Goal: Task Accomplishment & Management: Manage account settings

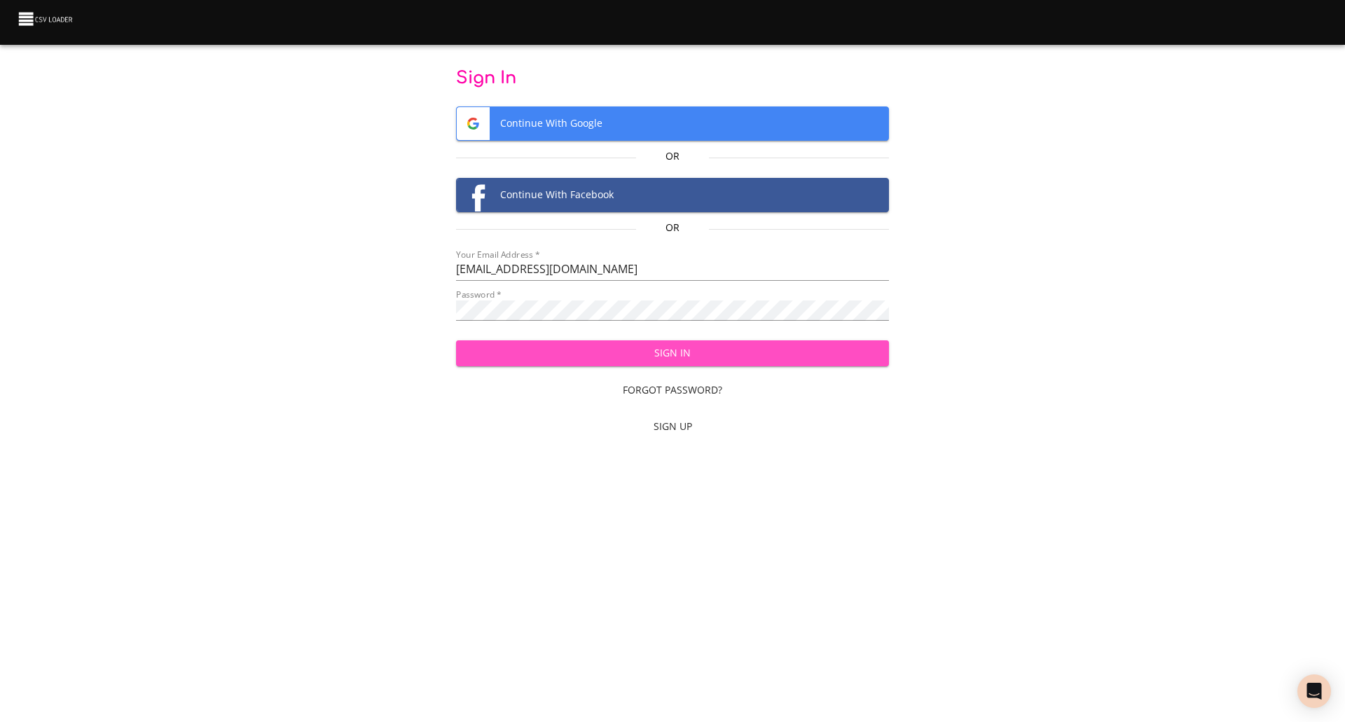
click at [681, 354] on span "Sign In" at bounding box center [672, 354] width 411 height 18
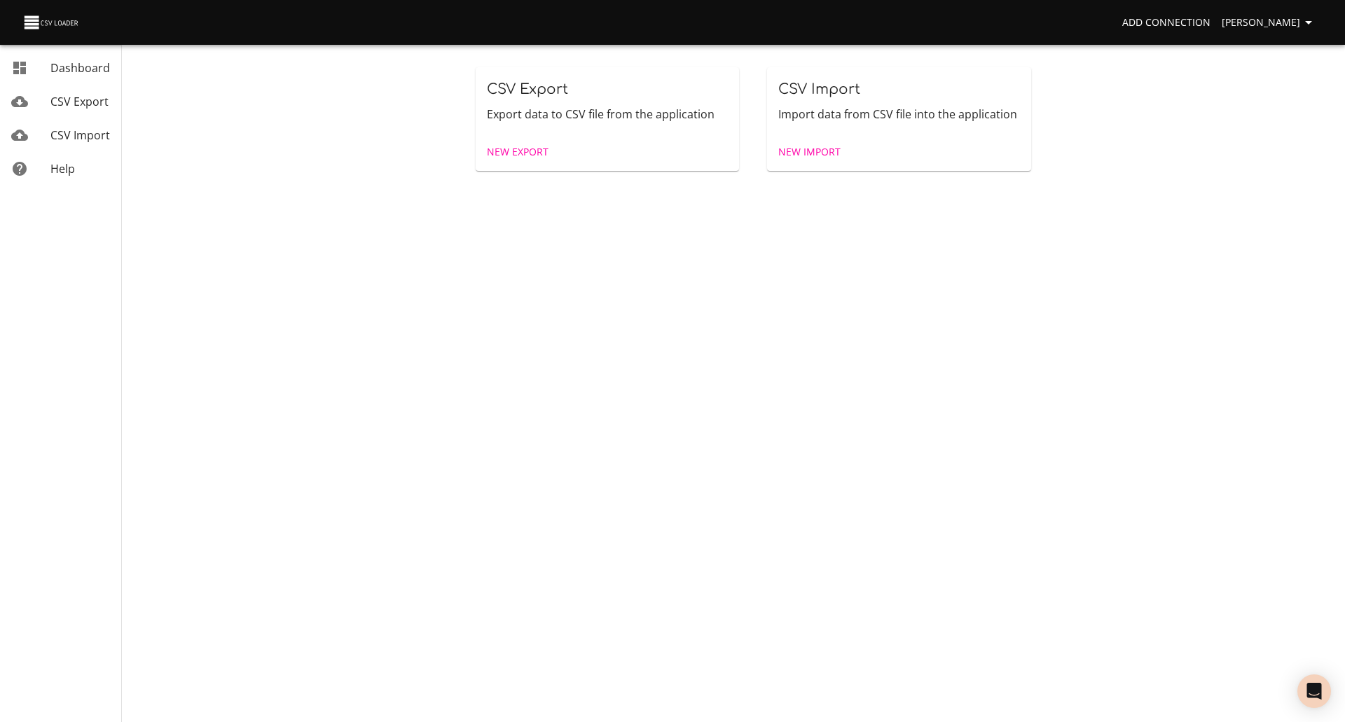
click at [67, 67] on span "Dashboard" at bounding box center [80, 67] width 60 height 15
click at [60, 132] on span "CSV Import" at bounding box center [80, 134] width 60 height 15
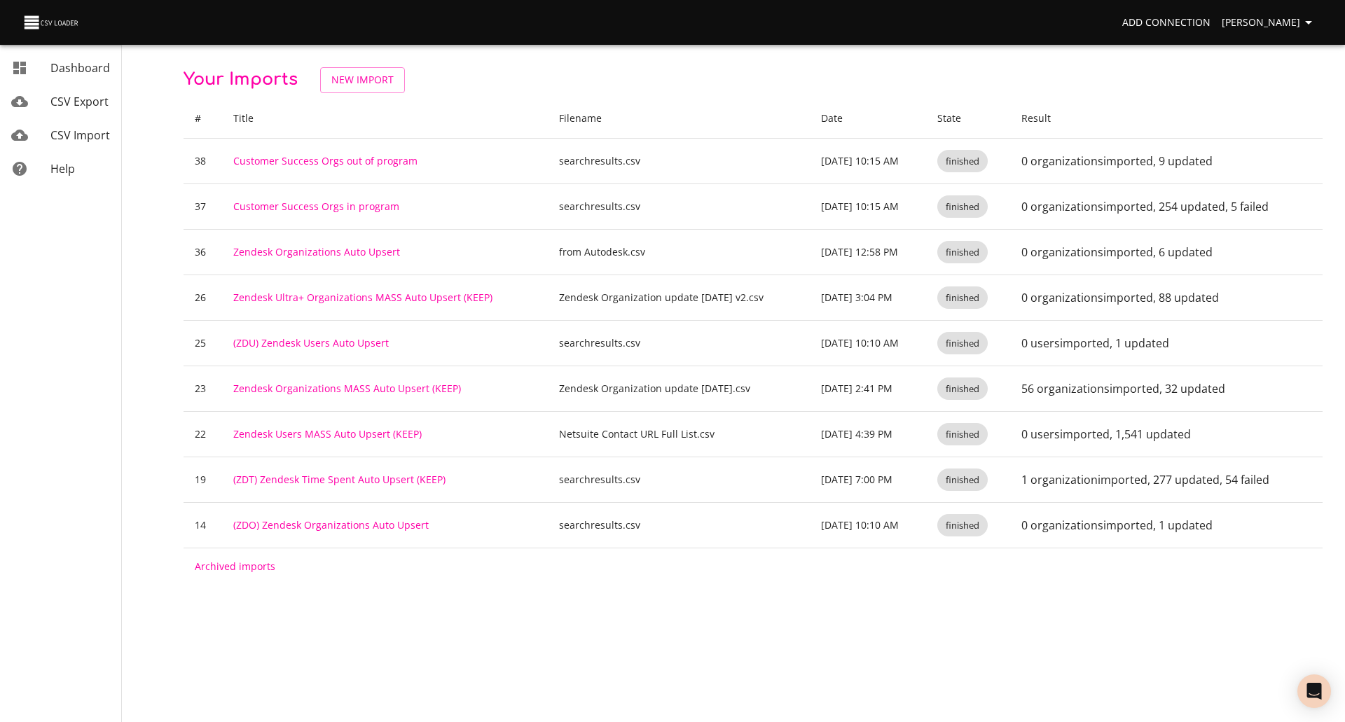
click at [522, 87] on p "Your Imports New Import" at bounding box center [752, 80] width 1139 height 26
click at [494, 638] on body "Add Connection Darin Peterson Dashboard CSV Export CSV Import Help Your Imports…" at bounding box center [672, 361] width 1345 height 722
click at [541, 94] on div "Your Imports New Import # Title Filename Date State Result 38 Customer Success …" at bounding box center [752, 326] width 1139 height 518
click at [488, 80] on p "Your Imports New Import" at bounding box center [752, 80] width 1139 height 26
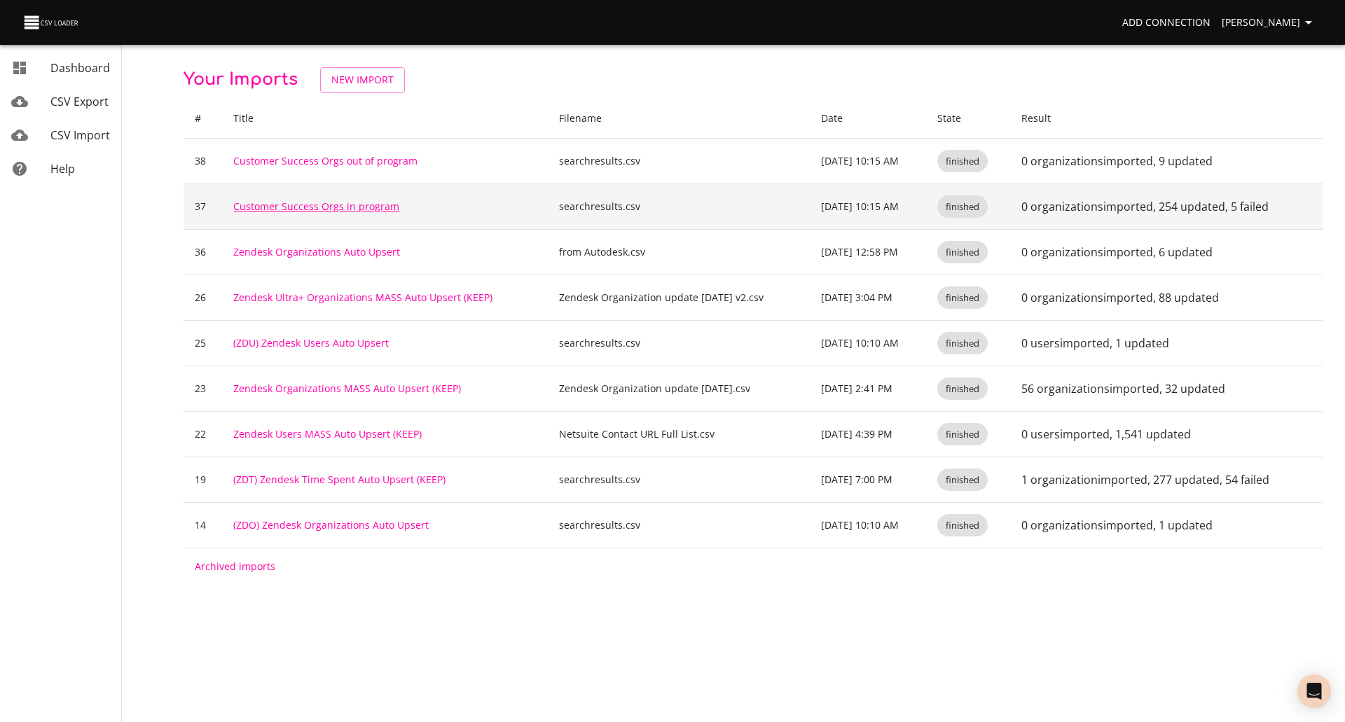
click at [359, 201] on link "Customer Success Orgs in program" at bounding box center [316, 206] width 166 height 13
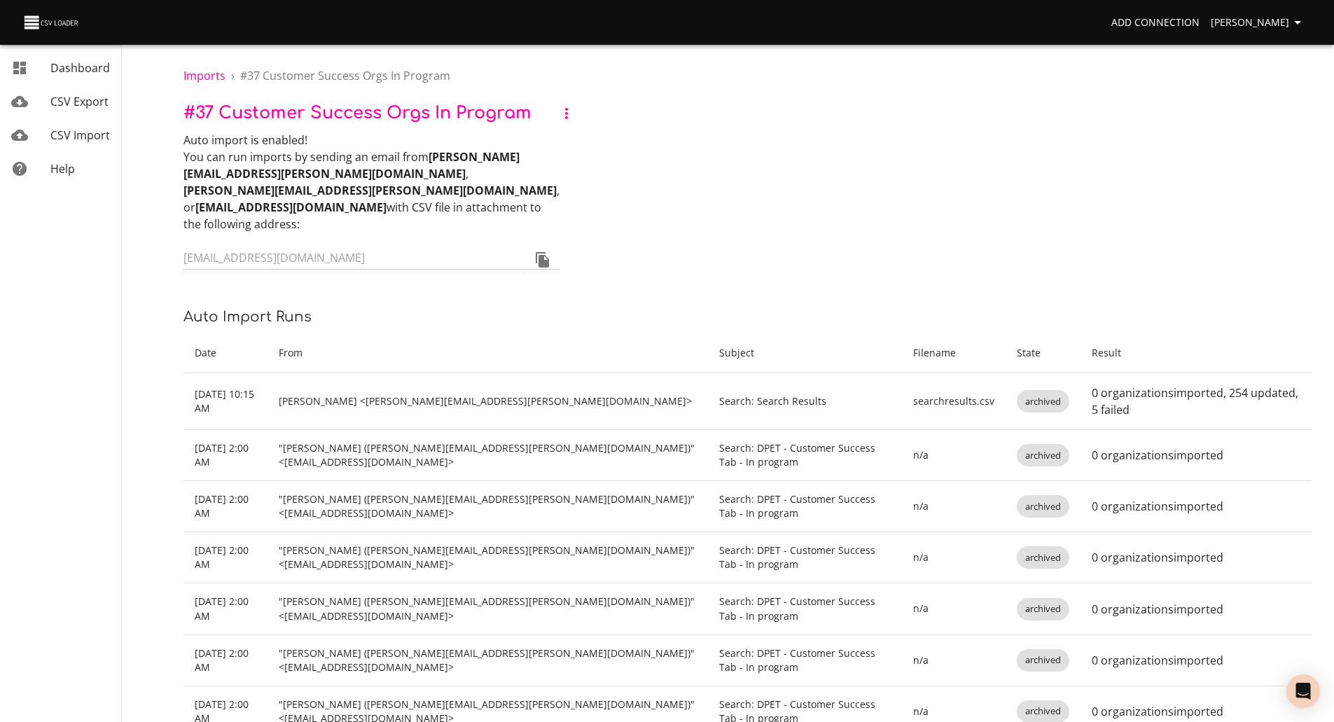
click at [796, 207] on div "Auto import is enabled! You can run imports by sending an email from darin.pete…" at bounding box center [747, 202] width 1128 height 141
click at [199, 74] on span "Imports" at bounding box center [204, 75] width 42 height 15
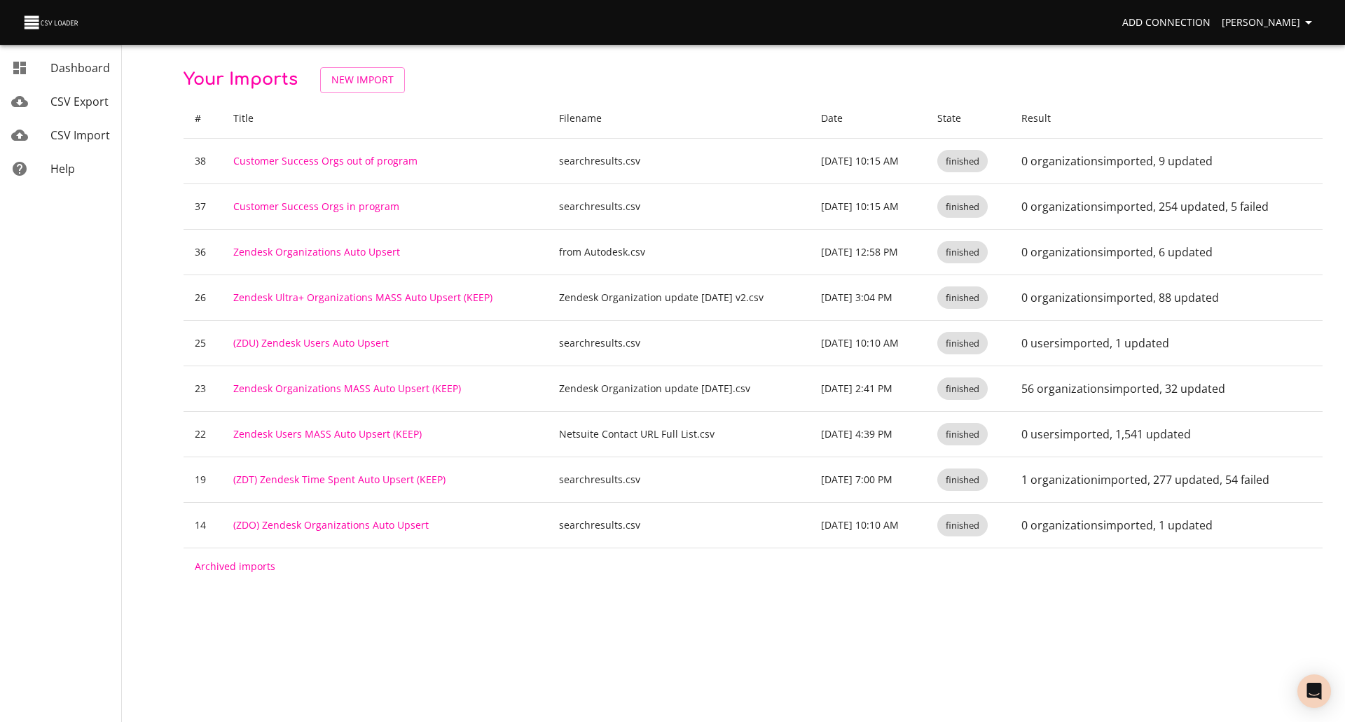
click at [692, 78] on p "Your Imports New Import" at bounding box center [752, 80] width 1139 height 26
click at [592, 67] on p "Your Imports New Import" at bounding box center [752, 80] width 1139 height 26
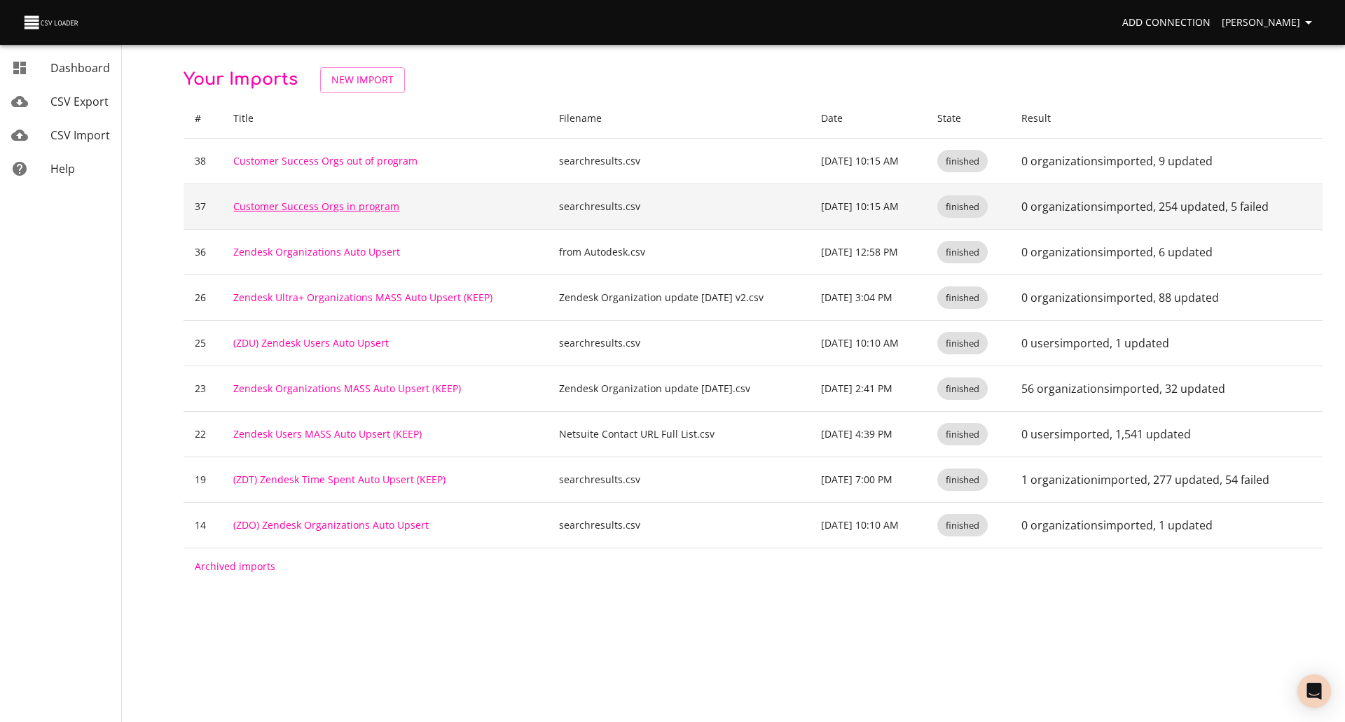
click at [324, 202] on link "Customer Success Orgs in program" at bounding box center [316, 206] width 166 height 13
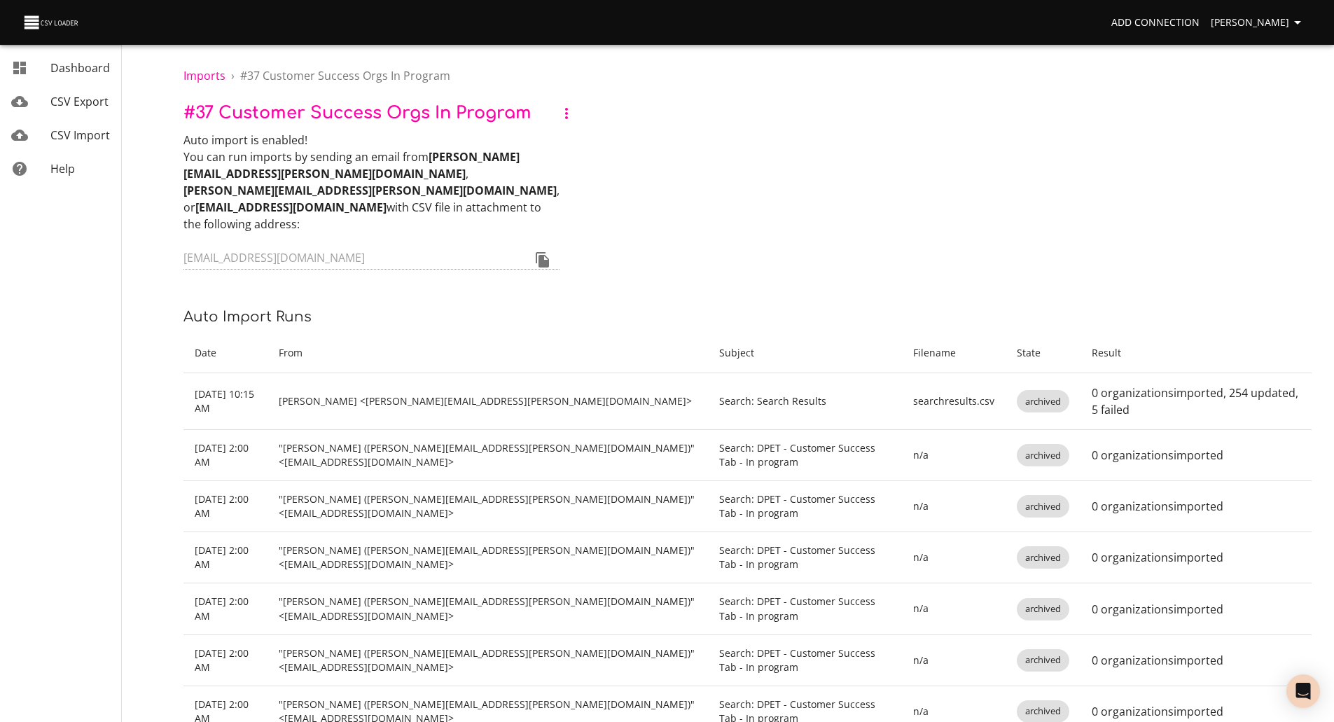
click at [541, 252] on icon "Copy to clipboard" at bounding box center [542, 259] width 13 height 15
click at [73, 136] on span "CSV Import" at bounding box center [80, 134] width 60 height 15
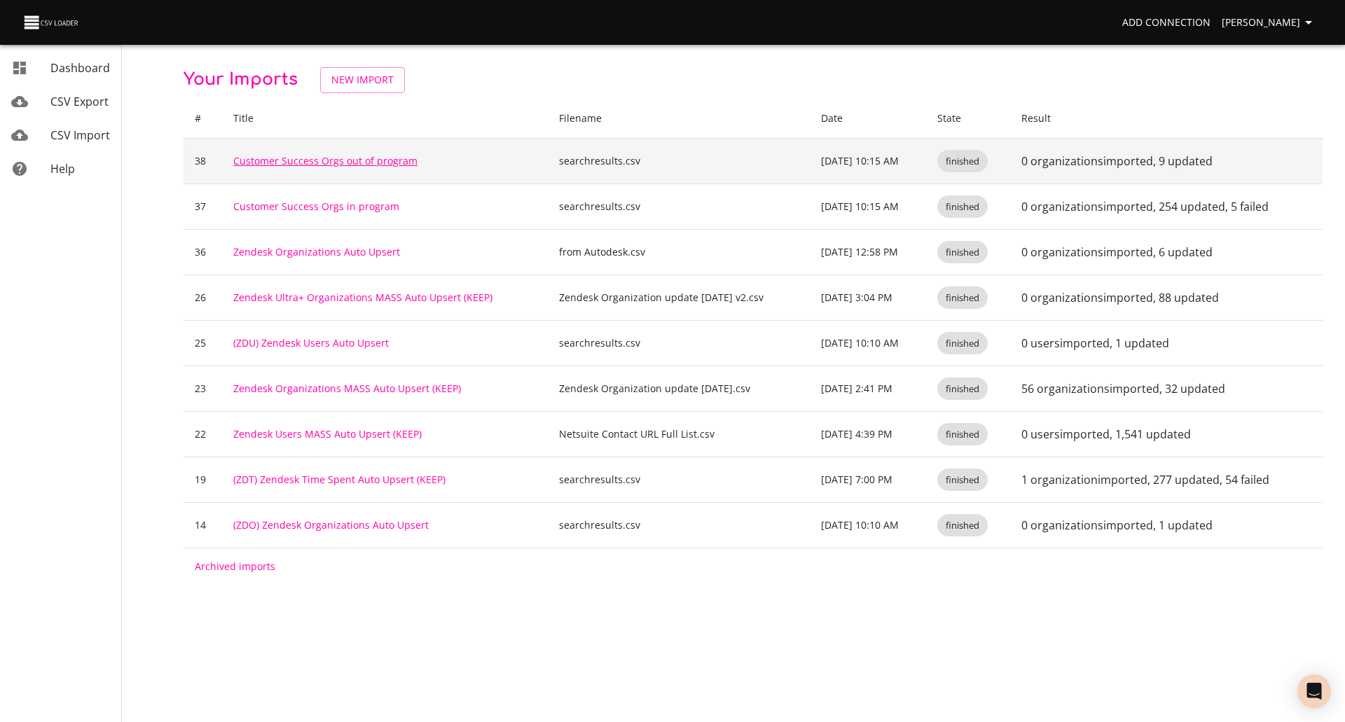
click at [302, 159] on link "Customer Success Orgs out of program" at bounding box center [325, 160] width 184 height 13
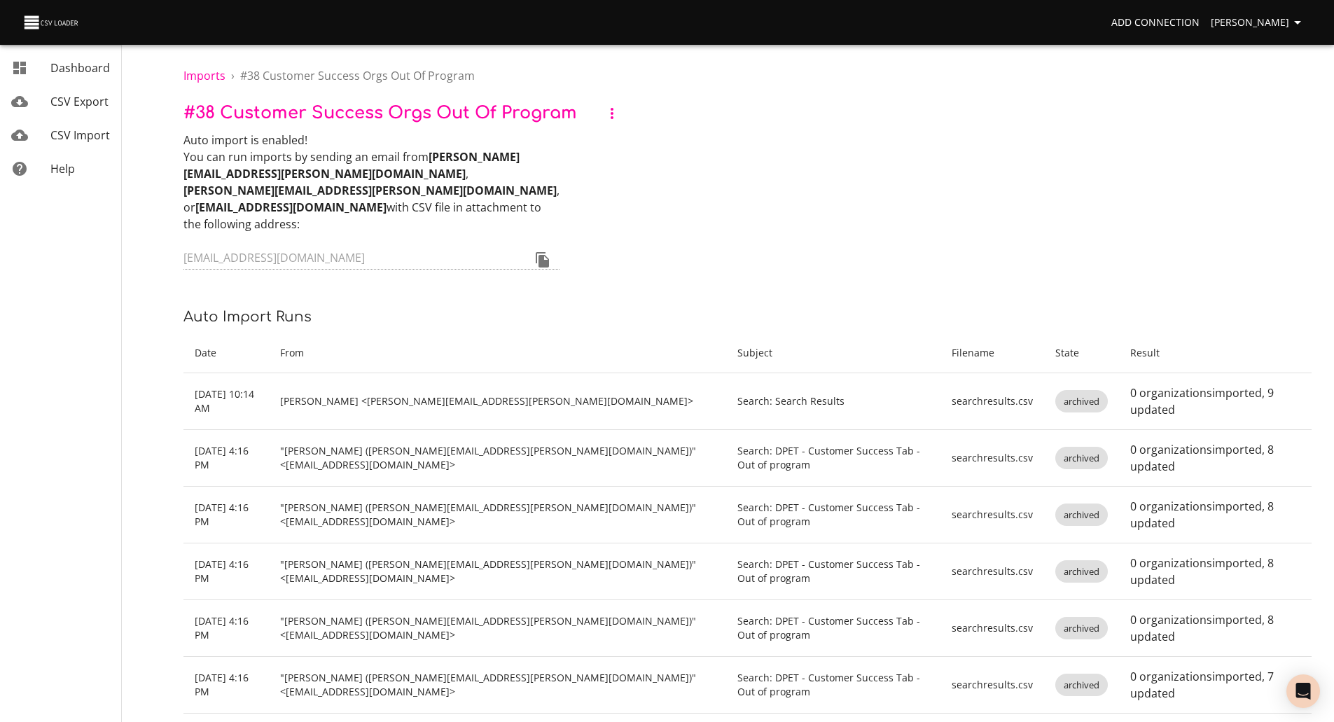
click at [730, 179] on div "Auto import is enabled! You can run imports by sending an email from darin.pete…" at bounding box center [747, 202] width 1128 height 141
drag, startPoint x: 768, startPoint y: 161, endPoint x: 568, endPoint y: 130, distance: 202.8
click at [768, 161] on div "Auto import is enabled! You can run imports by sending an email from darin.pete…" at bounding box center [747, 202] width 1128 height 141
click at [66, 132] on span "CSV Import" at bounding box center [80, 134] width 60 height 15
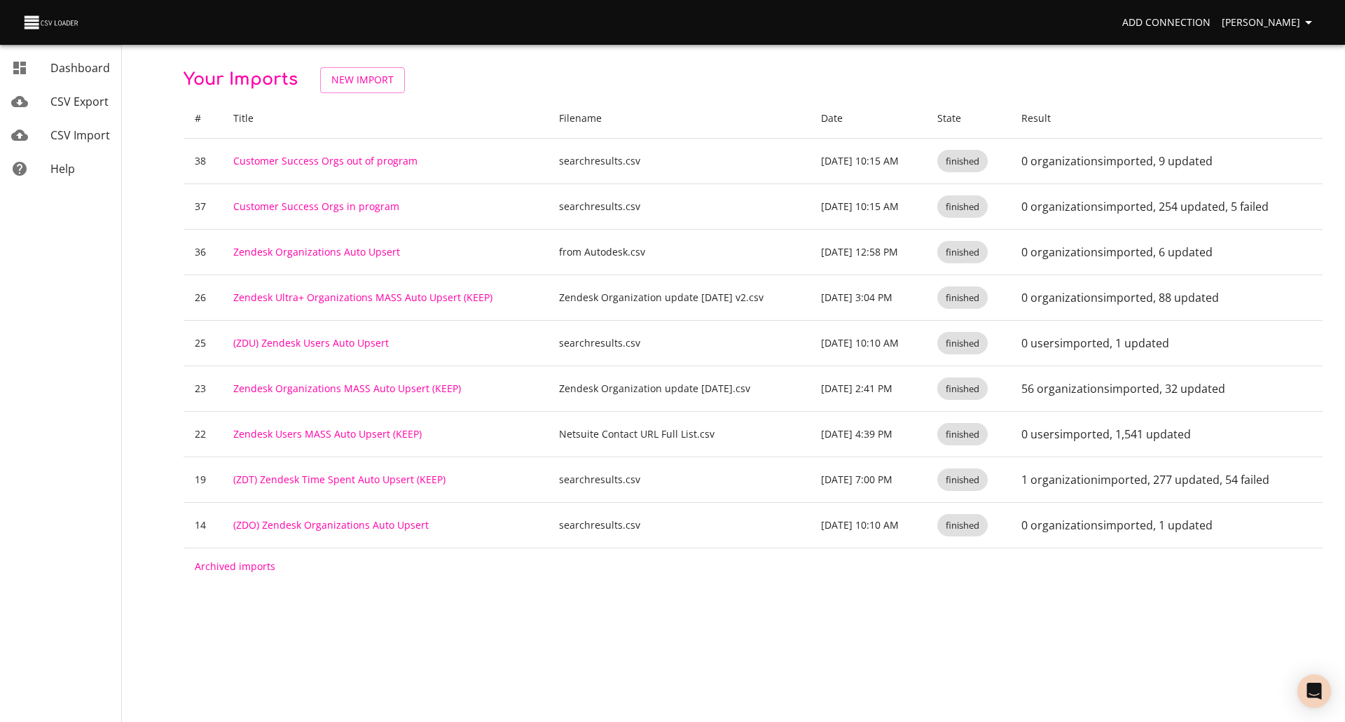
click at [543, 76] on p "Your Imports New Import" at bounding box center [752, 80] width 1139 height 26
click at [474, 90] on p "Your Imports New Import" at bounding box center [752, 80] width 1139 height 26
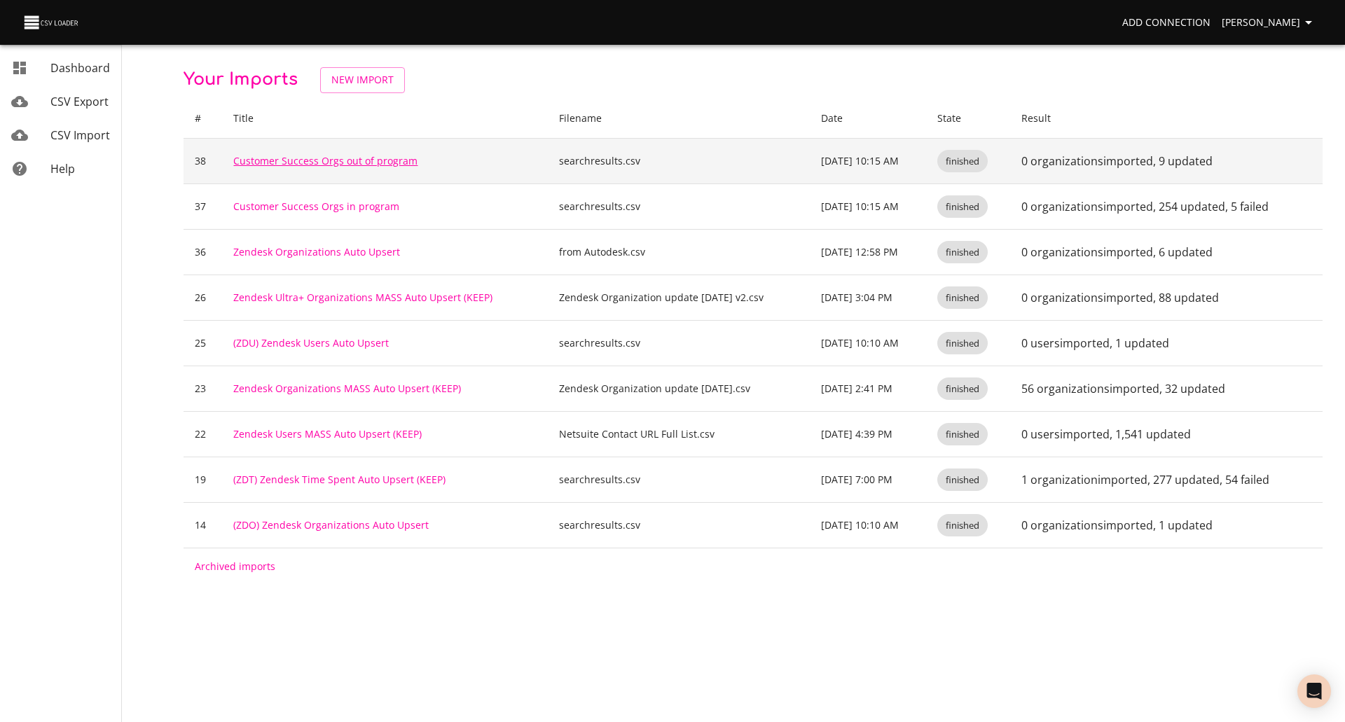
click at [275, 158] on link "Customer Success Orgs out of program" at bounding box center [325, 160] width 184 height 13
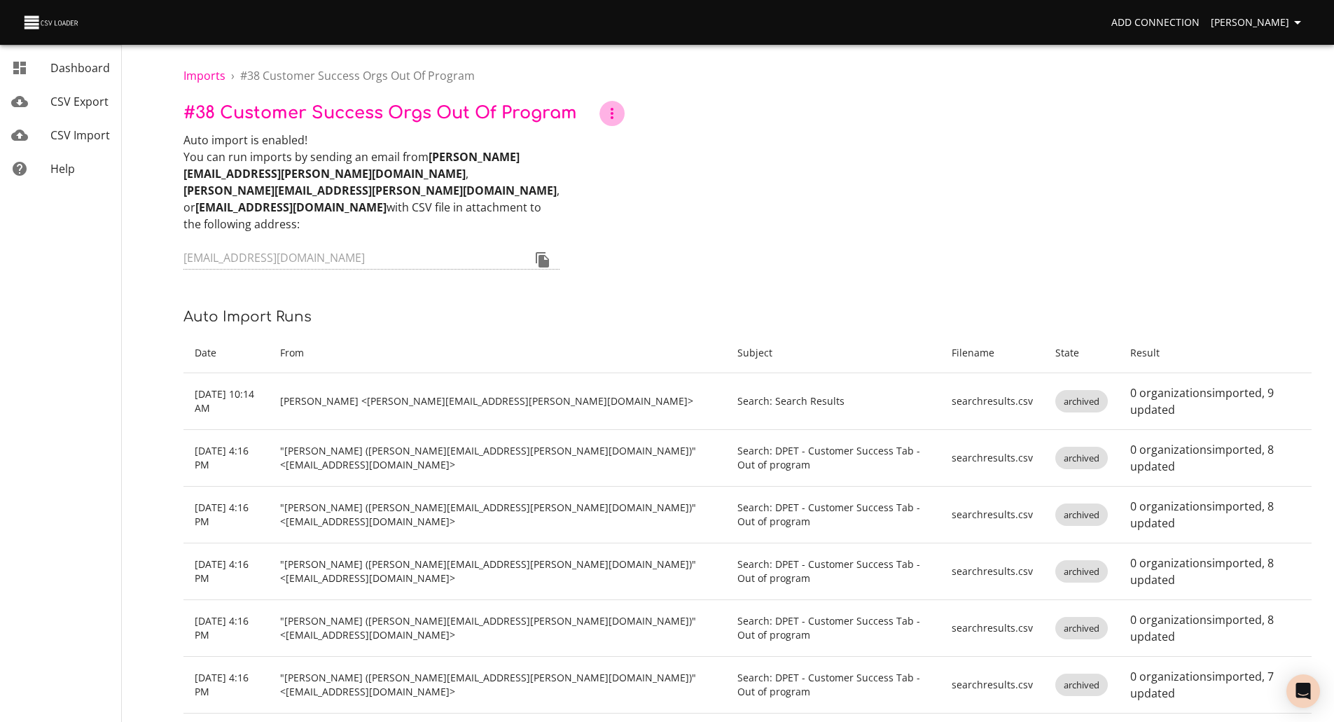
click at [611, 113] on icon "button" at bounding box center [612, 113] width 17 height 17
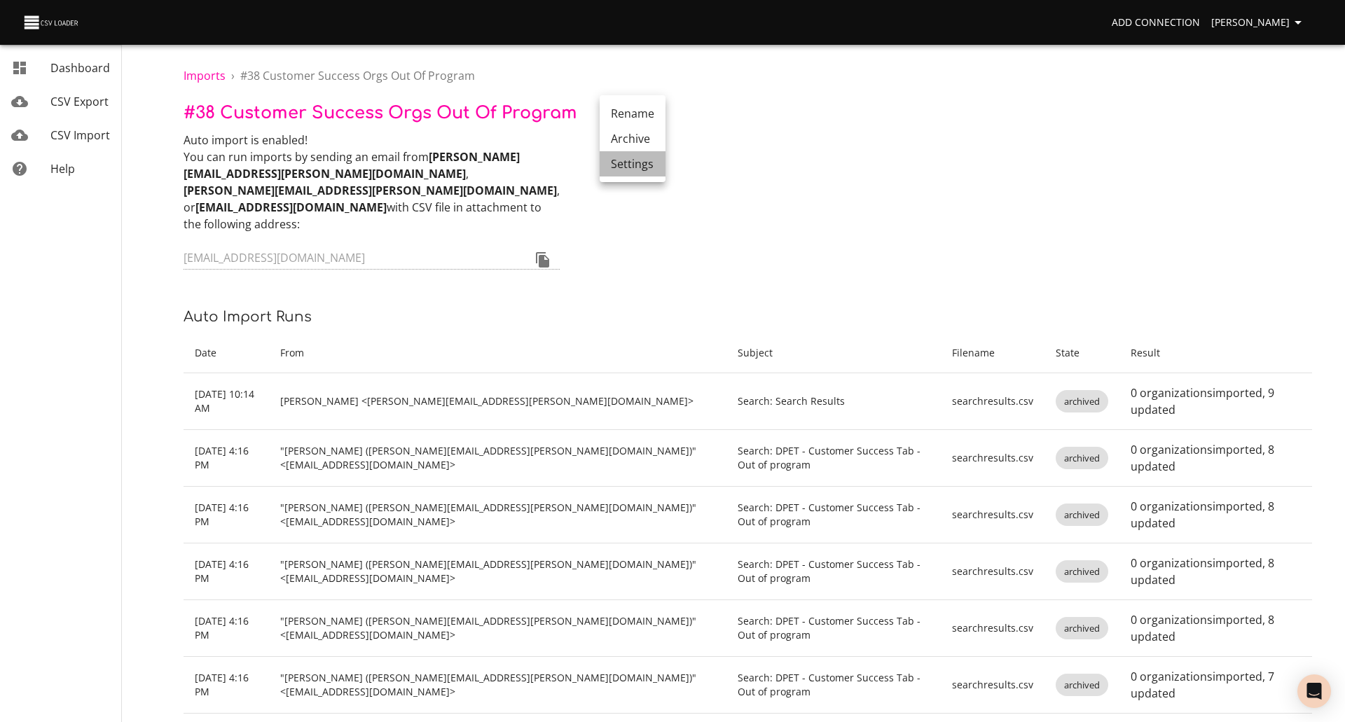
click at [634, 167] on li "Settings" at bounding box center [632, 163] width 66 height 25
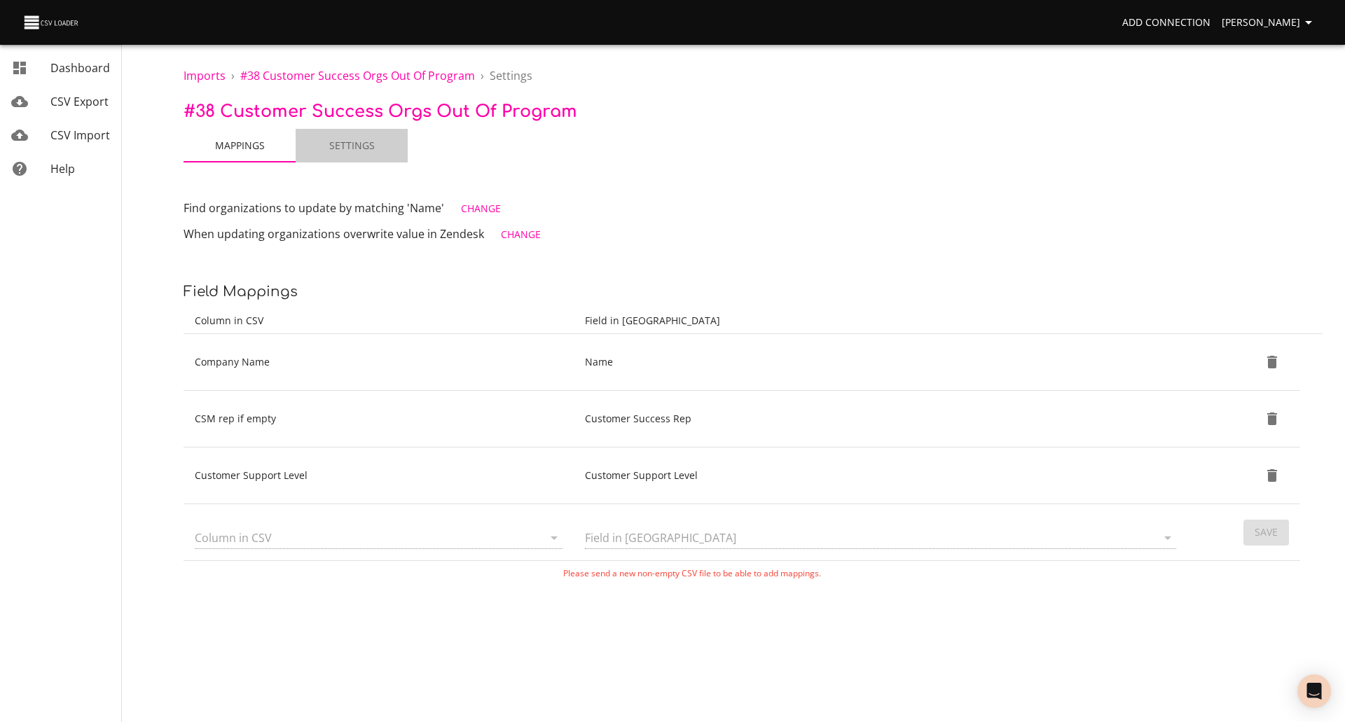
click at [347, 145] on span "Settings" at bounding box center [351, 146] width 95 height 18
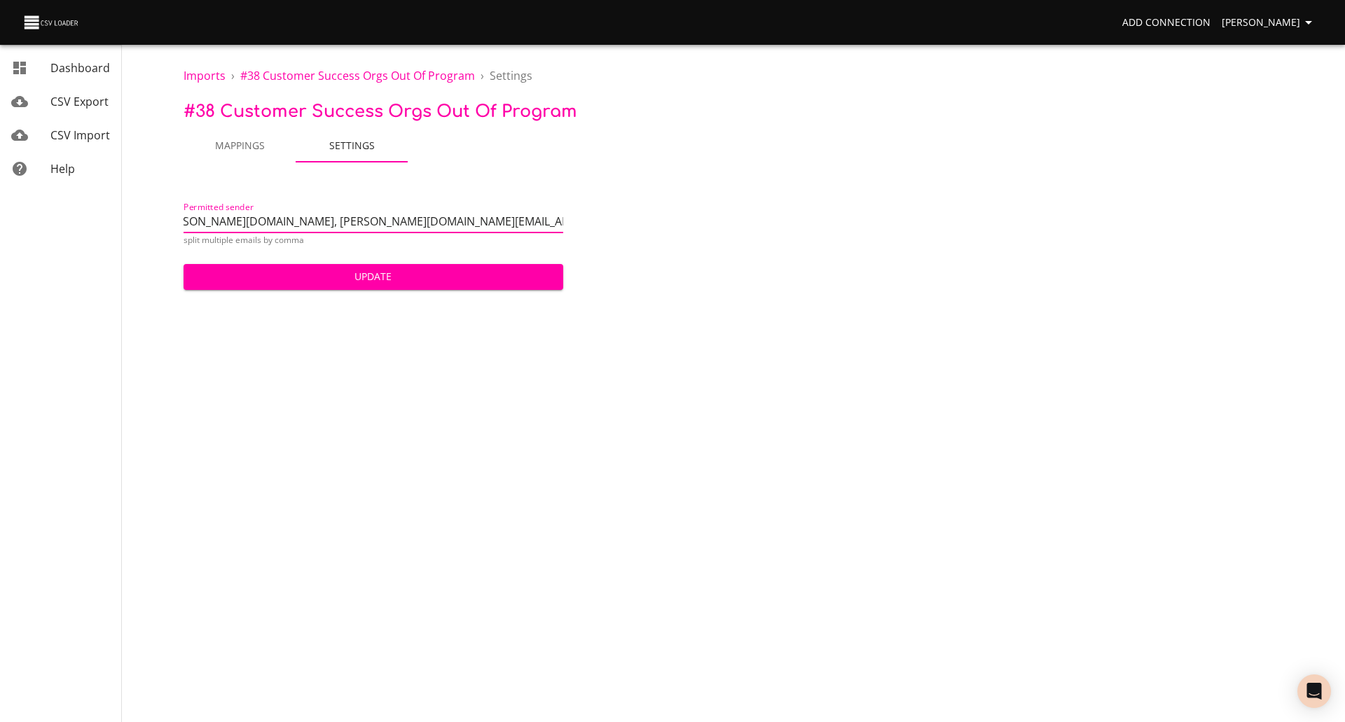
scroll to position [0, 210]
type input "darin.peterson@uscad.com, ryan.knutson@uscad.com, system@sent-via.netsuite.com,…"
click at [380, 277] on span "Update" at bounding box center [373, 277] width 357 height 18
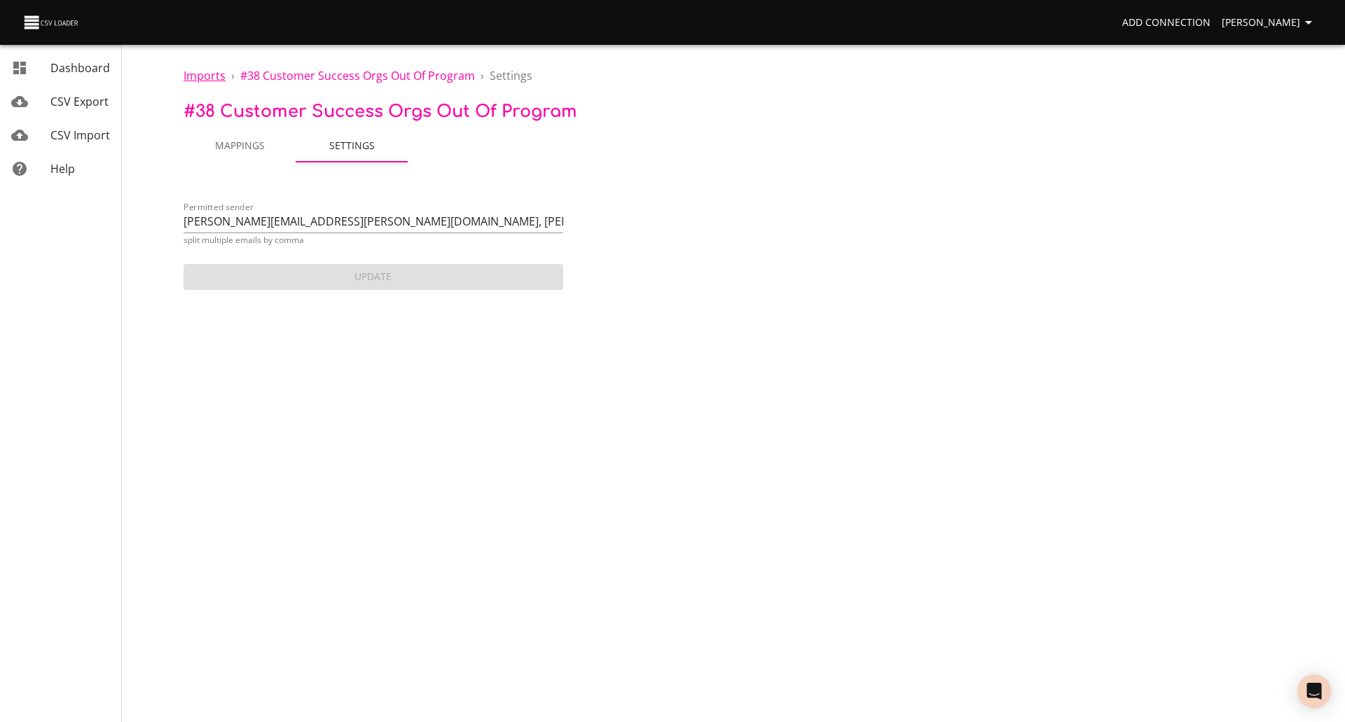
click at [200, 71] on span "Imports" at bounding box center [204, 75] width 42 height 15
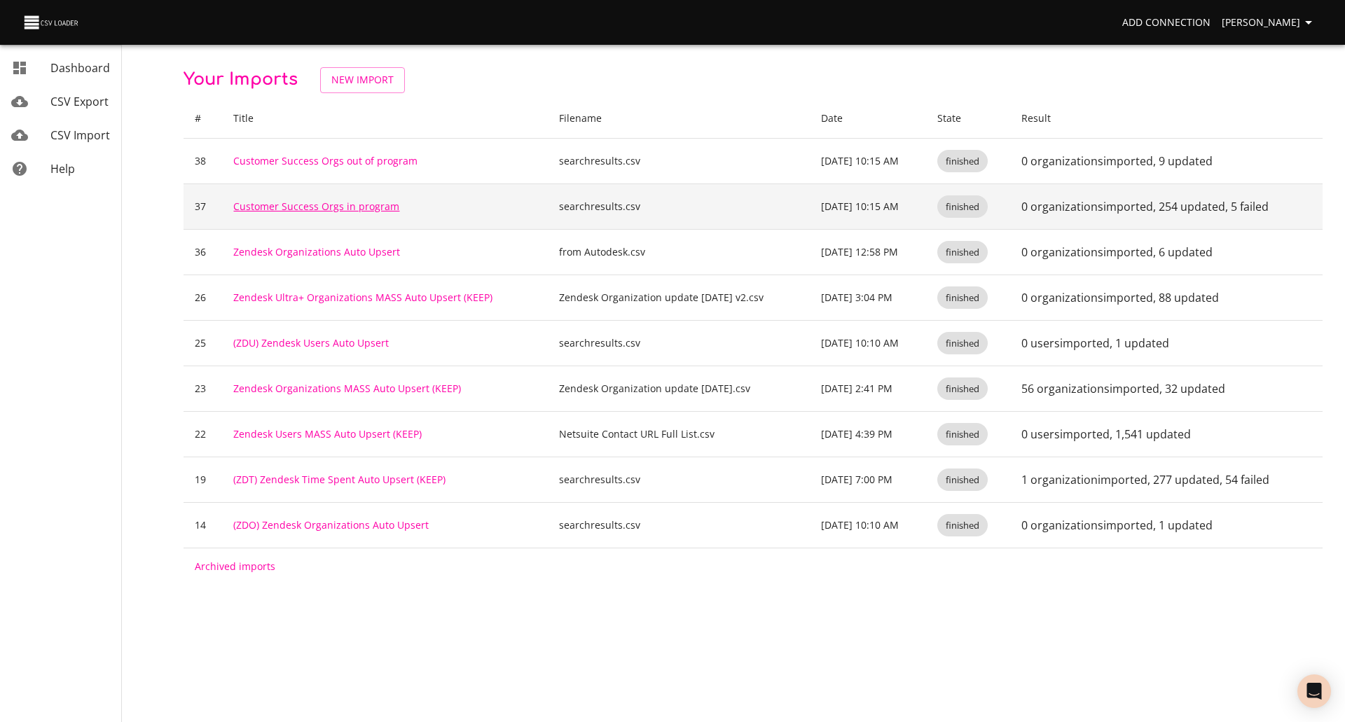
click at [331, 205] on link "Customer Success Orgs in program" at bounding box center [316, 206] width 166 height 13
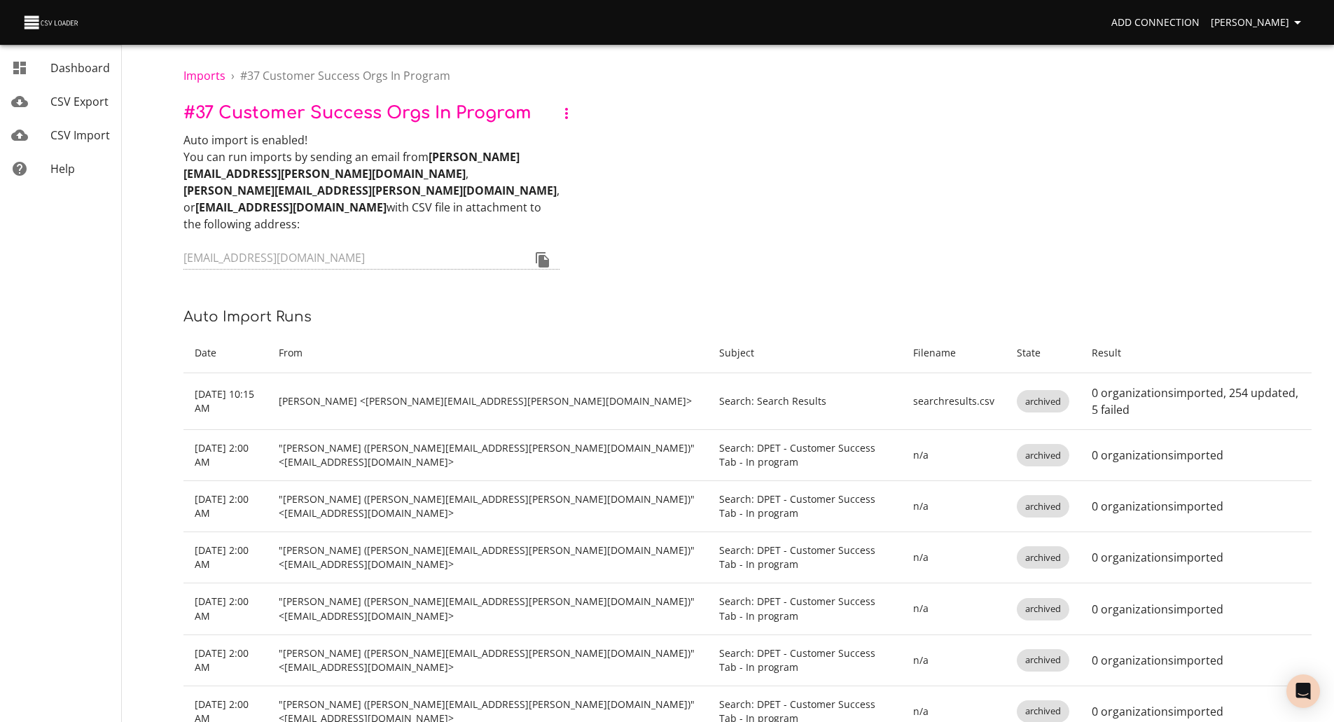
click at [565, 113] on icon "button" at bounding box center [566, 113] width 17 height 17
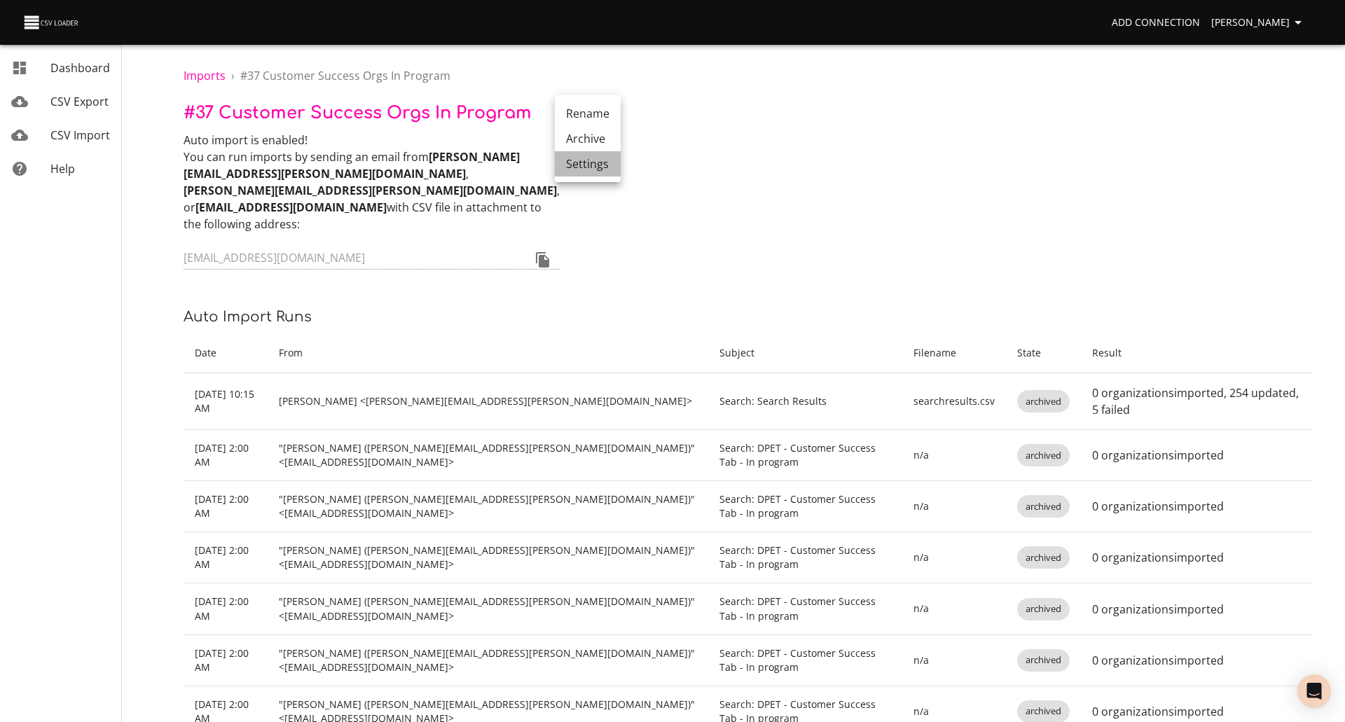
click at [574, 158] on li "Settings" at bounding box center [588, 163] width 66 height 25
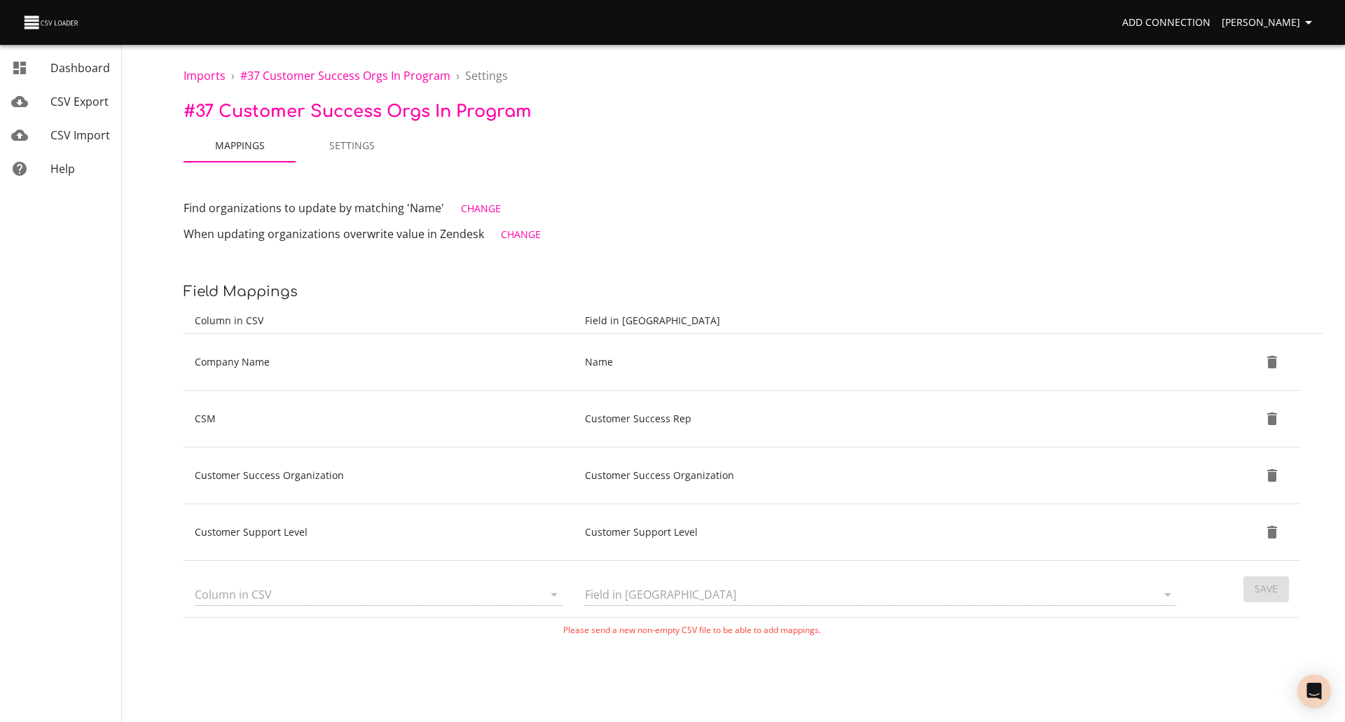
click at [344, 144] on span "Settings" at bounding box center [351, 146] width 95 height 18
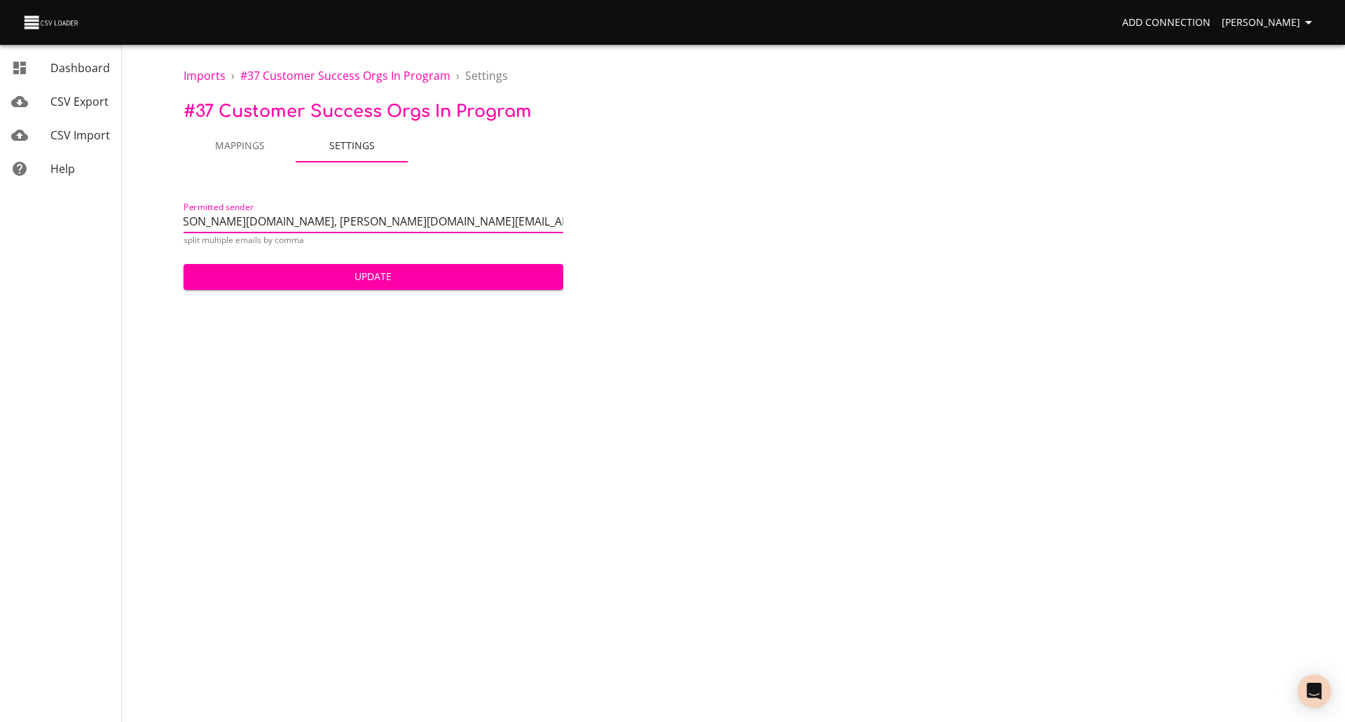
scroll to position [0, 210]
type input "darin.peterson@uscad.com, ryan.knutson@uscad.com, system@sent-via.netsuite.com,…"
click at [332, 280] on span "Update" at bounding box center [373, 277] width 357 height 18
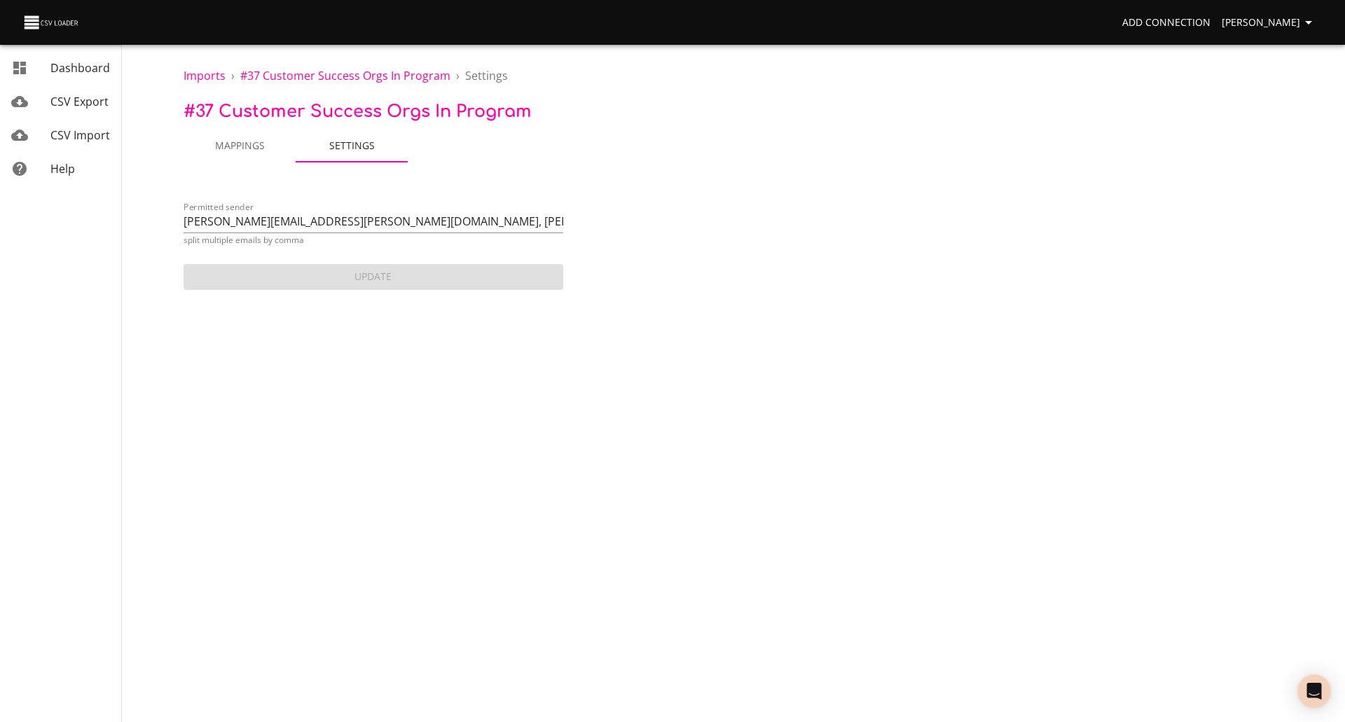
click at [742, 265] on div "Permitted sender darin.peterson@uscad.com, ryan.knutson@uscad.com, system@sent-…" at bounding box center [752, 244] width 1139 height 97
click at [237, 142] on span "Mappings" at bounding box center [239, 146] width 95 height 18
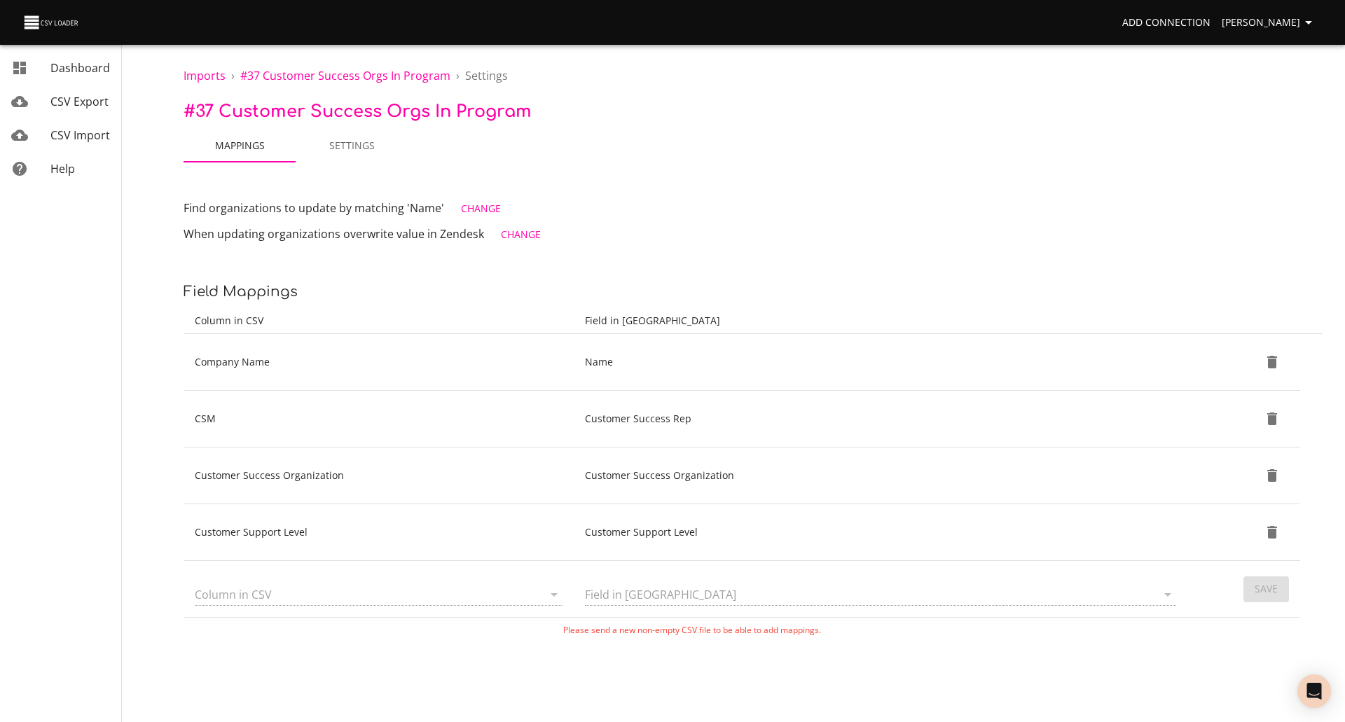
click at [628, 193] on div "Imports › # 37 Customer Success Orgs in program › Settings # 37 Customer Succes…" at bounding box center [753, 318] width 1184 height 637
click at [85, 131] on span "CSV Import" at bounding box center [80, 134] width 60 height 15
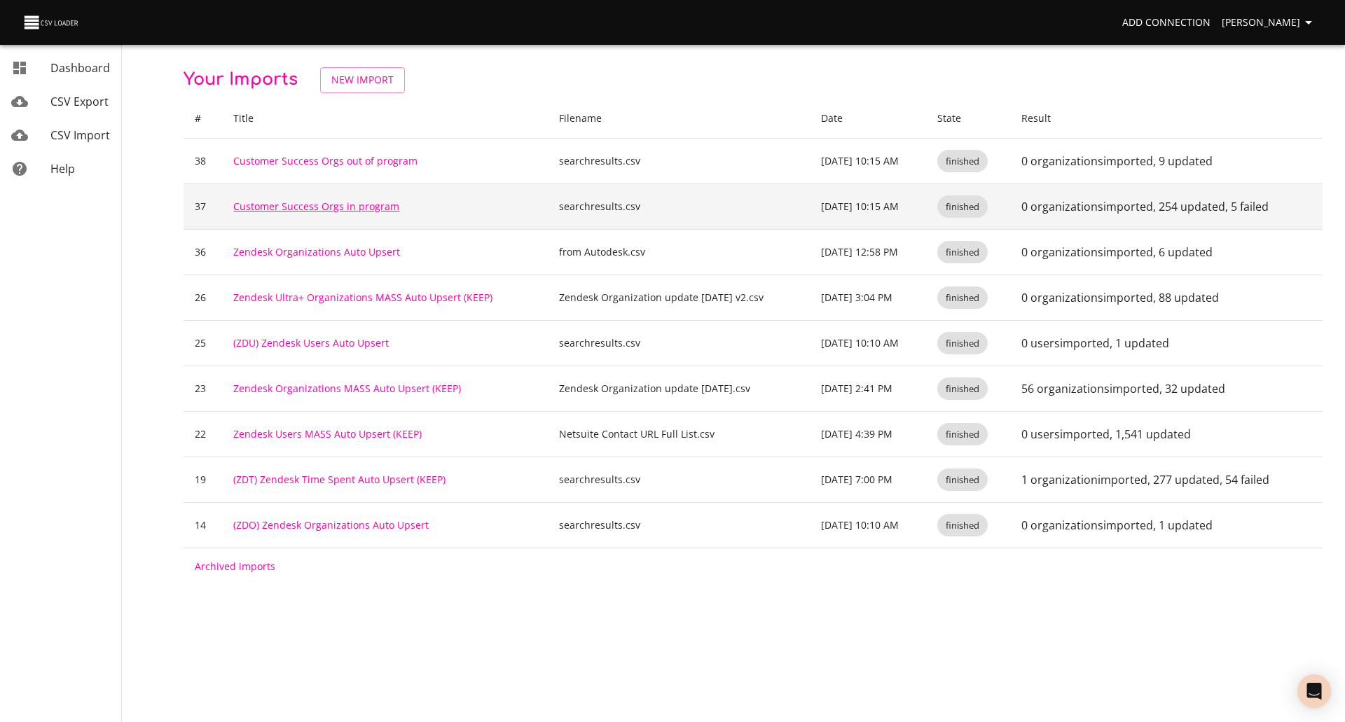
click at [332, 202] on link "Customer Success Orgs in program" at bounding box center [316, 206] width 166 height 13
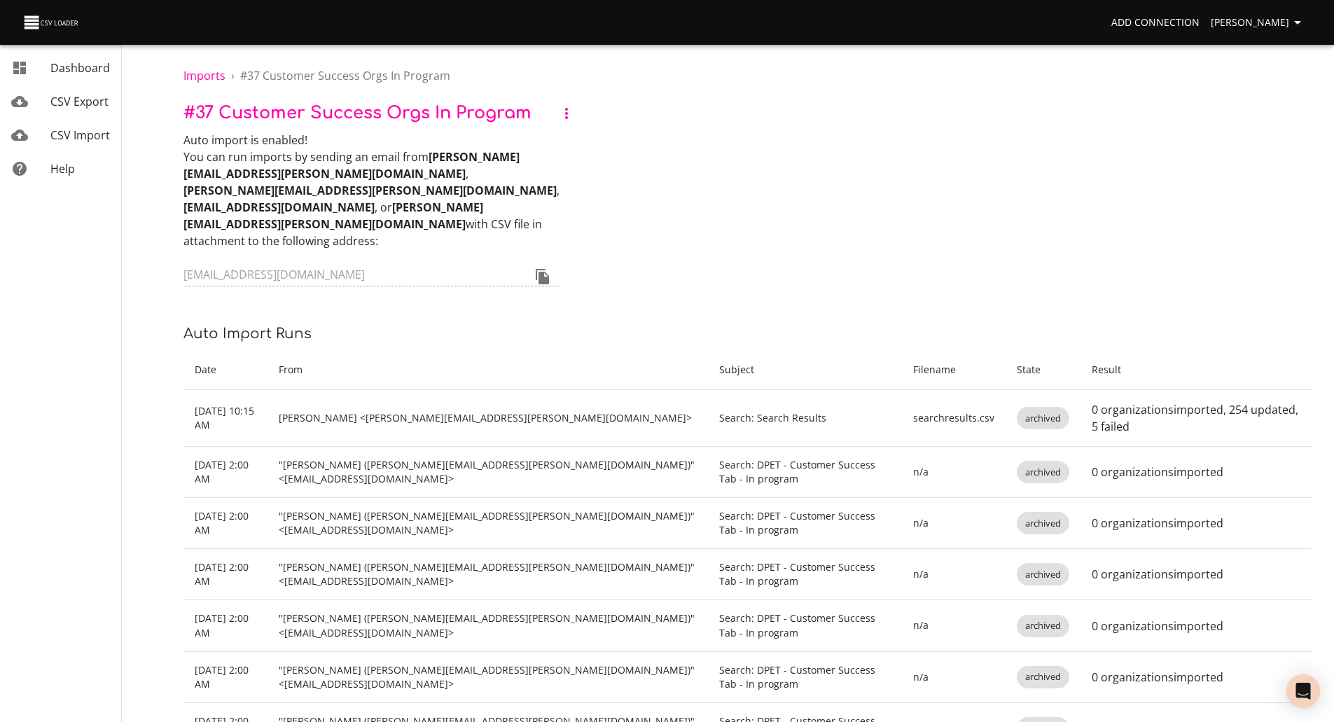
click at [726, 177] on div "Auto import is enabled! You can run imports by sending an email from darin.pete…" at bounding box center [747, 211] width 1128 height 158
click at [674, 162] on div "Auto import is enabled! You can run imports by sending an email from darin.pete…" at bounding box center [747, 211] width 1128 height 158
click at [692, 149] on div "Auto import is enabled! You can run imports by sending an email from darin.pete…" at bounding box center [747, 211] width 1128 height 158
click at [729, 134] on div "Auto import is enabled! You can run imports by sending an email from darin.pete…" at bounding box center [747, 211] width 1128 height 158
click at [705, 139] on div "Auto import is enabled! You can run imports by sending an email from darin.pete…" at bounding box center [747, 211] width 1128 height 158
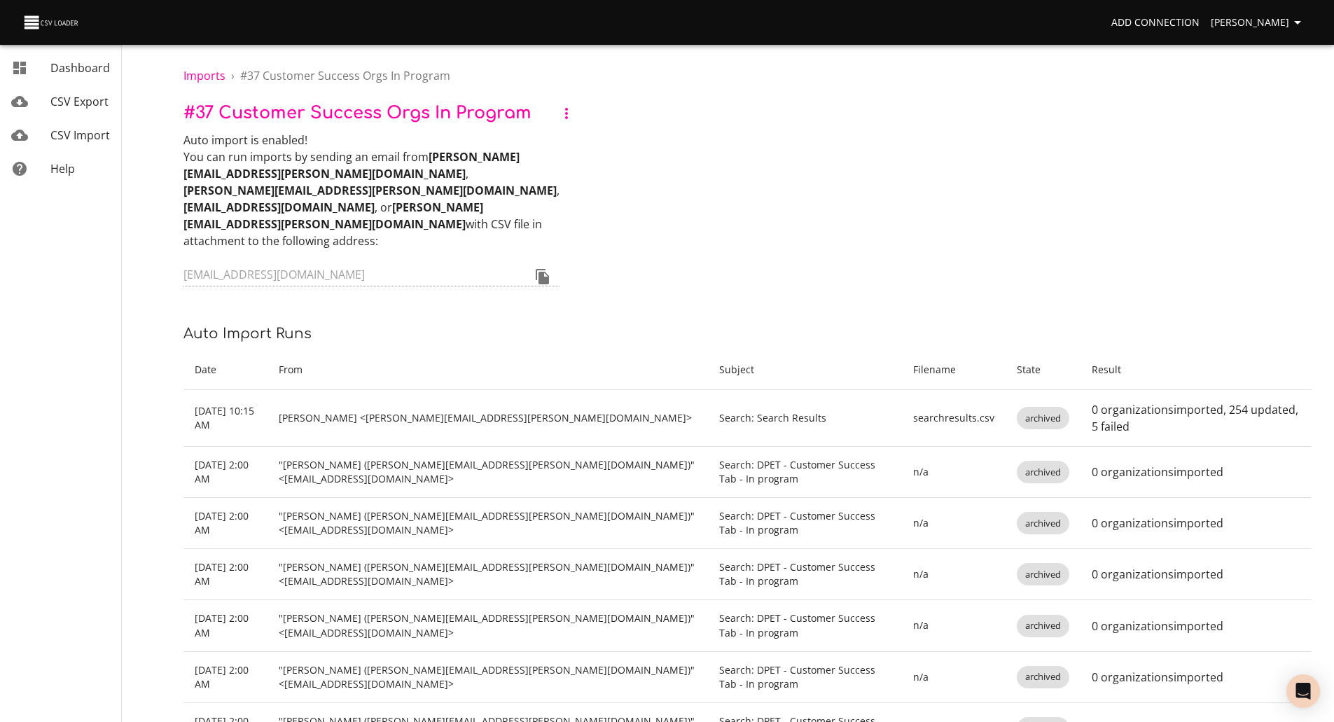
click at [629, 156] on div "Auto import is enabled! You can run imports by sending an email from darin.pete…" at bounding box center [747, 211] width 1128 height 158
click at [76, 129] on span "CSV Import" at bounding box center [80, 134] width 60 height 15
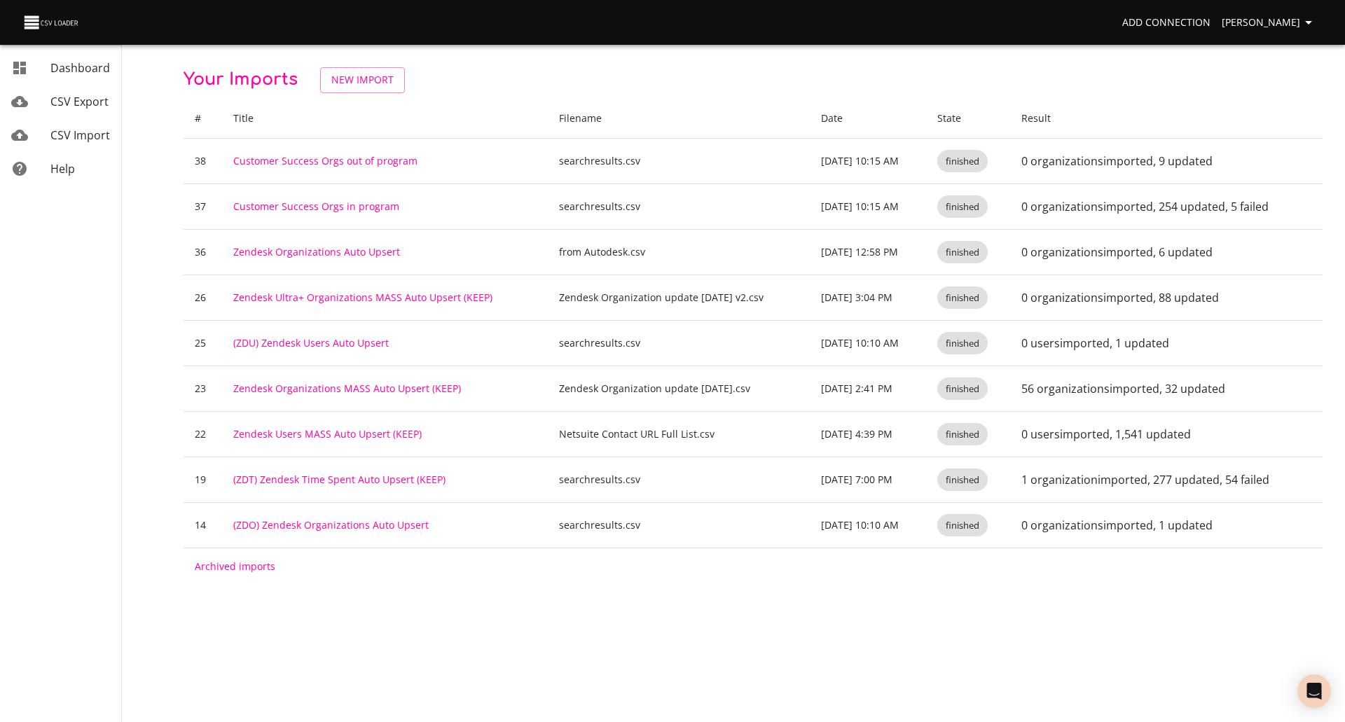
click at [312, 158] on link "Customer Success Orgs out of program" at bounding box center [325, 160] width 184 height 13
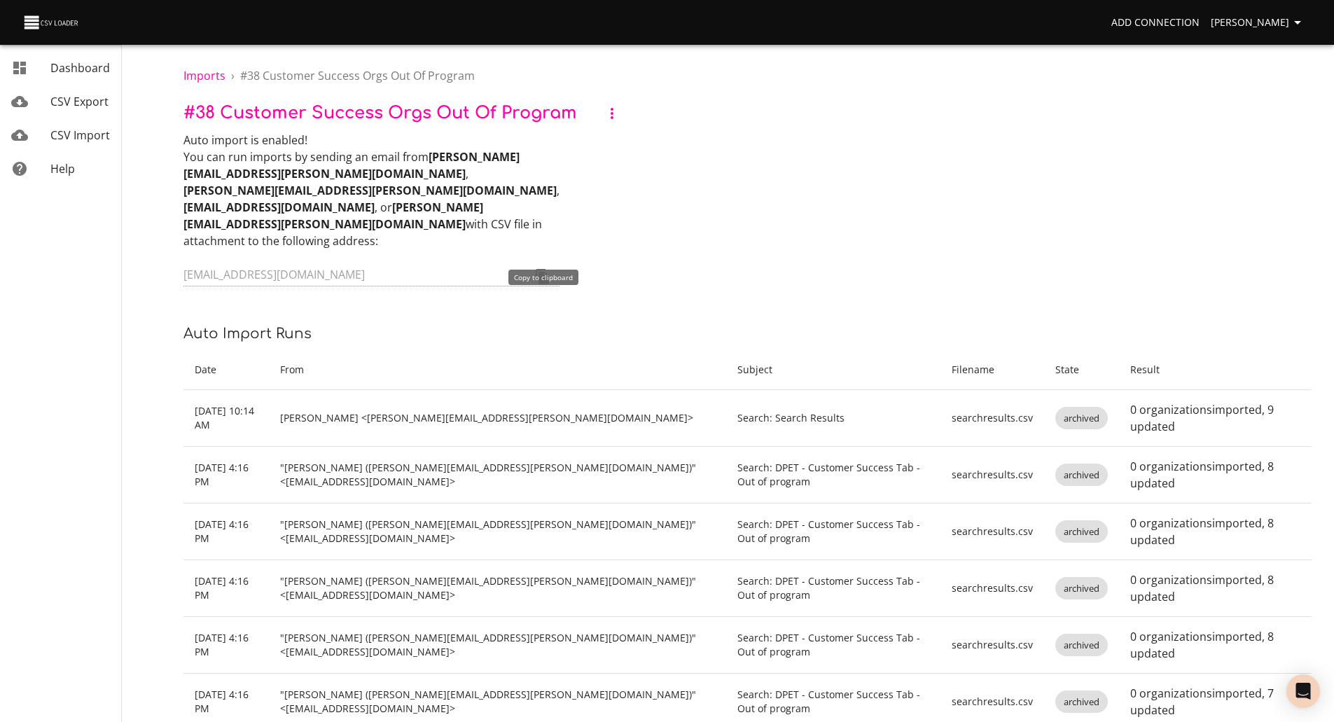
click at [547, 269] on icon "Copy to clipboard" at bounding box center [542, 276] width 13 height 15
click at [78, 130] on span "CSV Import" at bounding box center [80, 134] width 60 height 15
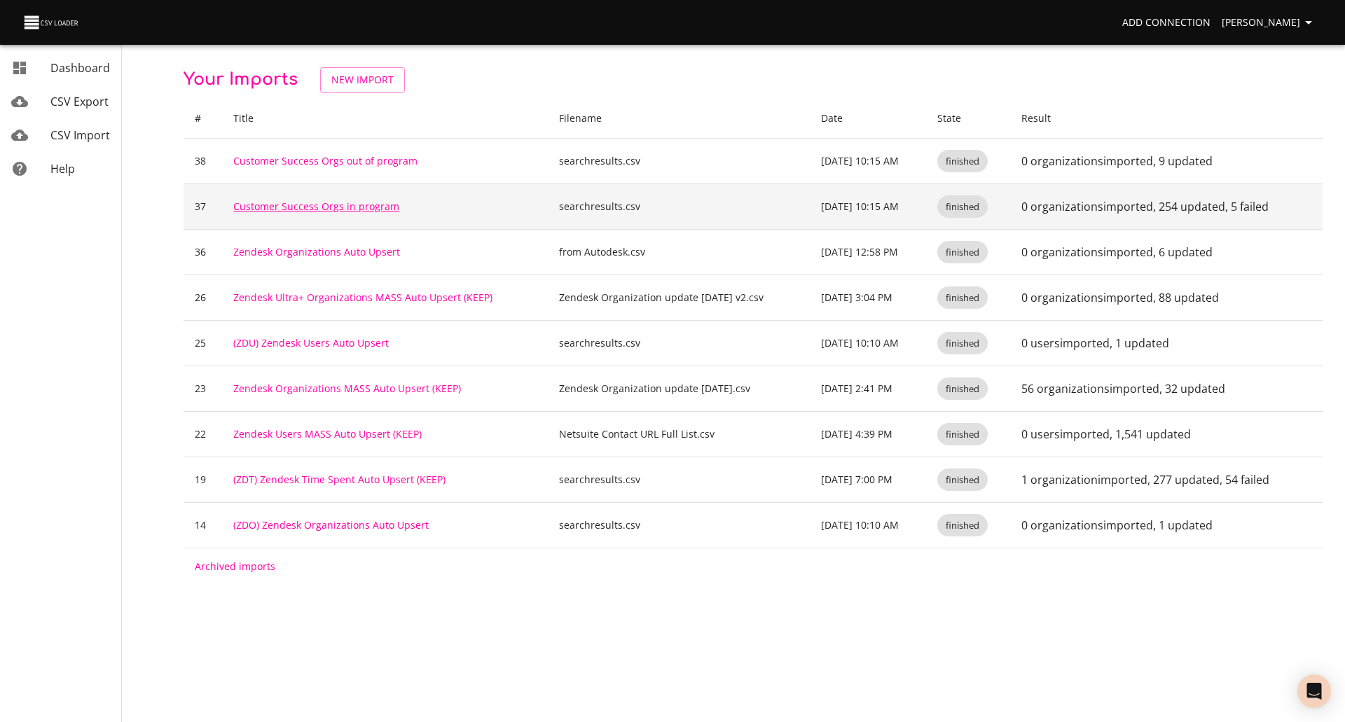
click at [317, 204] on link "Customer Success Orgs in program" at bounding box center [316, 206] width 166 height 13
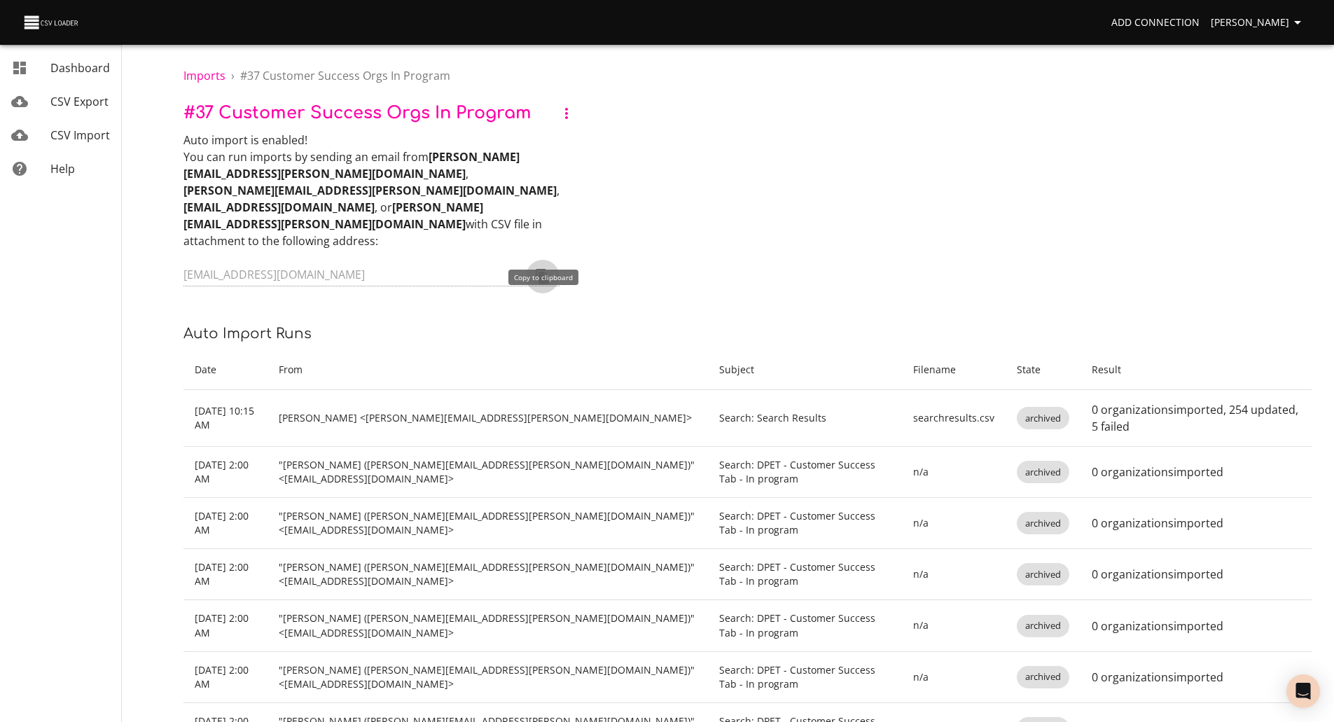
click at [548, 269] on icon "Copy to clipboard" at bounding box center [542, 276] width 13 height 15
drag, startPoint x: 717, startPoint y: 129, endPoint x: 587, endPoint y: 90, distance: 136.0
click at [644, 105] on p "# 37 Customer Success Orgs in program" at bounding box center [747, 113] width 1128 height 25
click at [209, 74] on span "Imports" at bounding box center [204, 75] width 42 height 15
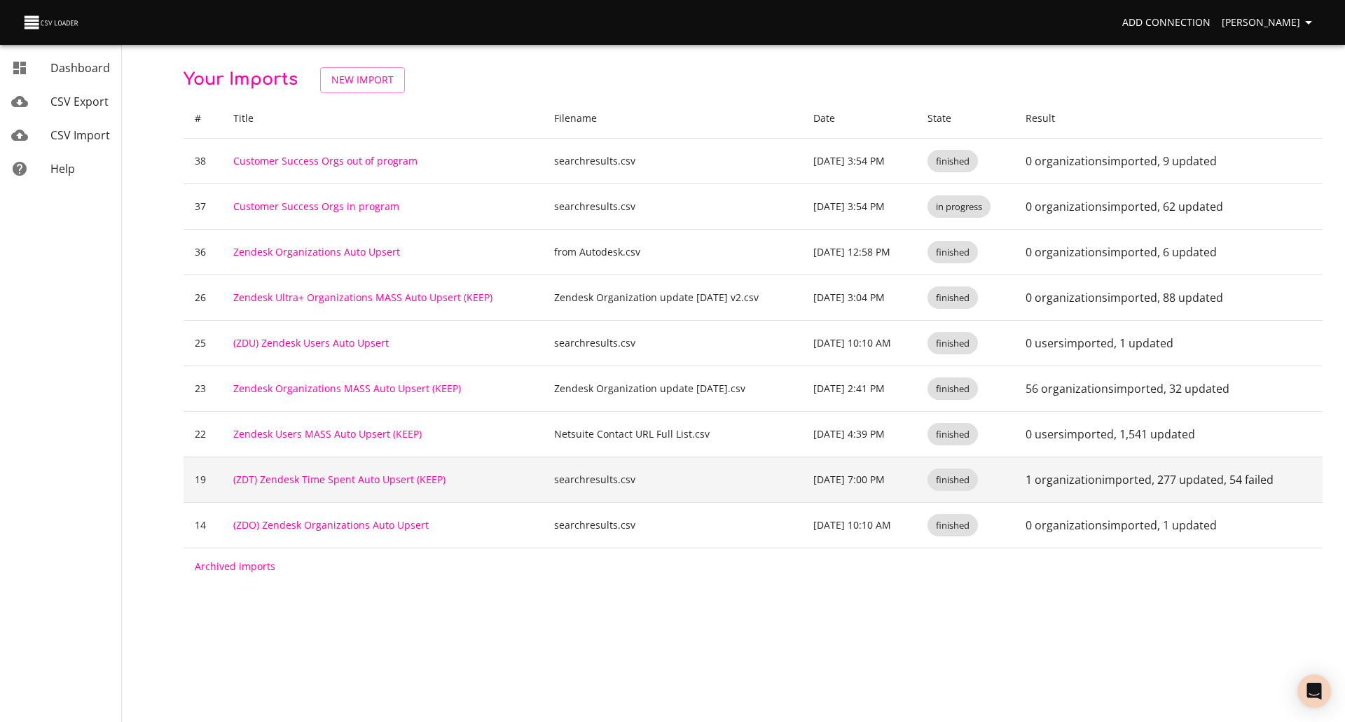
drag, startPoint x: 637, startPoint y: 644, endPoint x: 609, endPoint y: 464, distance: 182.1
click at [637, 641] on body "Add Connection Darin Peterson Dashboard CSV Export CSV Import Help Your Imports…" at bounding box center [672, 361] width 1345 height 722
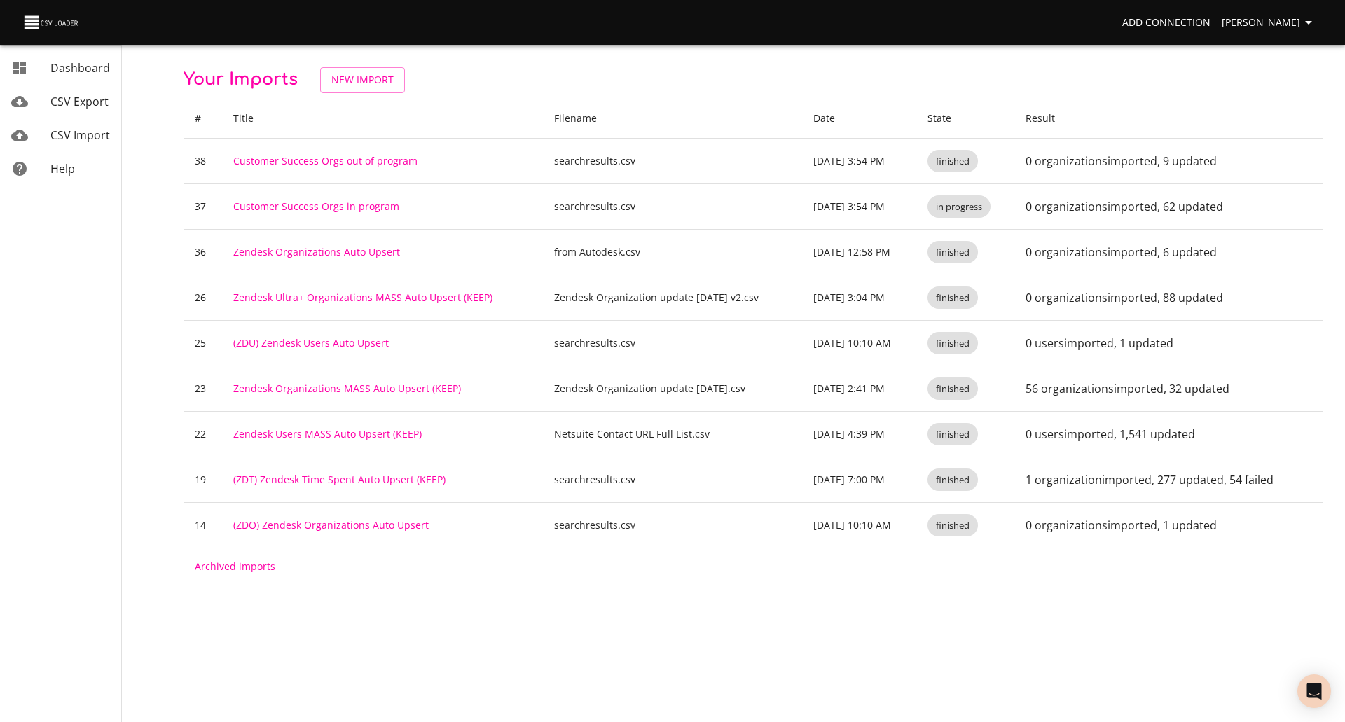
click at [579, 79] on p "Your Imports New Import" at bounding box center [752, 80] width 1139 height 26
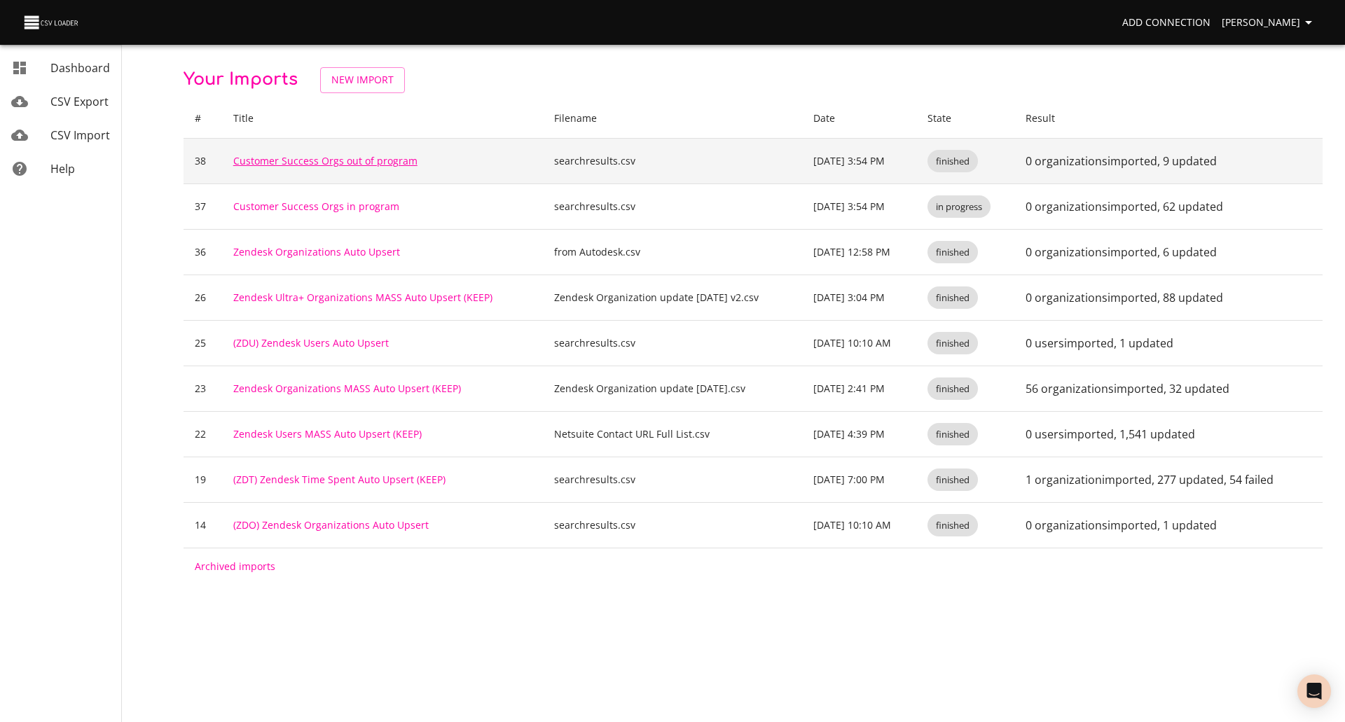
click at [300, 161] on link "Customer Success Orgs out of program" at bounding box center [325, 160] width 184 height 13
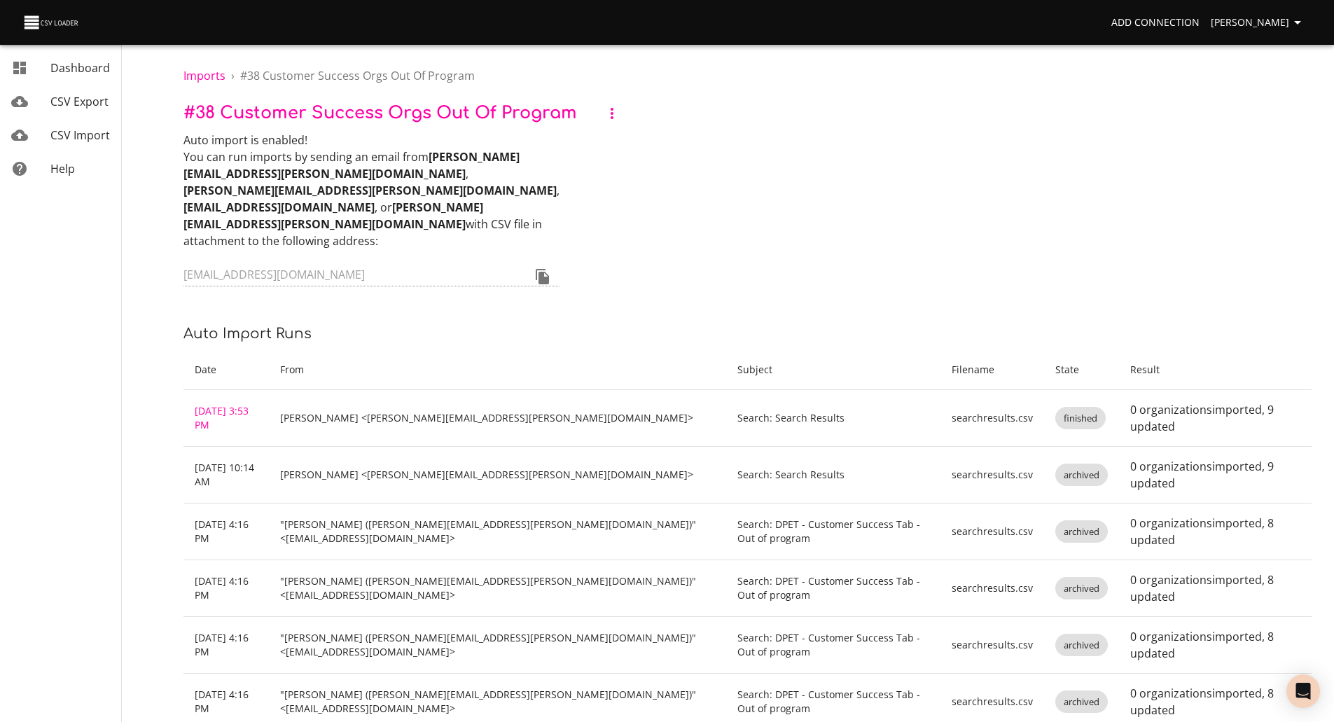
click at [611, 111] on icon "button" at bounding box center [612, 113] width 17 height 17
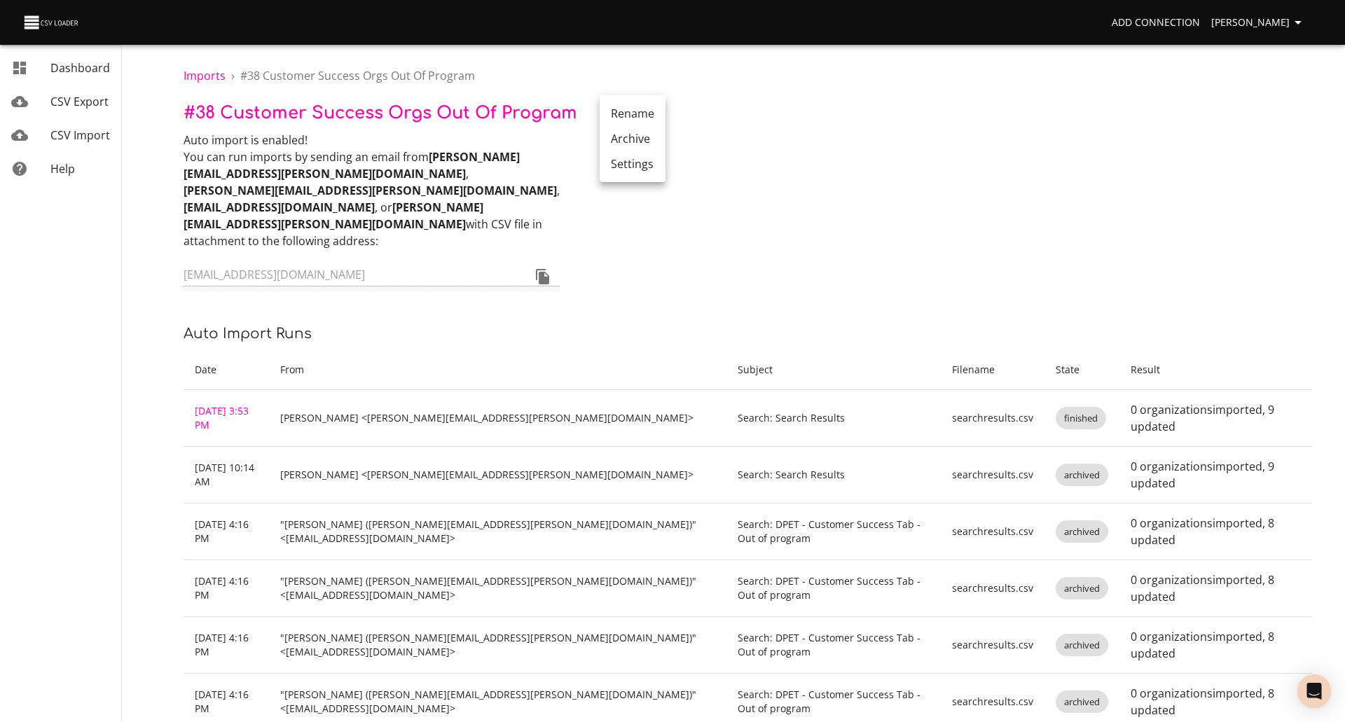
click at [622, 168] on li "Settings" at bounding box center [632, 163] width 66 height 25
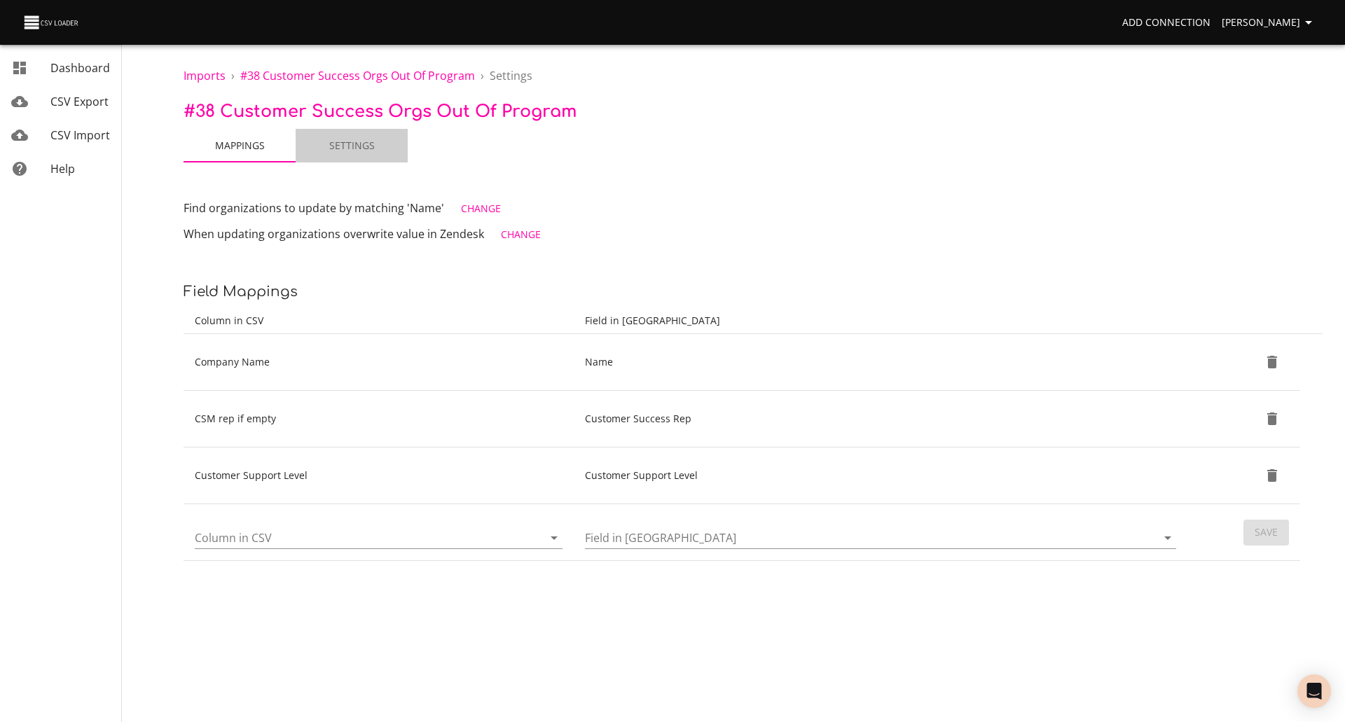
click at [350, 141] on span "Settings" at bounding box center [351, 146] width 95 height 18
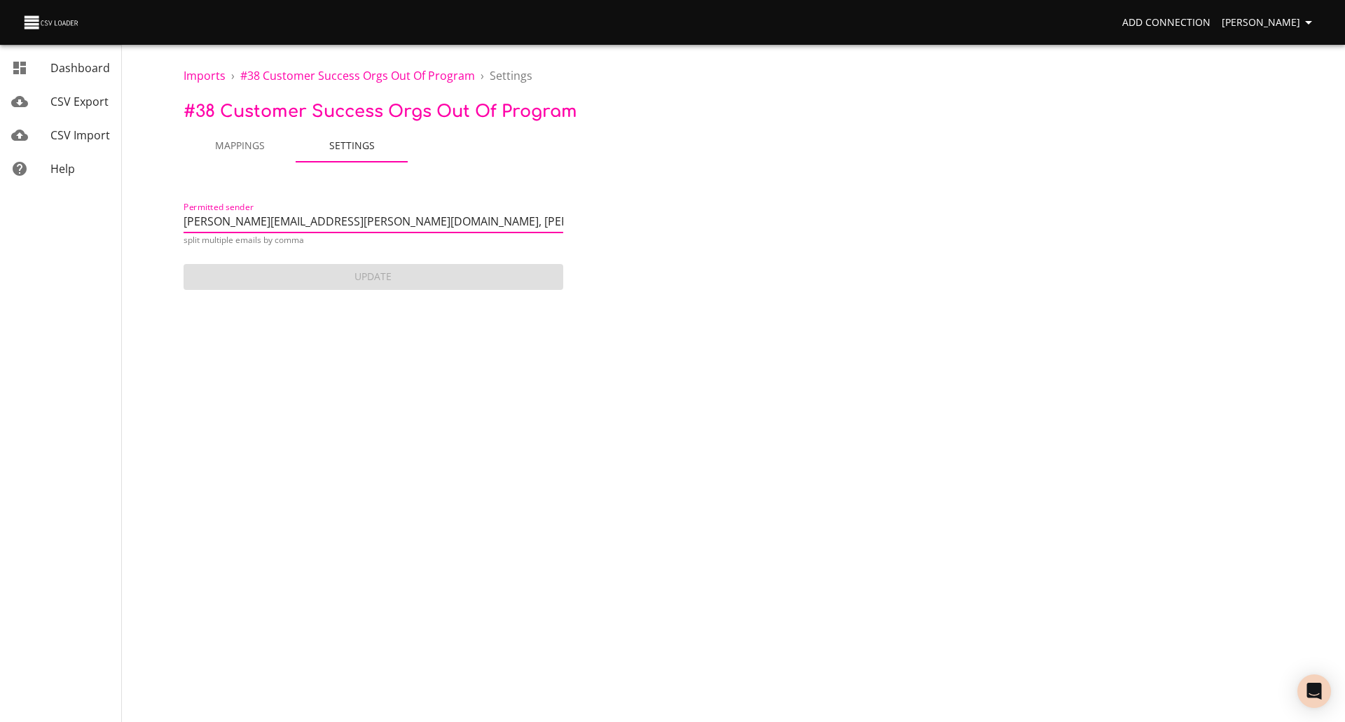
drag, startPoint x: 204, startPoint y: 221, endPoint x: 46, endPoint y: 213, distance: 157.8
click at [46, 213] on div "Add Connection Darin Peterson Dashboard CSV Export CSV Import Help Imports › # …" at bounding box center [672, 146] width 1345 height 293
click at [304, 220] on input "darin.peterson@uscad.com, ryan.knutson@uscad.com, system@sent-via.netsuite.com,…" at bounding box center [373, 223] width 380 height 20
drag, startPoint x: 327, startPoint y: 221, endPoint x: 272, endPoint y: 222, distance: 55.3
click at [272, 222] on input "darin.peterson@uscad.com, ryan.knutson@uscad.com, system@sent-via.netsuite.com,…" at bounding box center [373, 223] width 380 height 20
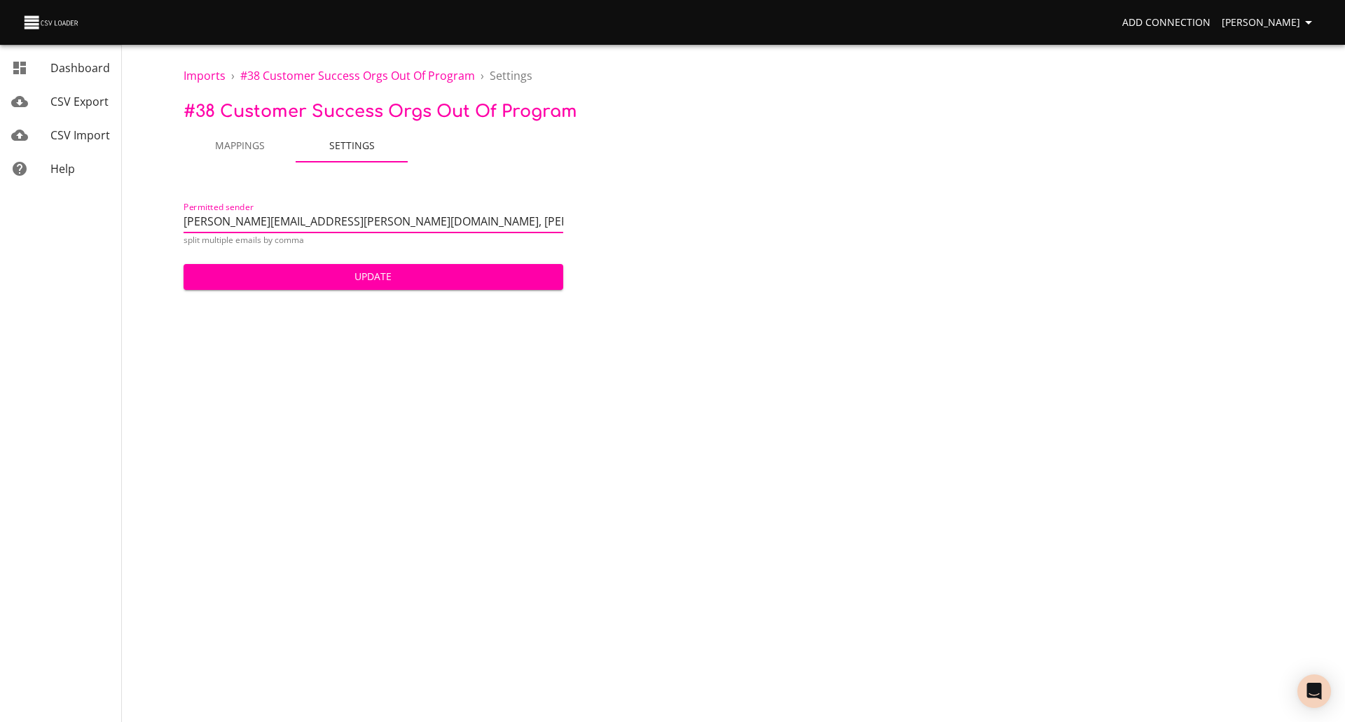
drag, startPoint x: 469, startPoint y: 223, endPoint x: 414, endPoint y: 224, distance: 54.6
click at [414, 224] on input "darin.peterson@arkance.us, ryan.knutson@uscad.com, system@sent-via.netsuite.com…" at bounding box center [373, 223] width 380 height 20
drag, startPoint x: 462, startPoint y: 216, endPoint x: 796, endPoint y: 228, distance: 334.3
click at [796, 228] on div "Permitted sender darin.peterson@arkance.us, ryan.knutson@arkance.us, system@sen…" at bounding box center [752, 244] width 1139 height 97
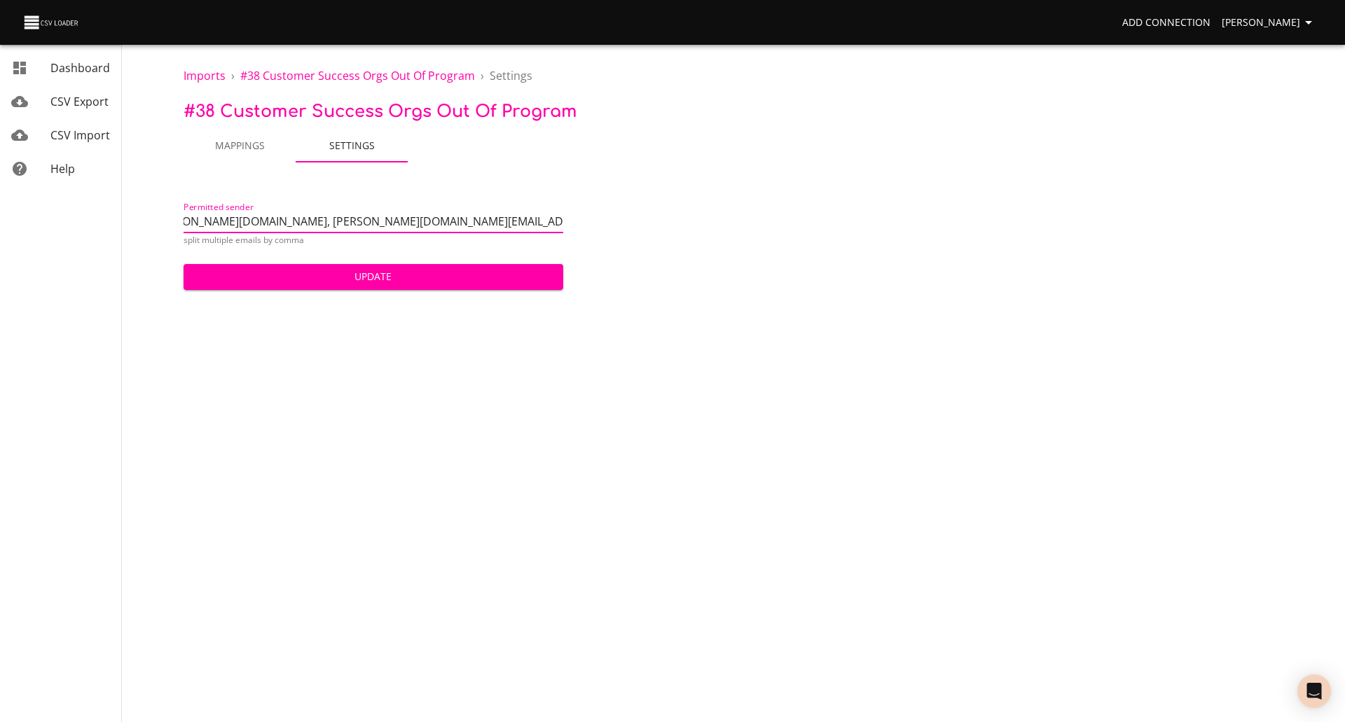
click at [473, 216] on input "darin.peterson@arkance.us, ryan.knutson@arkance.us, system@sent-via.netsuite.co…" at bounding box center [373, 223] width 380 height 20
drag, startPoint x: 424, startPoint y: 224, endPoint x: 835, endPoint y: 254, distance: 412.2
click at [835, 254] on div "Permitted sender darin.peterson@arkance.us, ryan.knutson@arkance.us, system@sen…" at bounding box center [752, 244] width 1139 height 97
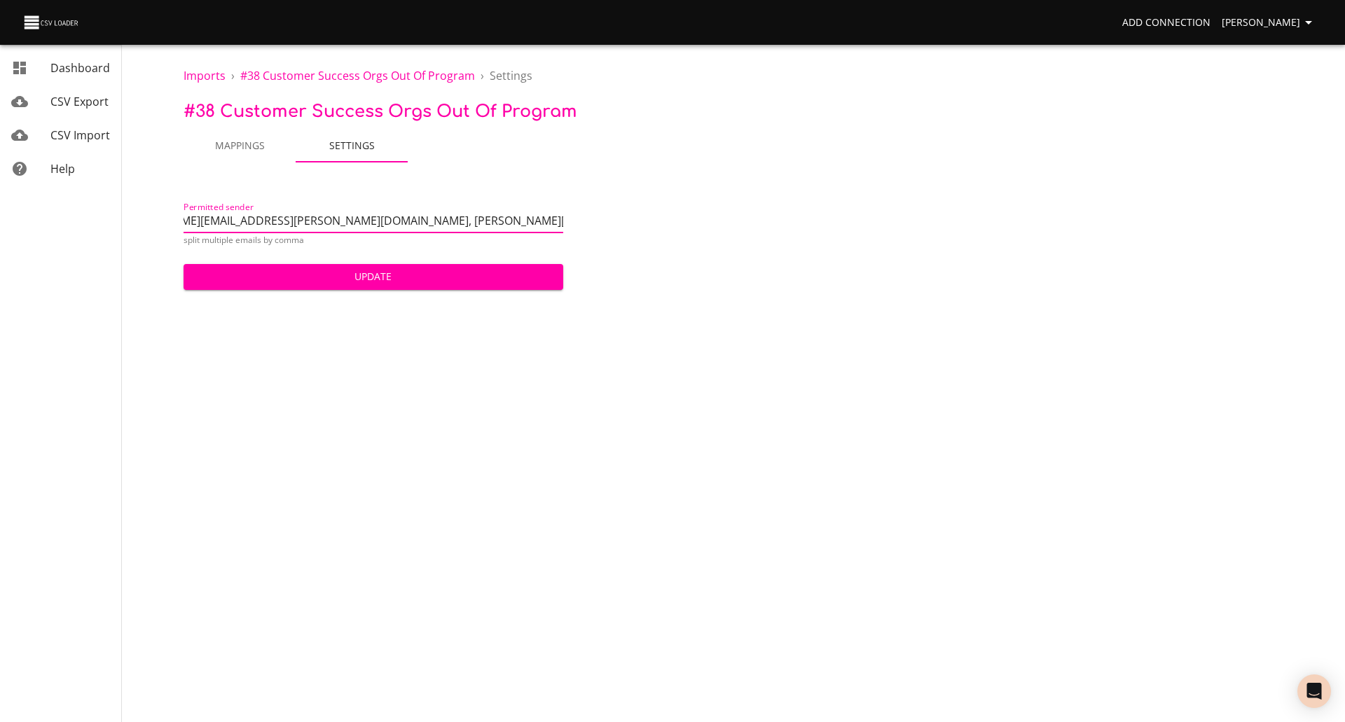
type input "darin.peterson@arkance.us, ryan.knutson@arkance.us, system@sent-via.netsuite.com"
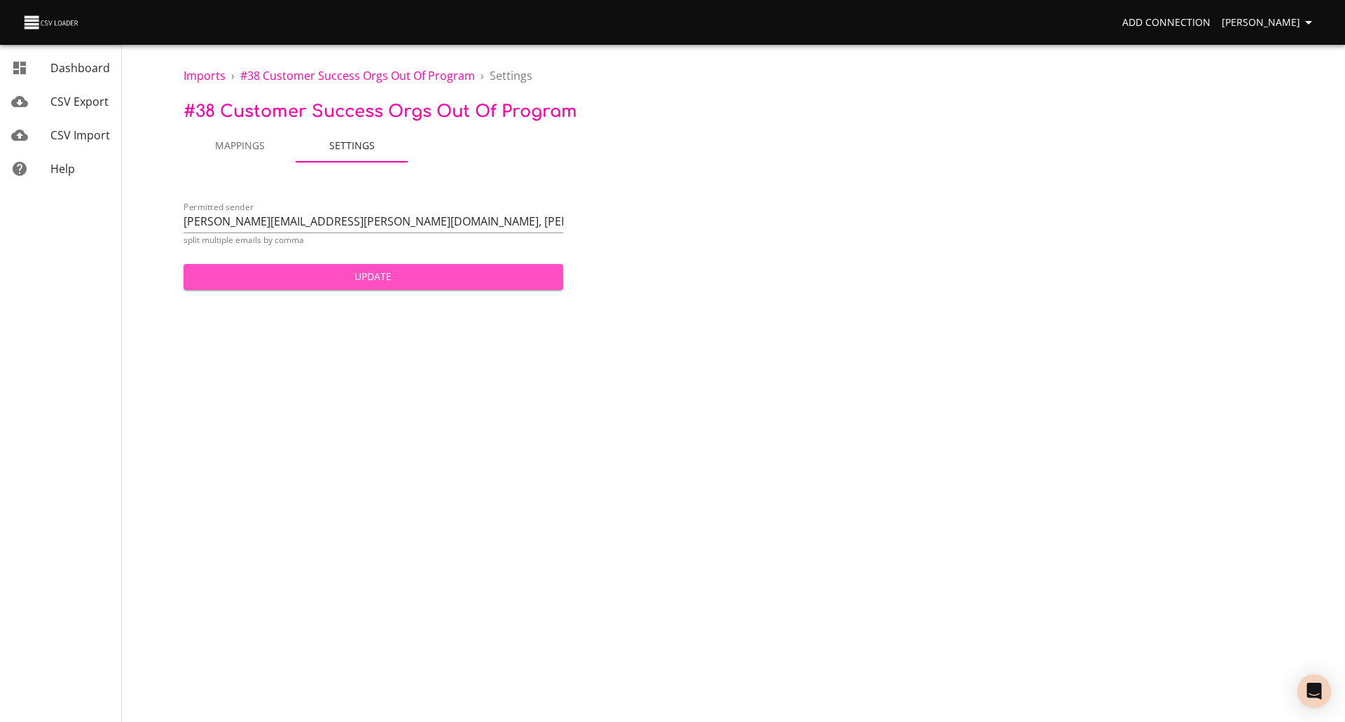
click at [345, 279] on span "Update" at bounding box center [373, 277] width 357 height 18
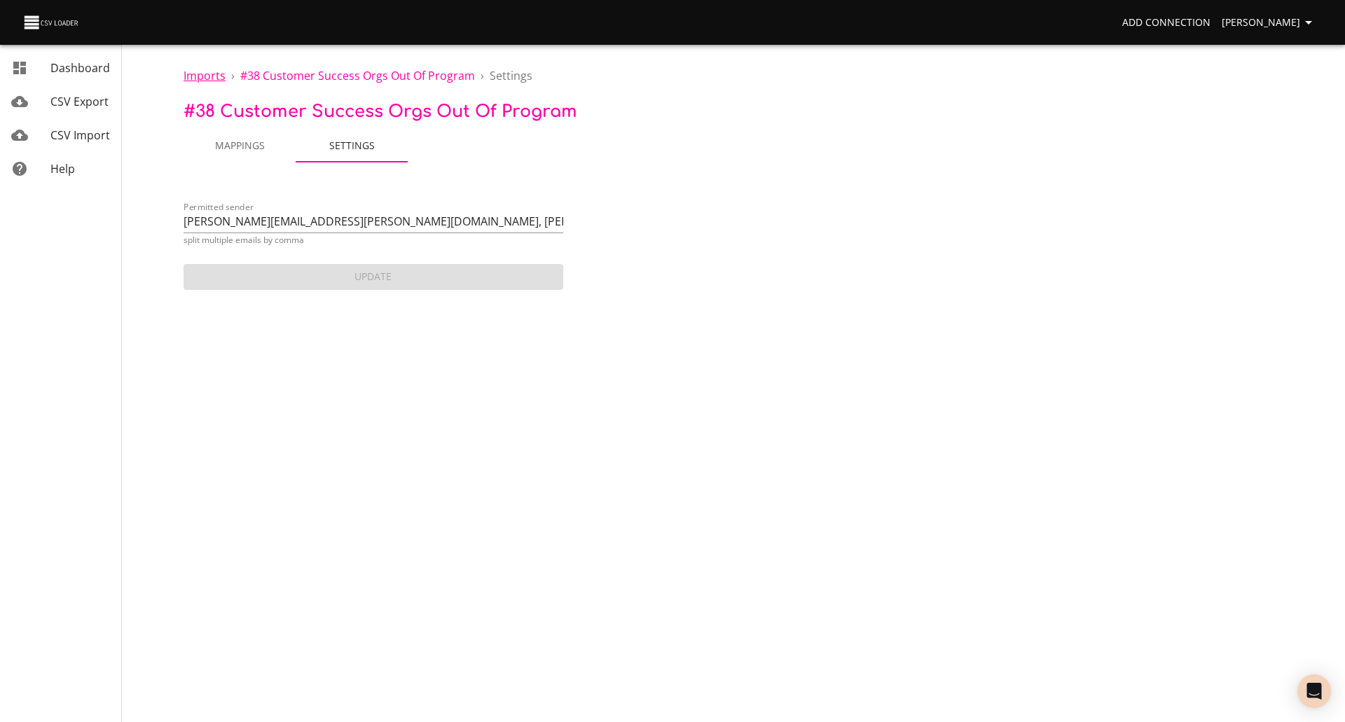
click at [194, 71] on span "Imports" at bounding box center [204, 75] width 42 height 15
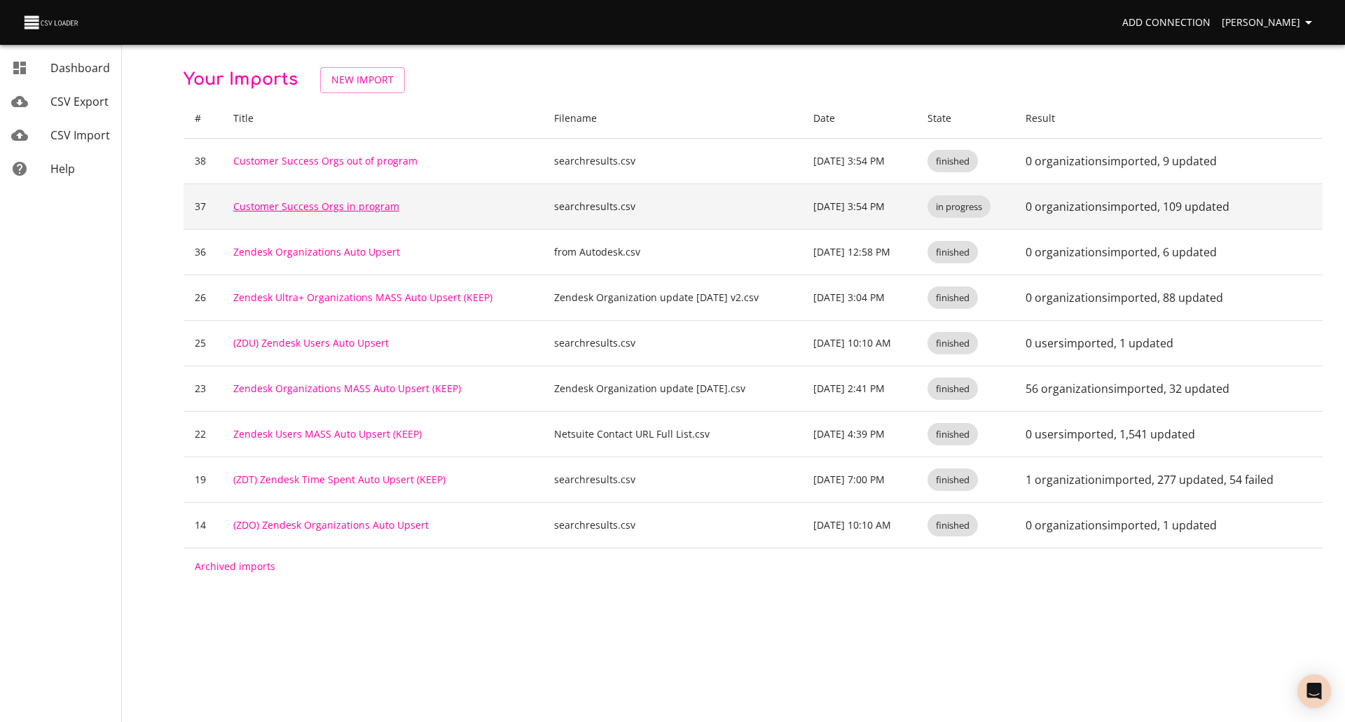
click at [335, 208] on link "Customer Success Orgs in program" at bounding box center [316, 206] width 166 height 13
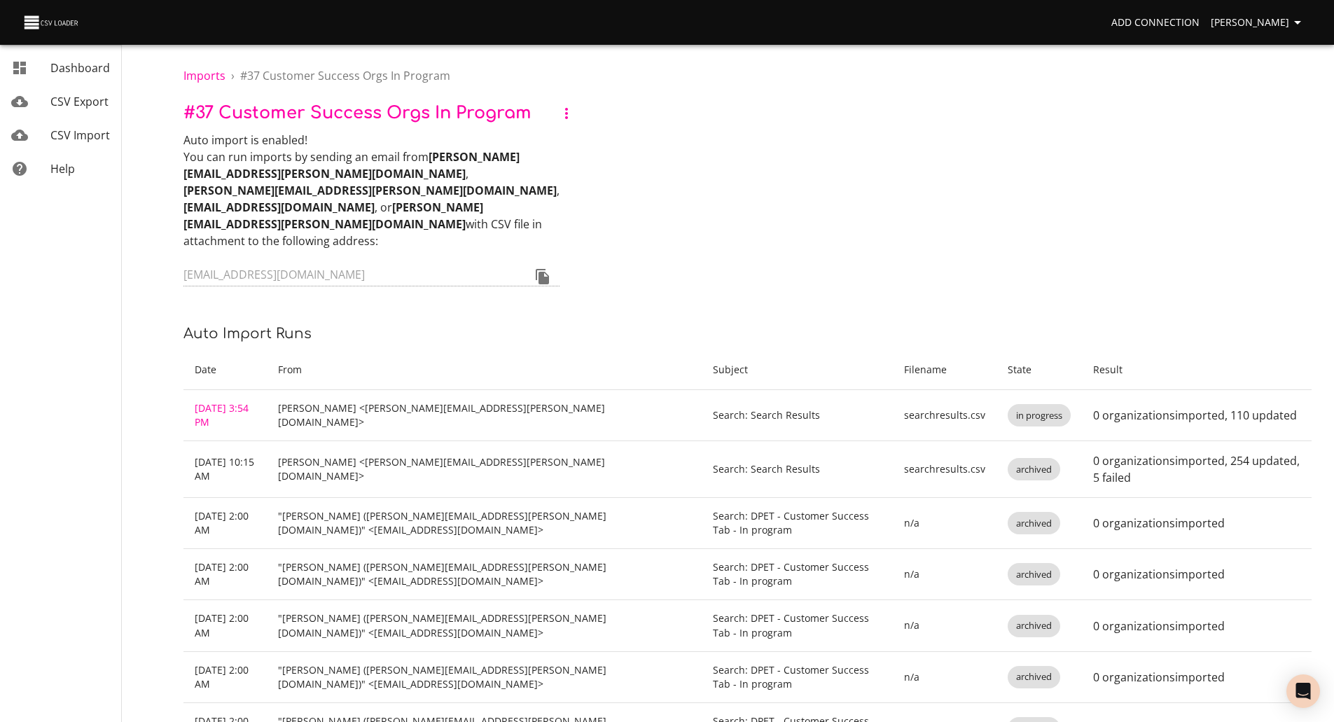
click at [571, 114] on icon "button" at bounding box center [566, 113] width 17 height 17
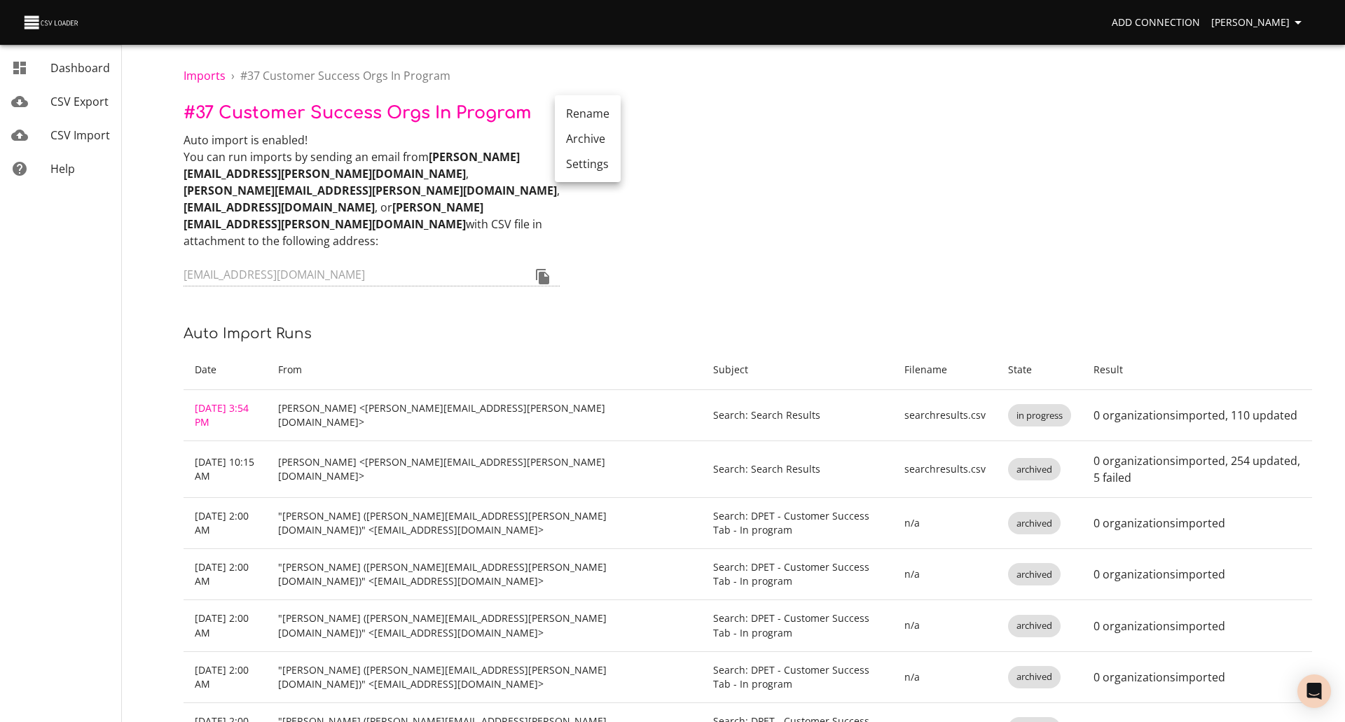
click at [585, 165] on li "Settings" at bounding box center [588, 163] width 66 height 25
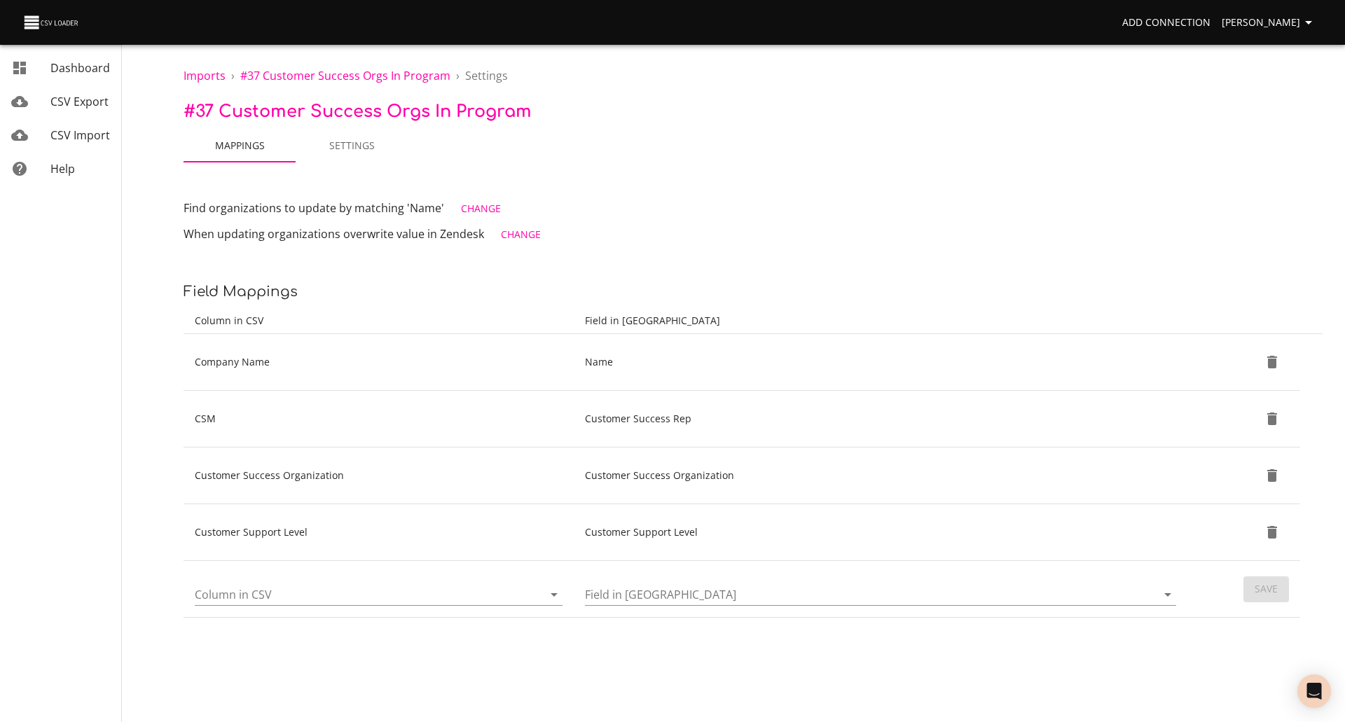
click at [481, 72] on span "Settings" at bounding box center [486, 75] width 43 height 15
click at [353, 141] on span "Settings" at bounding box center [351, 146] width 95 height 18
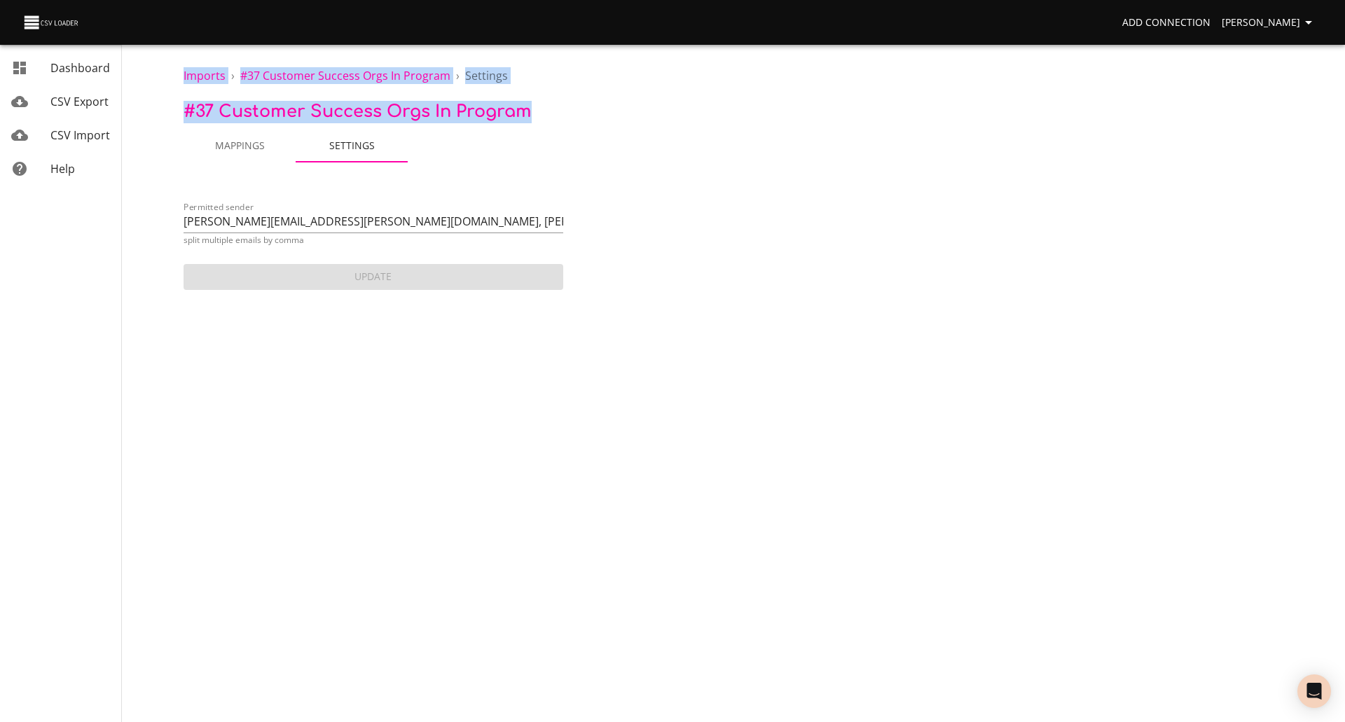
click at [72, 220] on div "Add Connection Darin Peterson Dashboard CSV Export CSV Import Help Imports › # …" at bounding box center [672, 146] width 1345 height 293
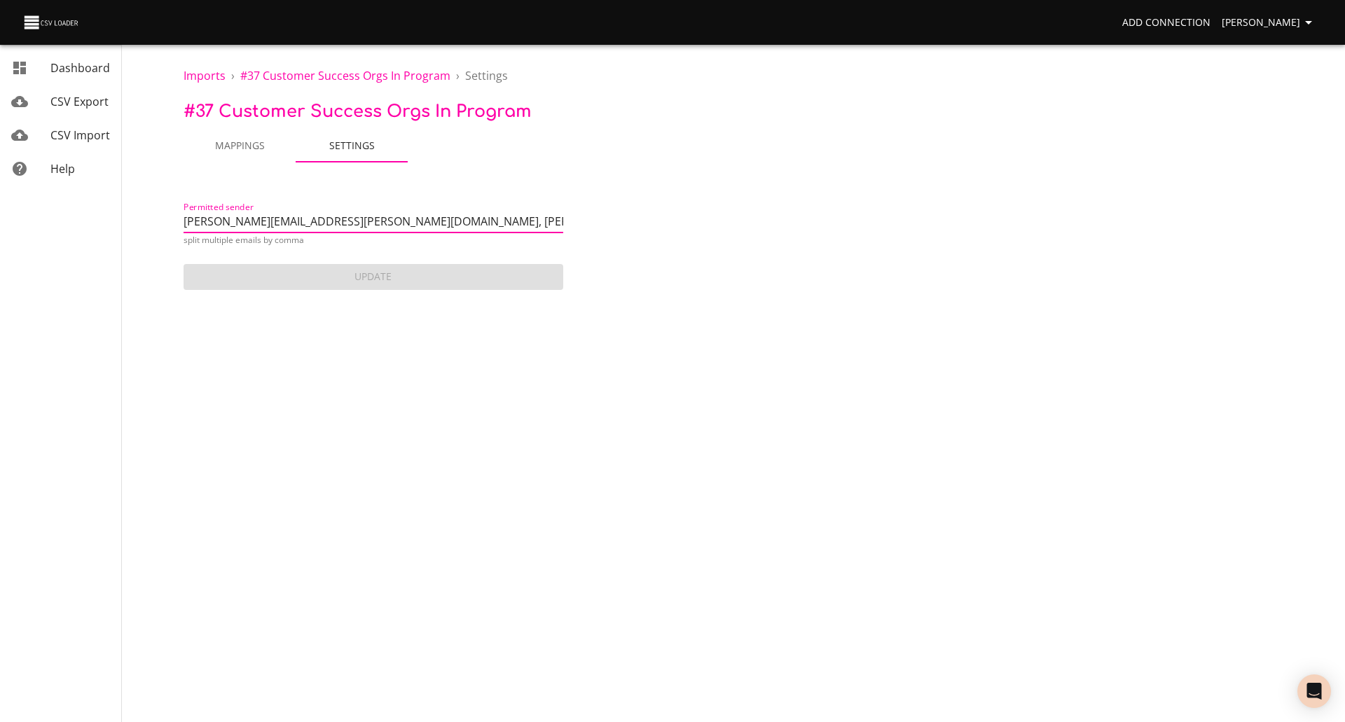
drag, startPoint x: 327, startPoint y: 222, endPoint x: 270, endPoint y: 222, distance: 57.4
click at [270, 222] on input "darin.peterson@uscad.com, ryan.knutson@uscad.com, system@sent-via.netsuite.com,…" at bounding box center [373, 223] width 380 height 20
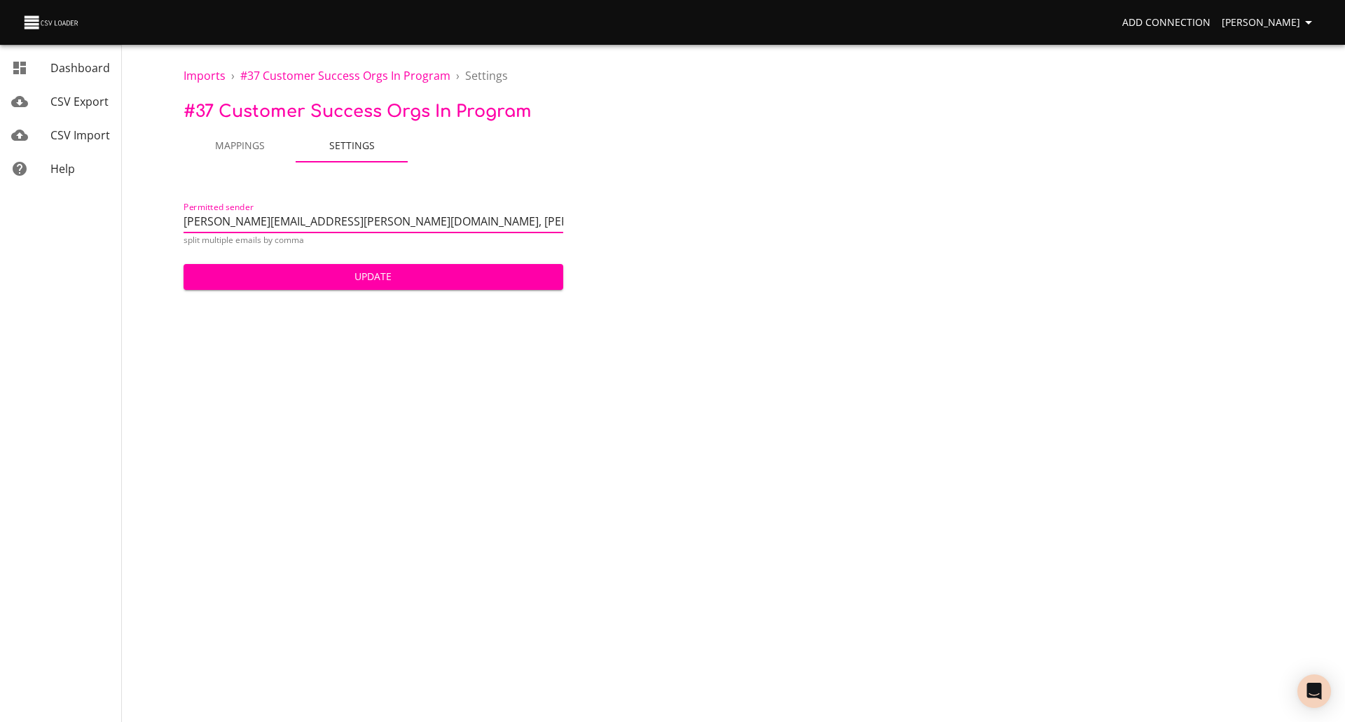
drag, startPoint x: 468, startPoint y: 221, endPoint x: 411, endPoint y: 225, distance: 56.9
click at [411, 225] on input "darin.peterson@arkance.us, ryan.knutson@uscad.com, system@sent-via.netsuite.com…" at bounding box center [373, 223] width 380 height 20
drag, startPoint x: 444, startPoint y: 221, endPoint x: 819, endPoint y: 228, distance: 375.4
click at [828, 230] on div "Permitted sender darin.peterson@arkance.us, ryan.knutson@arkance.us, system@sen…" at bounding box center [752, 244] width 1139 height 97
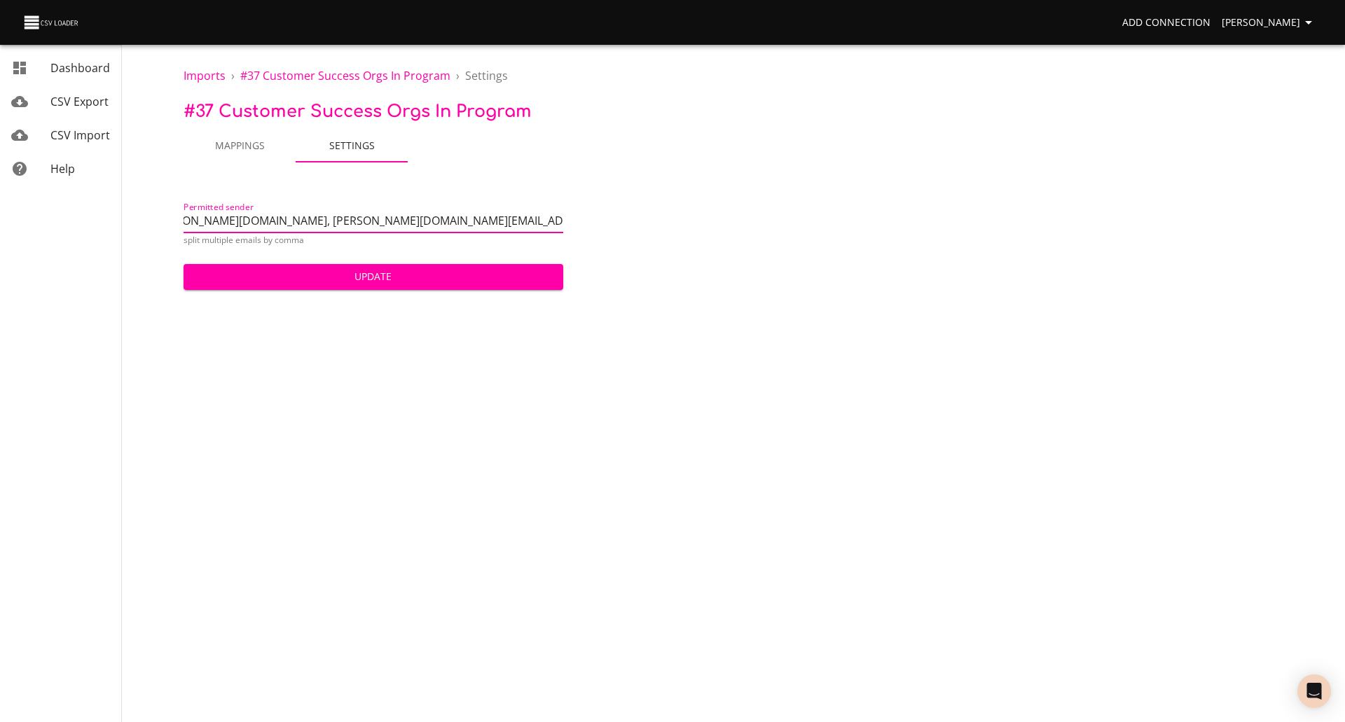
click at [485, 215] on input "darin.peterson@arkance.us, ryan.knutson@arkance.us, system@sent-via.netsuite.co…" at bounding box center [373, 223] width 380 height 20
drag, startPoint x: 426, startPoint y: 220, endPoint x: 843, endPoint y: 240, distance: 417.9
click at [842, 242] on div "Permitted sender darin.peterson@arkance.us, ryan.knutson@arkance.us, system@sen…" at bounding box center [752, 244] width 1139 height 97
type input "darin.peterson@arkance.us, ryan.knutson@arkance.us, system@sent-via.netsuite.co…"
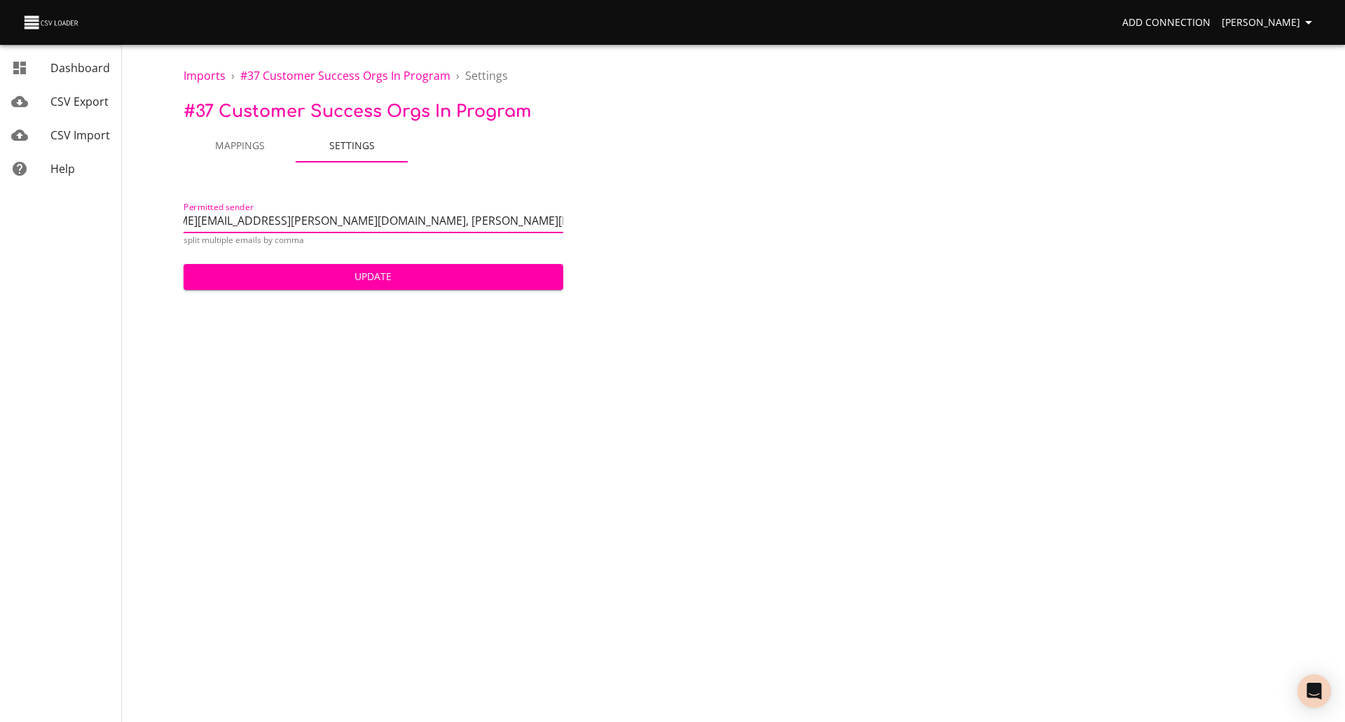
scroll to position [0, 0]
click at [721, 306] on body "Add Connection Darin Peterson Dashboard CSV Export CSV Import Help Imports › # …" at bounding box center [672, 361] width 1345 height 722
click at [377, 275] on span "Update" at bounding box center [373, 277] width 357 height 18
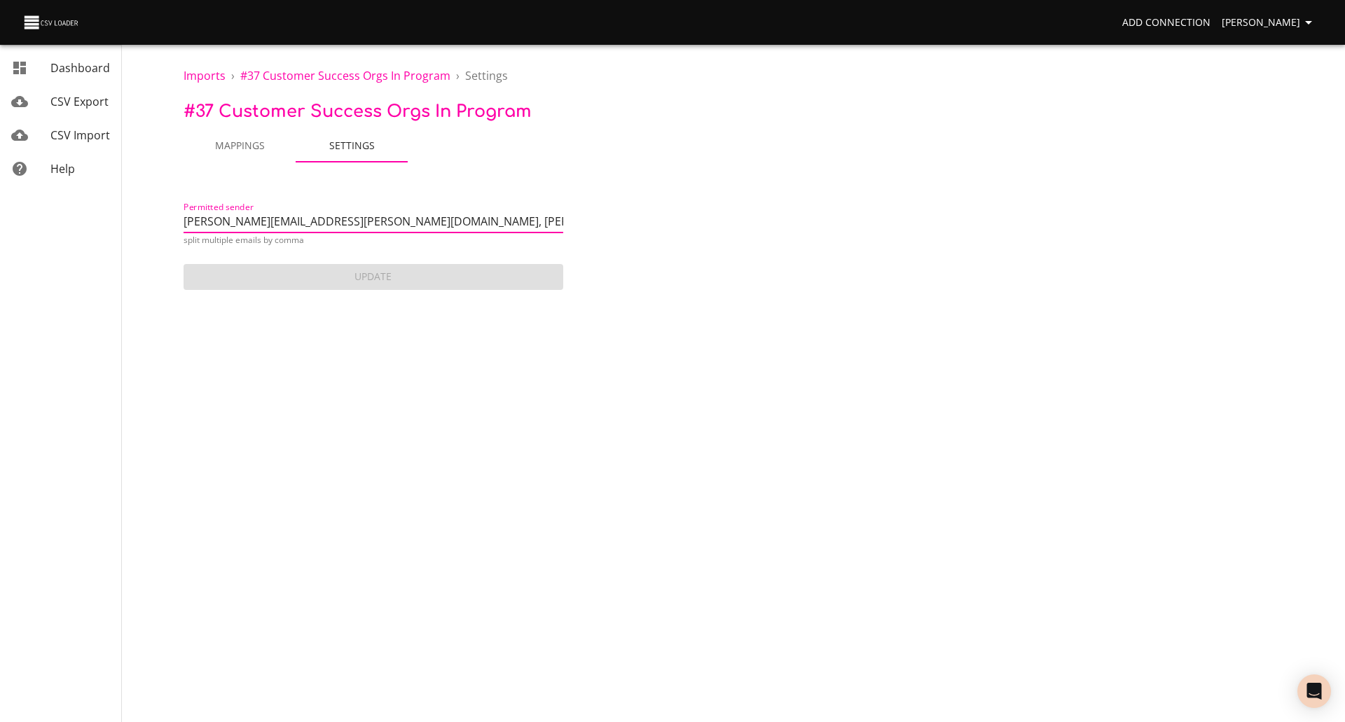
click at [496, 220] on input "darin.peterson@arkance.us, ryan.knutson@arkance.us, system@sent-via.netsuite.co…" at bounding box center [373, 223] width 380 height 20
click at [401, 426] on body "Add Connection Darin Peterson Dashboard CSV Export CSV Import Help Imports › # …" at bounding box center [672, 361] width 1345 height 722
drag, startPoint x: 477, startPoint y: 221, endPoint x: 747, endPoint y: 250, distance: 271.1
click at [747, 250] on div "Permitted sender darin.peterson@arkance.us, ryan.knutson@arkance.us, system@sen…" at bounding box center [752, 244] width 1139 height 97
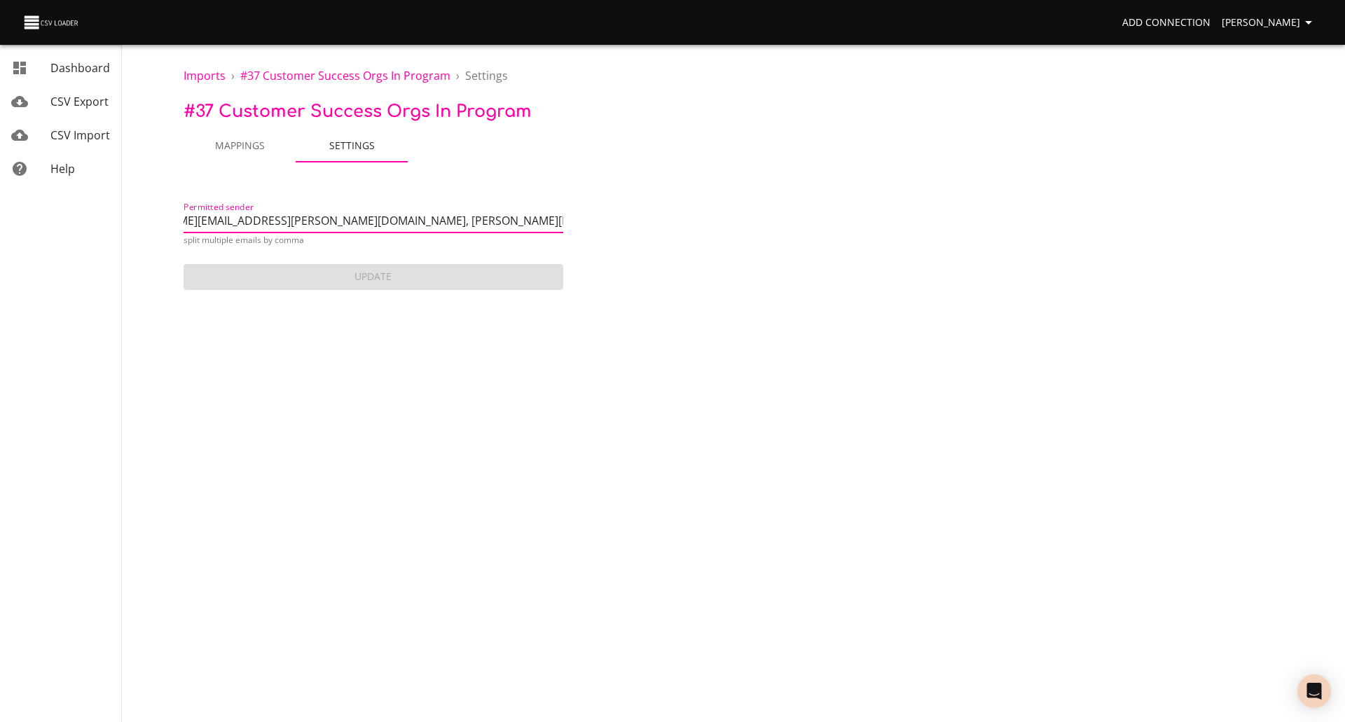
click at [740, 317] on body "Add Connection Darin Peterson Dashboard CSV Export CSV Import Help Imports › # …" at bounding box center [672, 361] width 1345 height 722
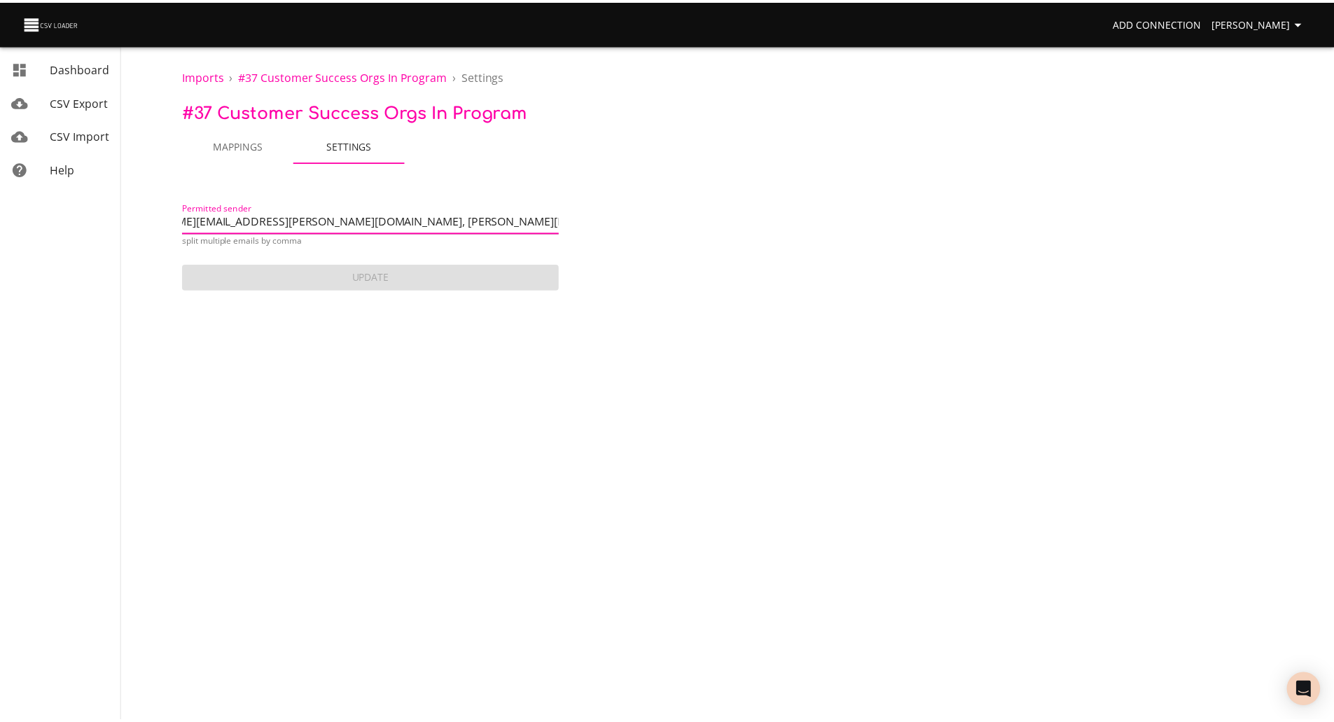
scroll to position [0, 0]
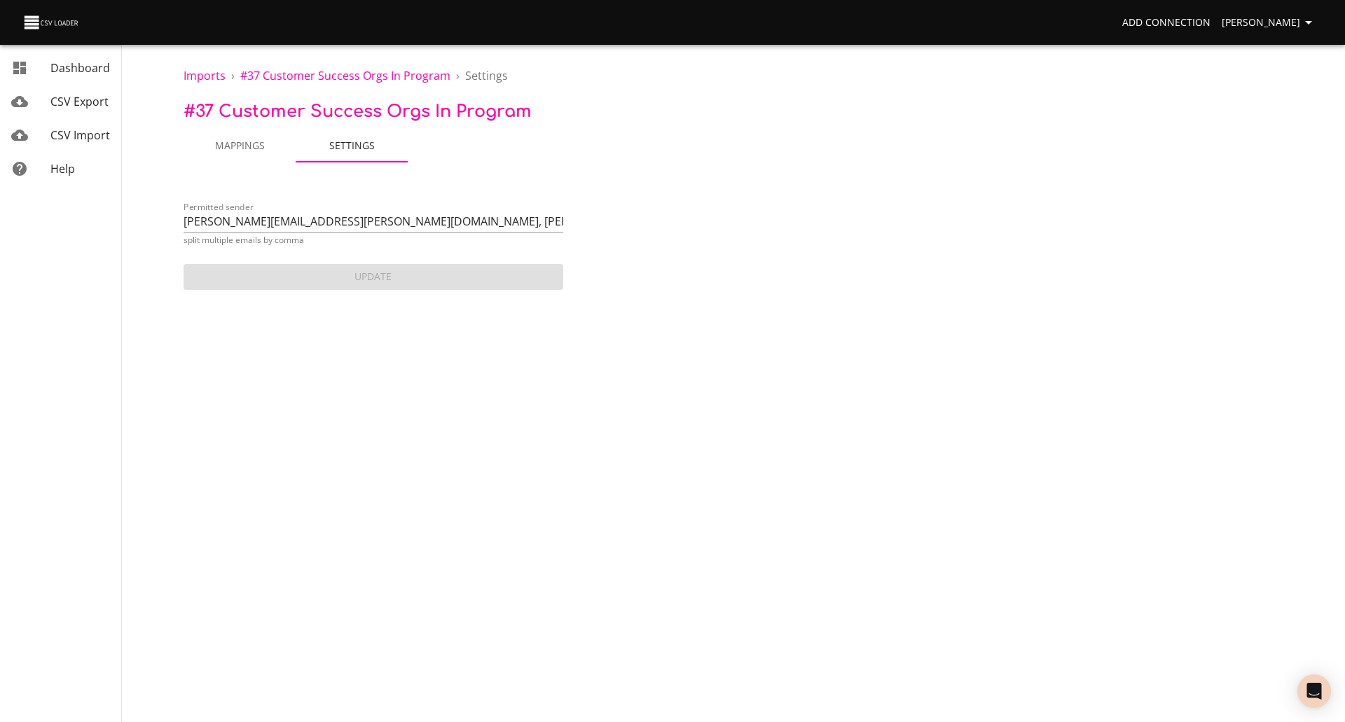
click at [735, 382] on body "Add Connection Darin Peterson Dashboard CSV Export CSV Import Help Imports › # …" at bounding box center [672, 361] width 1345 height 722
click at [718, 190] on div "Imports › # 37 Customer Success Orgs in program › Settings # 37 Customer Succes…" at bounding box center [753, 146] width 1184 height 293
click at [719, 189] on div "Imports › # 37 Customer Success Orgs in program › Settings # 37 Customer Succes…" at bounding box center [753, 146] width 1184 height 293
click at [723, 184] on div "Imports › # 37 Customer Success Orgs in program › Settings # 37 Customer Succes…" at bounding box center [753, 146] width 1184 height 293
drag, startPoint x: 740, startPoint y: 239, endPoint x: 726, endPoint y: 223, distance: 21.8
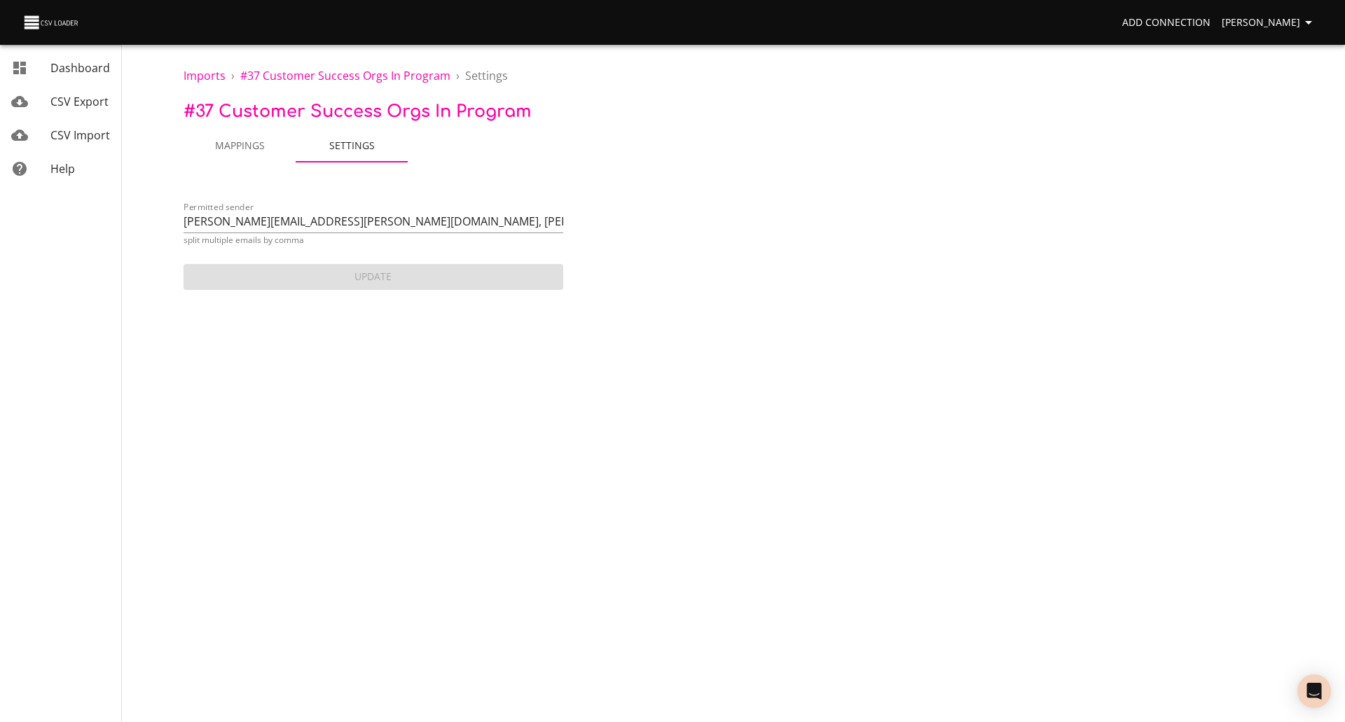
click at [740, 237] on div "Permitted sender darin.peterson@arkance.us, ryan.knutson@arkance.us, system@sen…" at bounding box center [752, 244] width 1139 height 97
click at [202, 71] on span "Imports" at bounding box center [204, 75] width 42 height 15
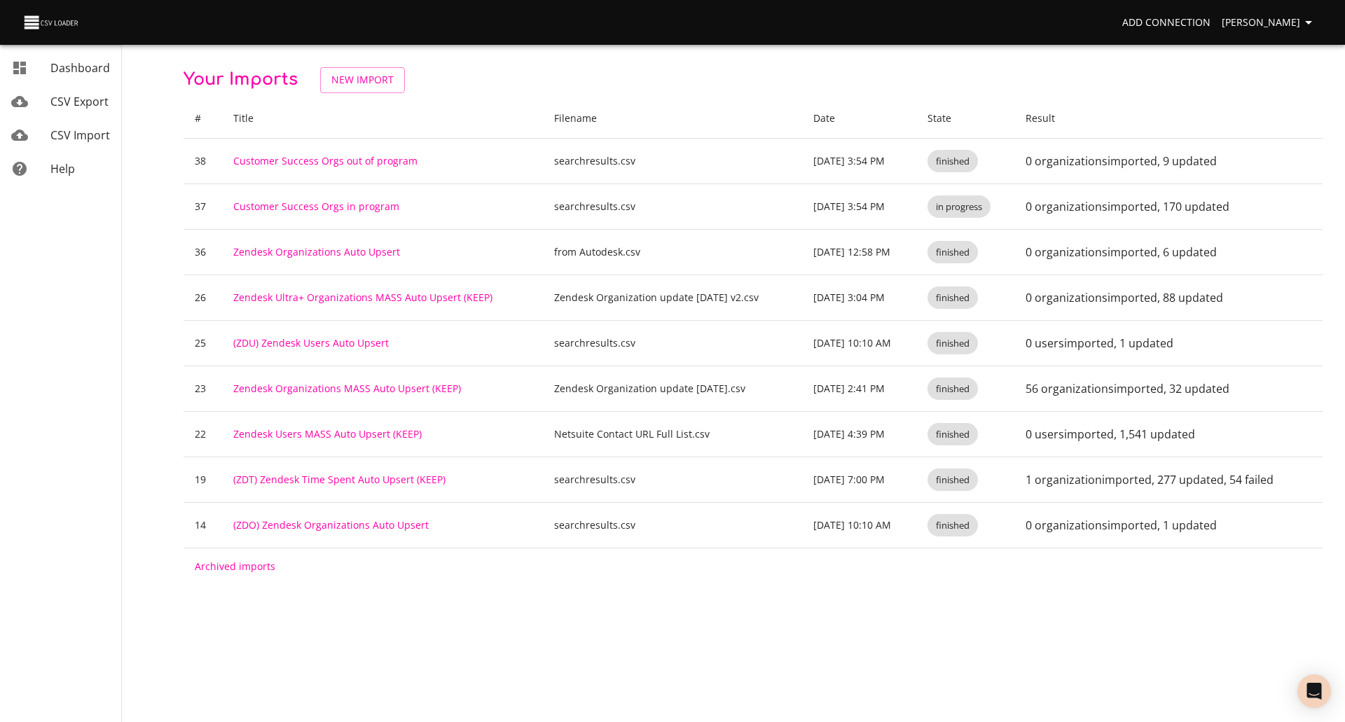
click at [580, 69] on p "Your Imports New Import" at bounding box center [752, 80] width 1139 height 26
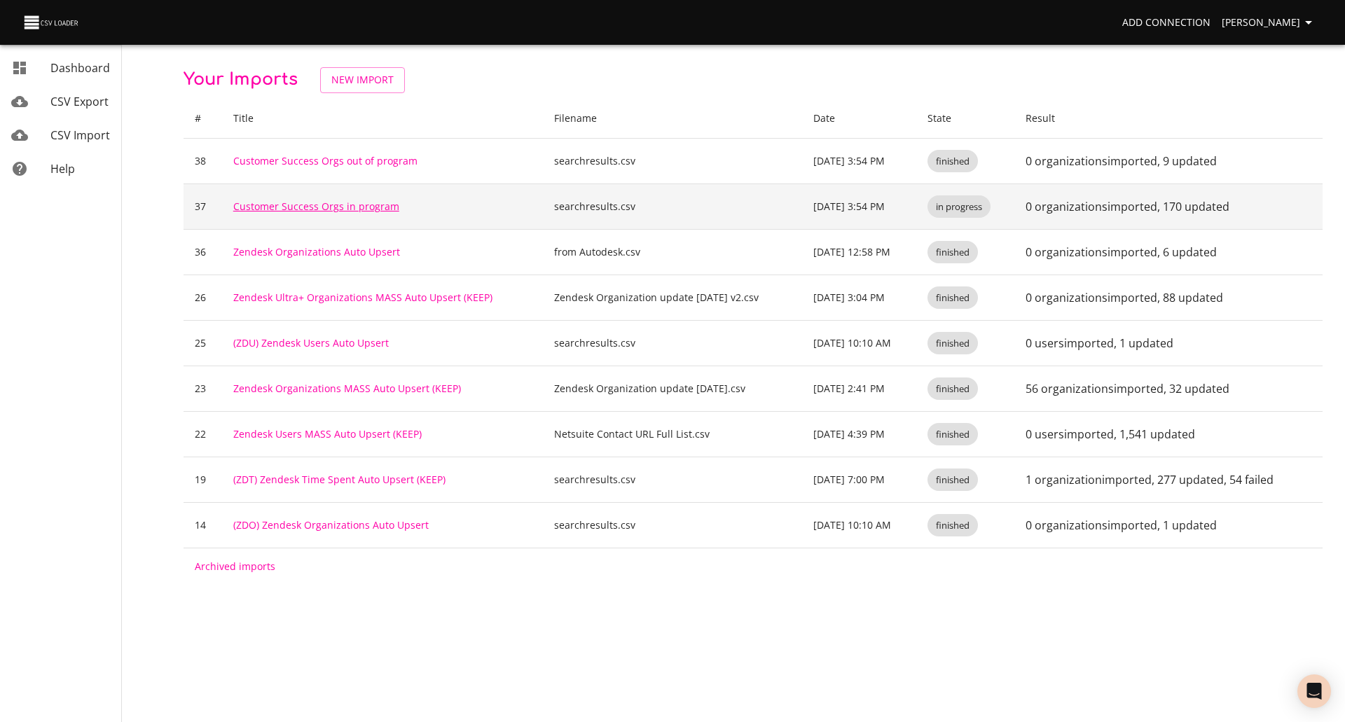
click at [345, 203] on link "Customer Success Orgs in program" at bounding box center [316, 206] width 166 height 13
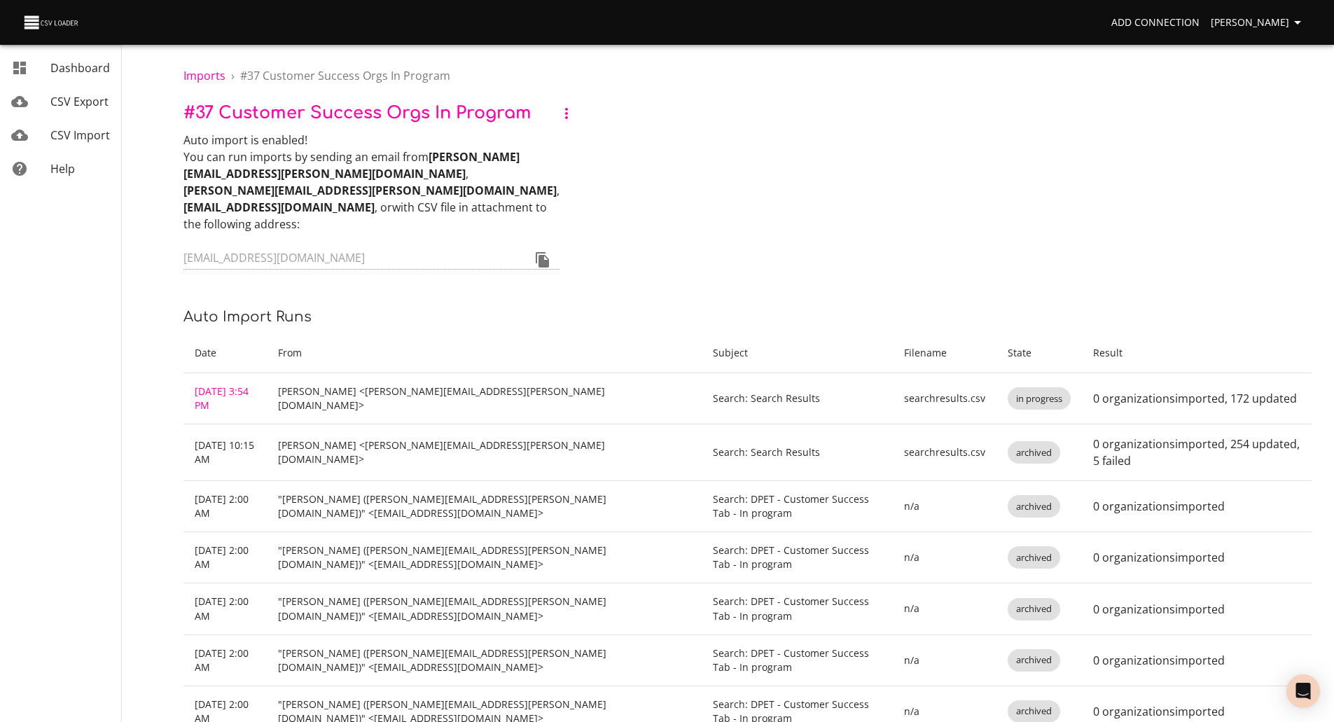
click at [733, 209] on div "Auto import is enabled! You can run imports by sending an email from [PERSON_NA…" at bounding box center [747, 202] width 1128 height 141
click at [761, 179] on div "Auto import is enabled! You can run imports by sending an email from [PERSON_NA…" at bounding box center [747, 202] width 1128 height 141
click at [207, 75] on span "Imports" at bounding box center [204, 75] width 42 height 15
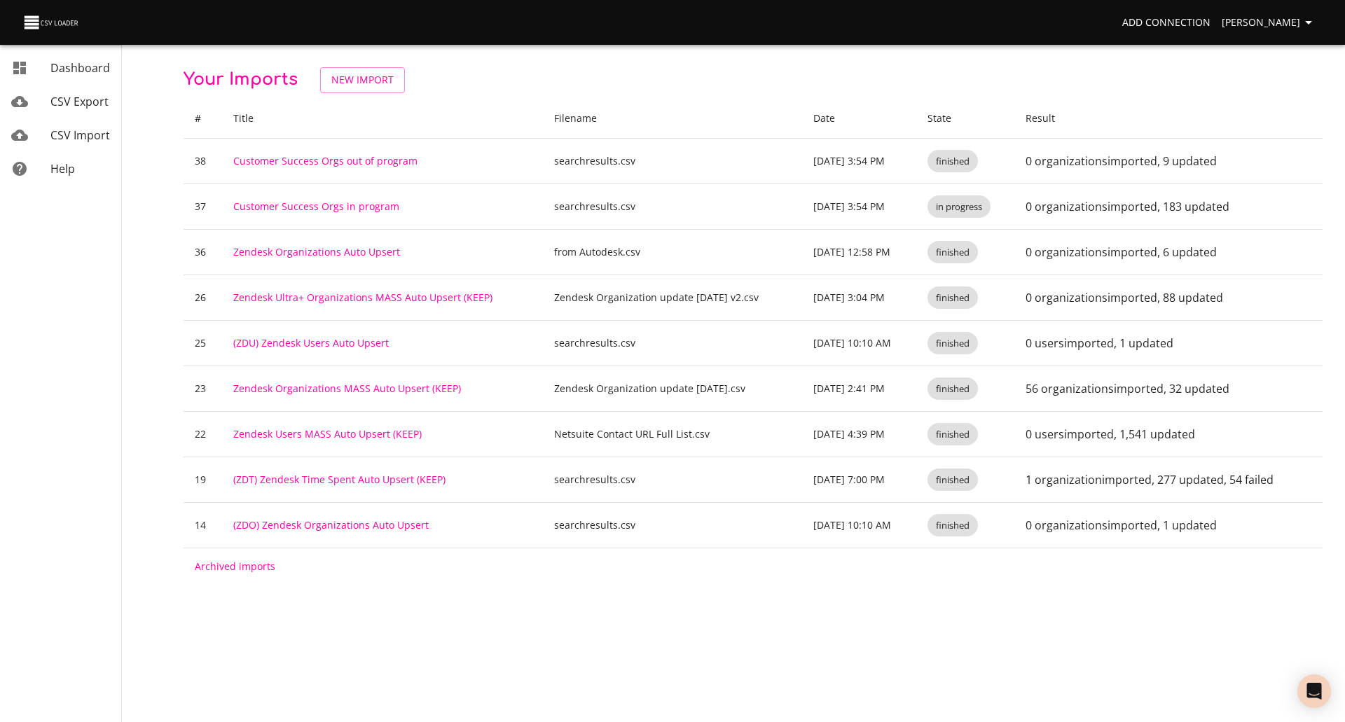
click at [655, 88] on p "Your Imports New Import" at bounding box center [752, 80] width 1139 height 26
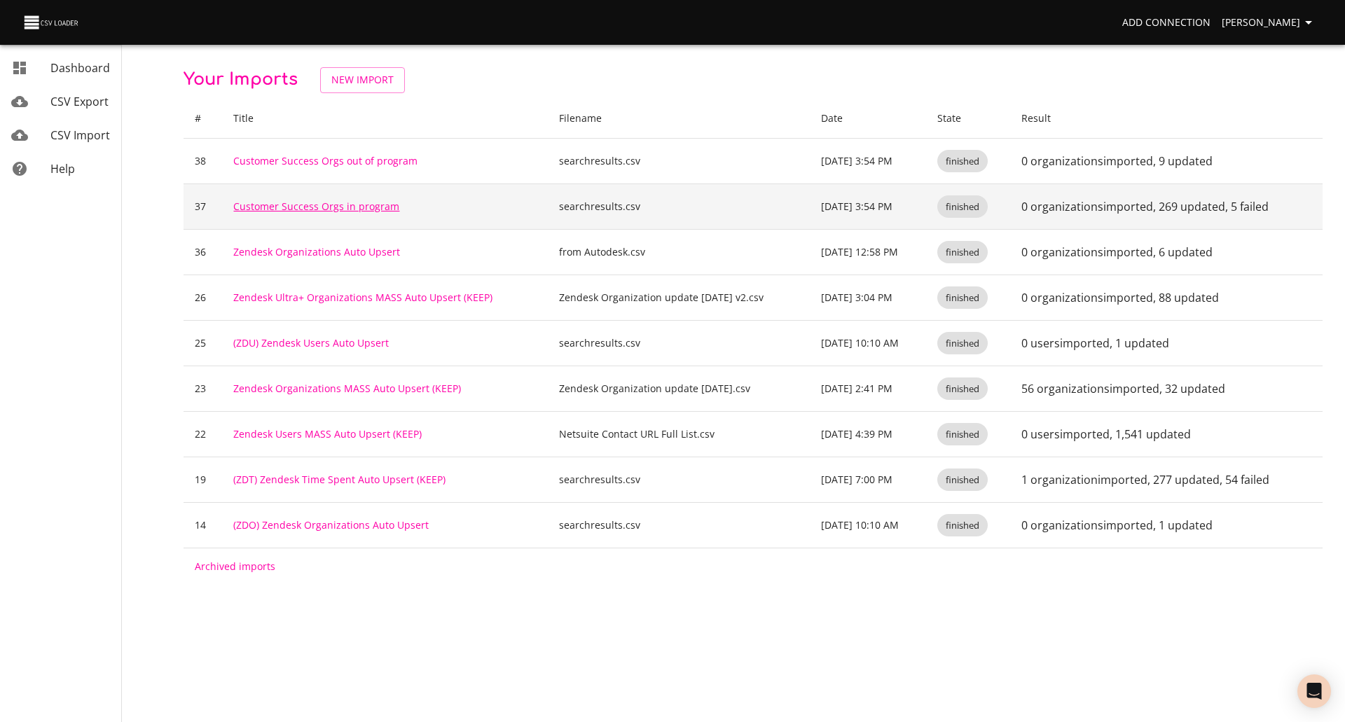
click at [335, 204] on link "Customer Success Orgs in program" at bounding box center [316, 206] width 166 height 13
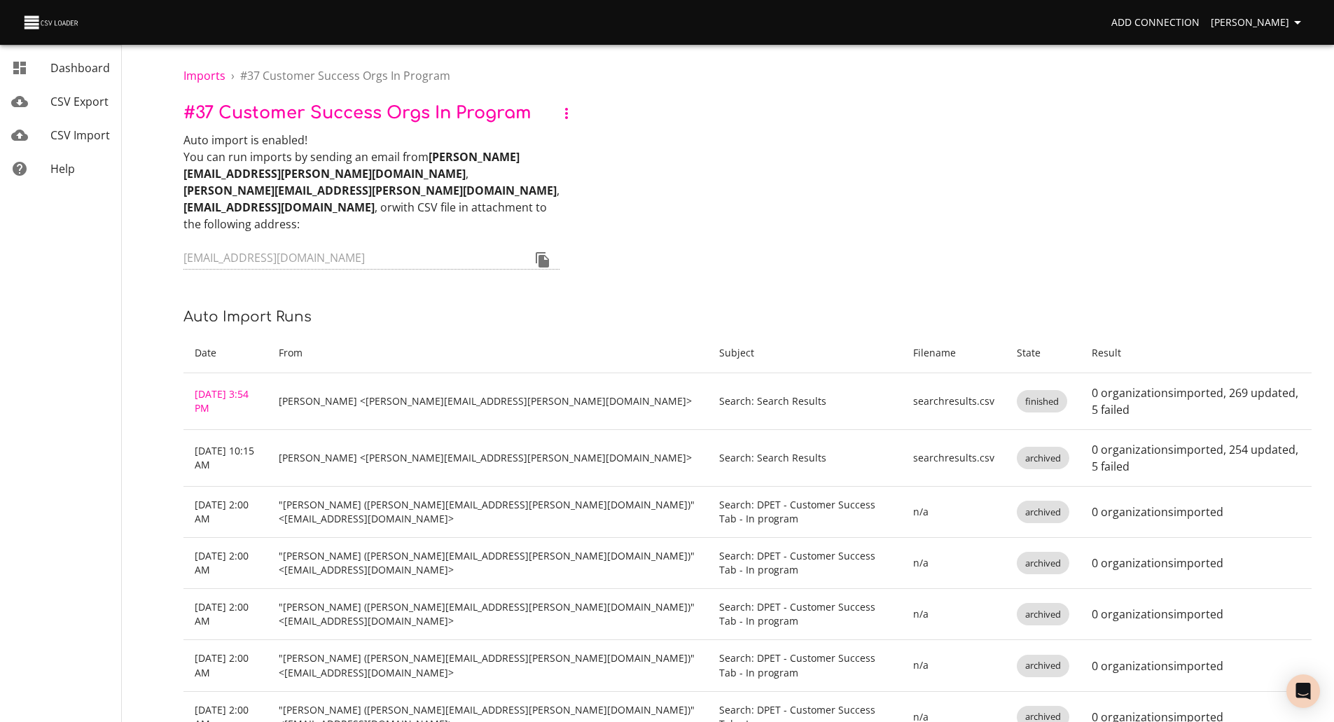
click at [722, 134] on div "Auto import is enabled! You can run imports by sending an email from [PERSON_NA…" at bounding box center [747, 202] width 1128 height 141
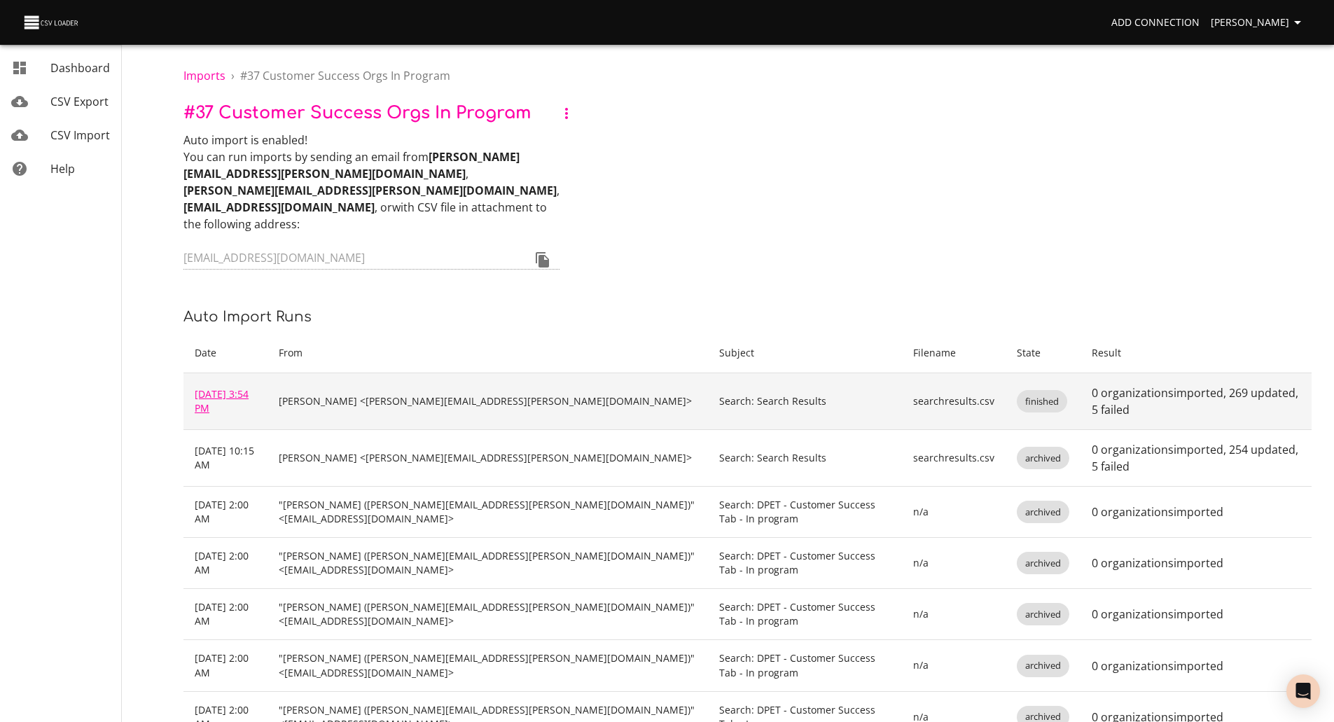
click at [218, 387] on link "[DATE] 3:54 PM" at bounding box center [222, 400] width 54 height 27
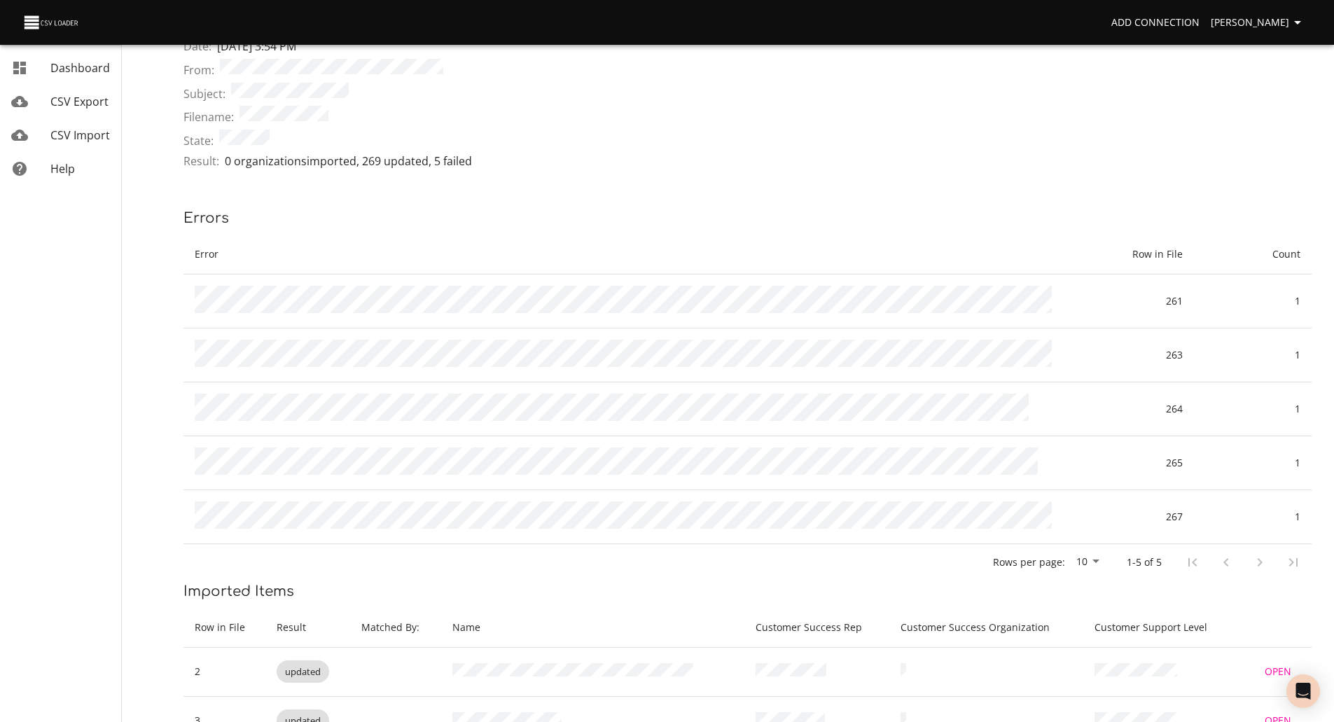
scroll to position [280, 0]
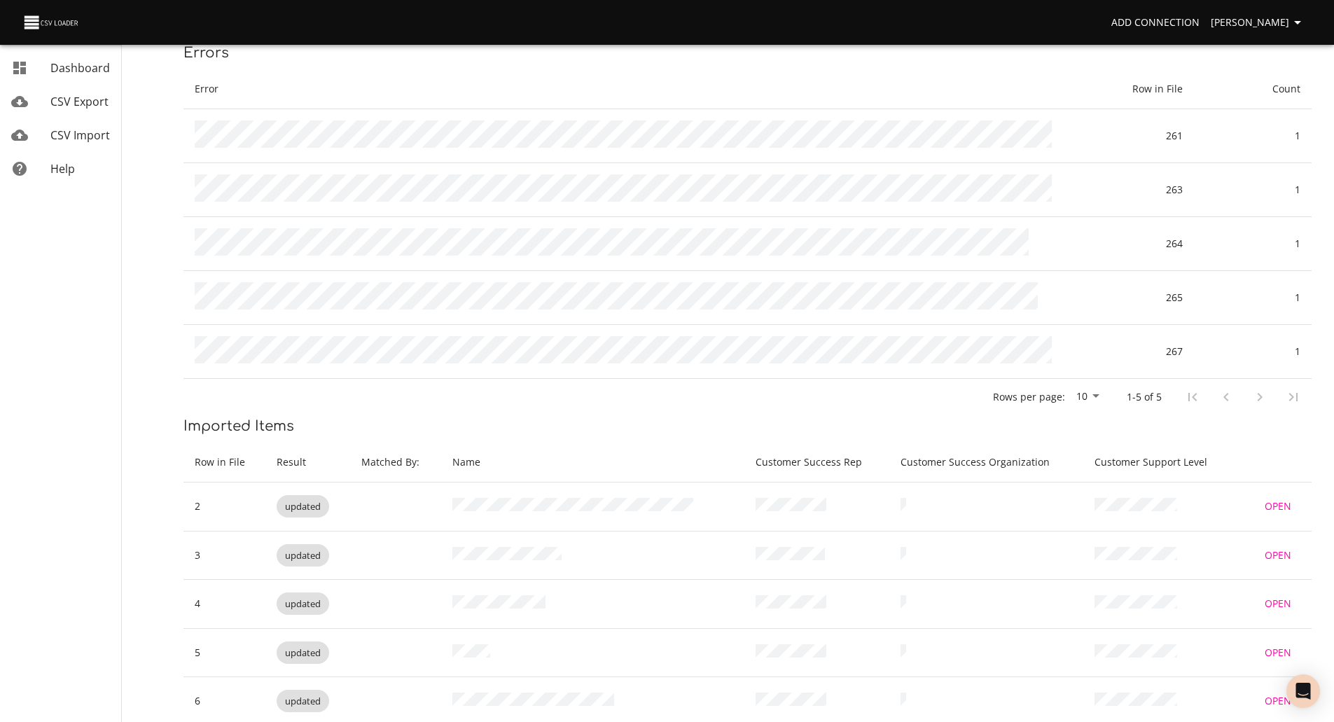
click at [717, 53] on p "Errors" at bounding box center [747, 53] width 1128 height 22
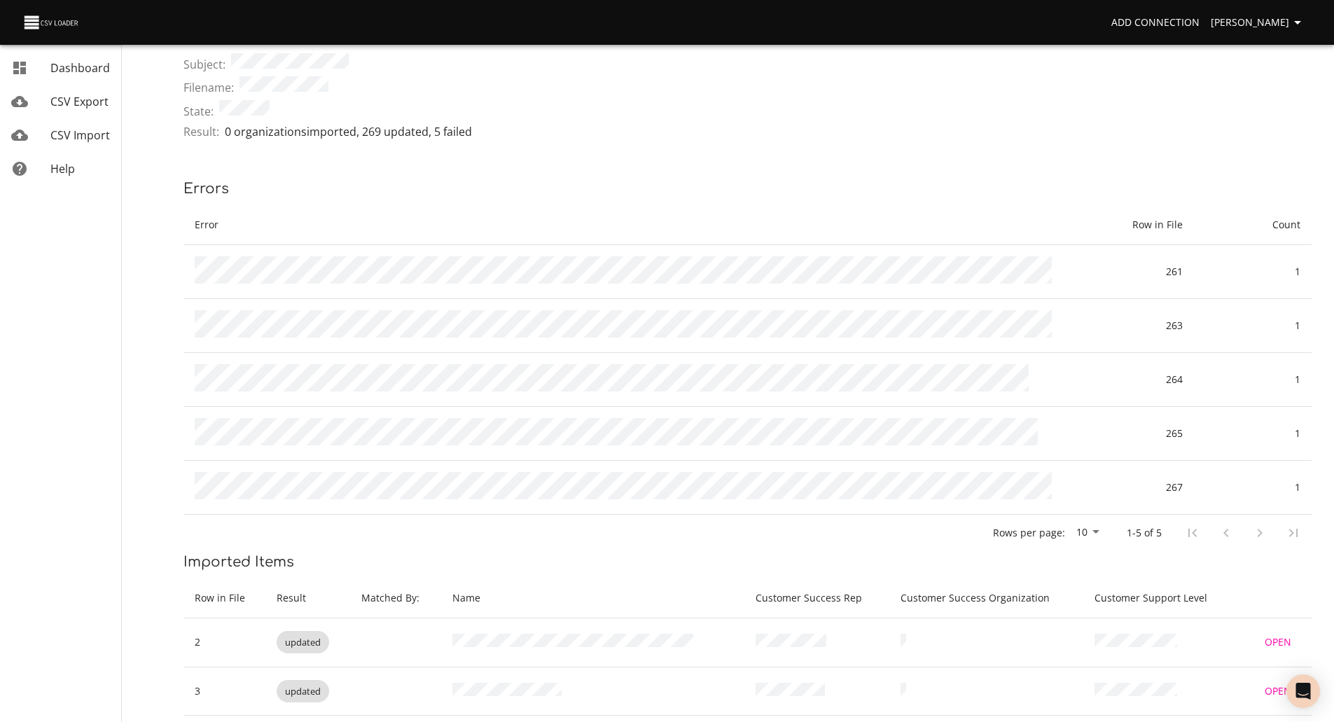
scroll to position [140, 0]
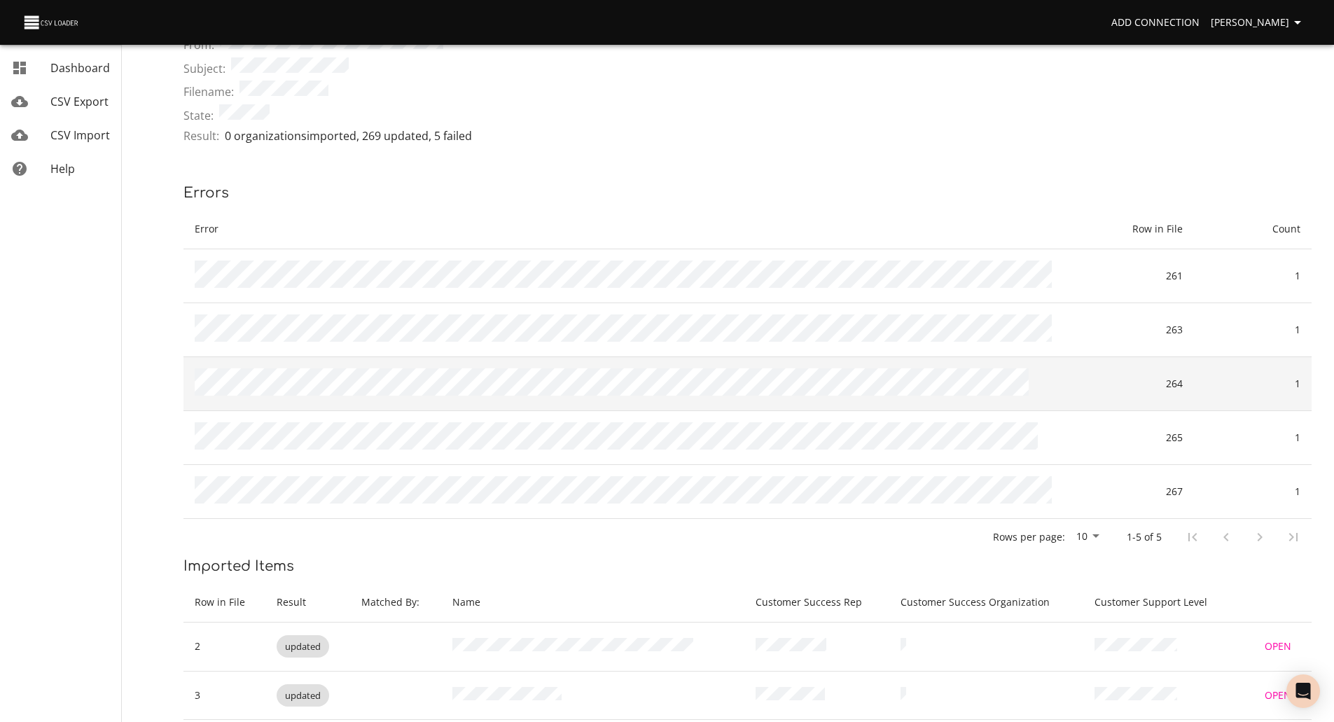
click at [667, 373] on td at bounding box center [629, 384] width 893 height 54
click at [737, 366] on html "Add Connection [PERSON_NAME] Dashboard CSV Export CSV Import Help Imports › # 3…" at bounding box center [667, 221] width 1334 height 722
click at [671, 376] on td at bounding box center [629, 384] width 893 height 54
click at [623, 388] on td at bounding box center [629, 384] width 893 height 54
click at [695, 528] on div "Rows per page: 10 1-5 of 5" at bounding box center [747, 537] width 1128 height 36
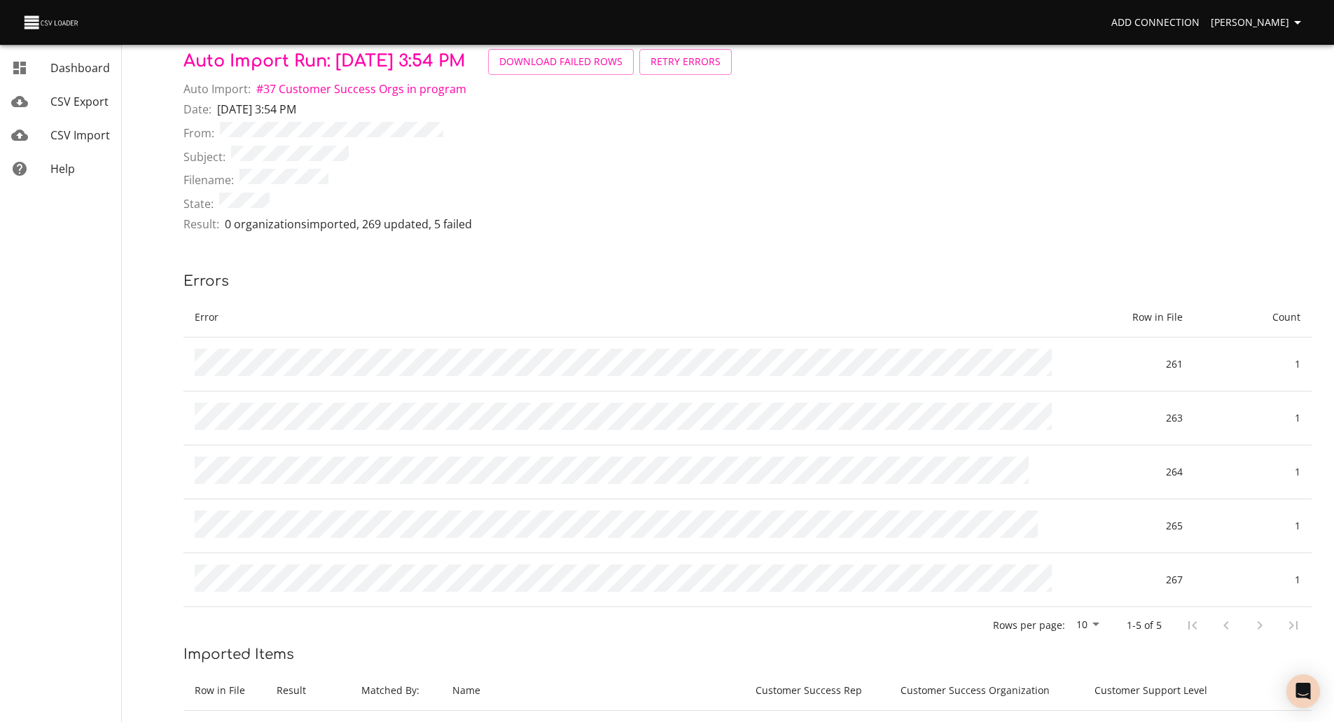
scroll to position [0, 0]
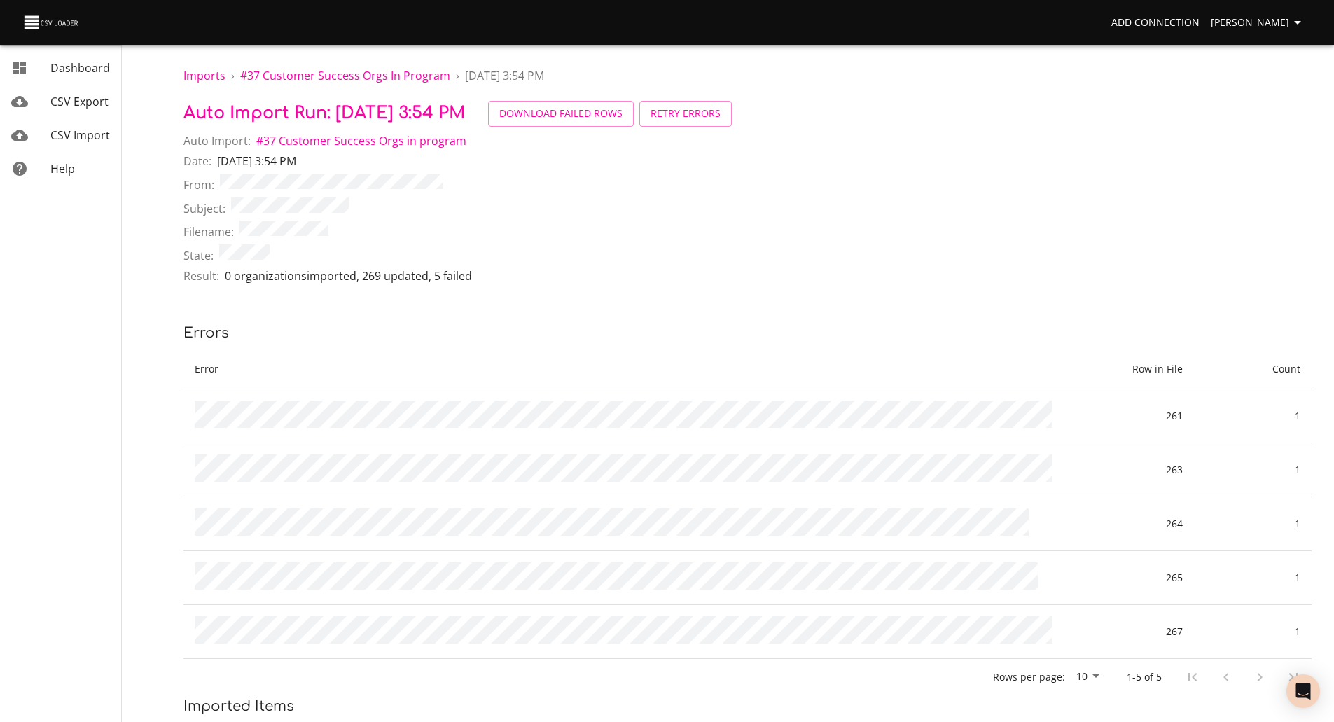
click at [740, 183] on div "From:" at bounding box center [747, 186] width 1128 height 24
click at [771, 244] on div "State:" at bounding box center [747, 256] width 1128 height 24
click at [719, 224] on div "Filename:" at bounding box center [747, 233] width 1128 height 24
click at [209, 71] on span "Imports" at bounding box center [204, 75] width 42 height 15
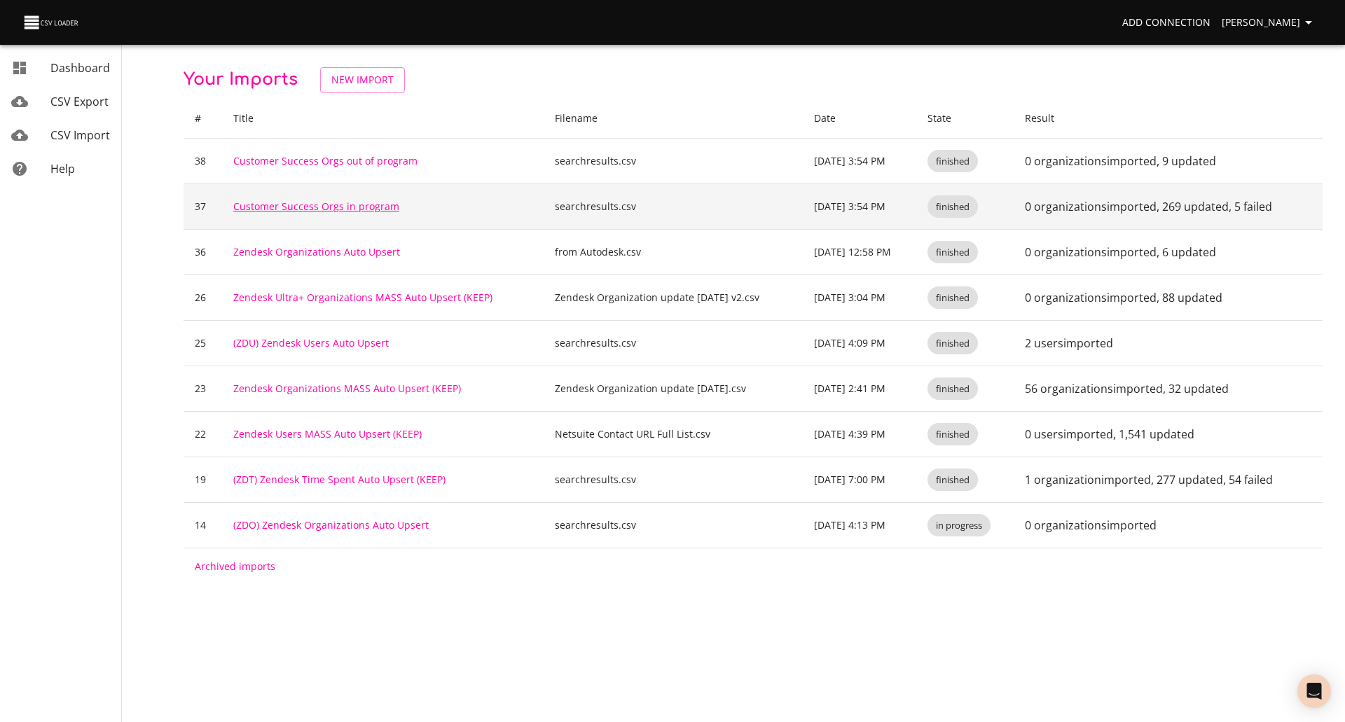
click at [334, 207] on link "Customer Success Orgs in program" at bounding box center [316, 206] width 166 height 13
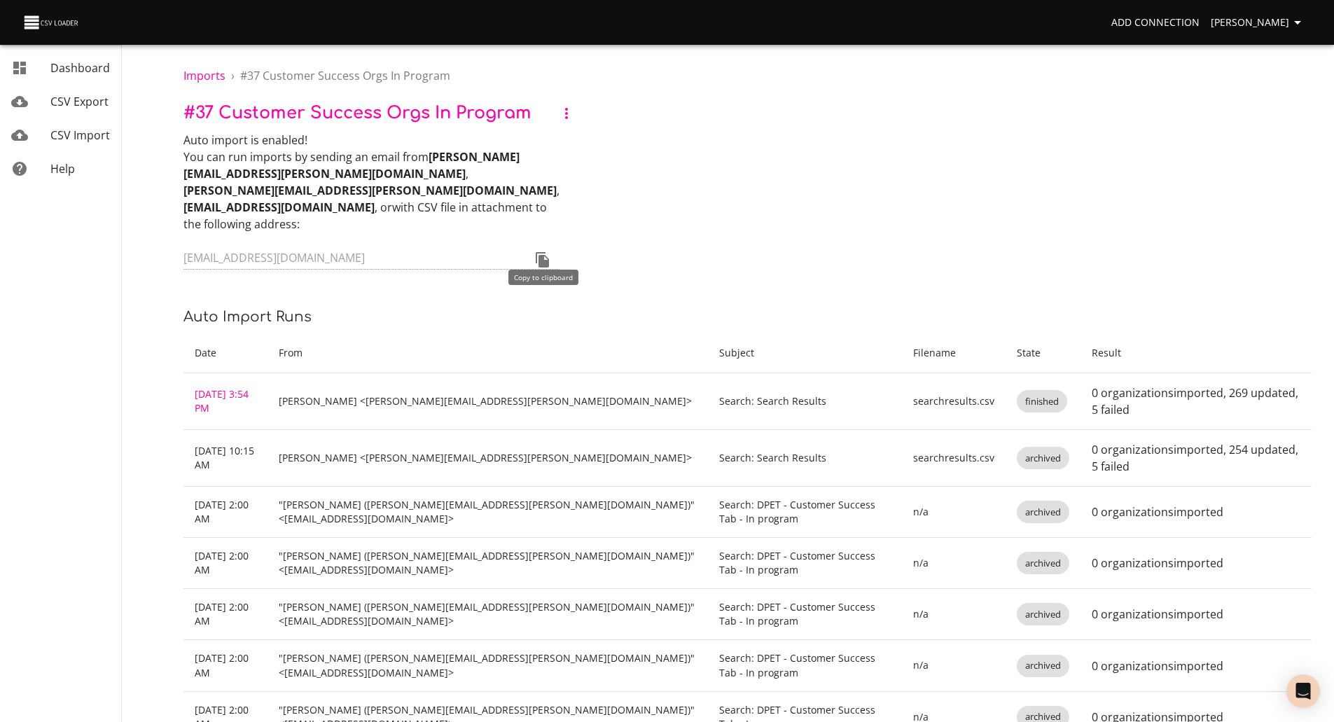
click at [543, 252] on icon "Copy to clipboard" at bounding box center [542, 259] width 13 height 15
click at [765, 134] on div "Auto import is enabled! You can run imports by sending an email from [PERSON_NA…" at bounding box center [747, 202] width 1128 height 141
click at [716, 162] on div "Auto import is enabled! You can run imports by sending an email from [PERSON_NA…" at bounding box center [747, 202] width 1128 height 141
click at [706, 163] on div "Auto import is enabled! You can run imports by sending an email from [PERSON_NA…" at bounding box center [747, 202] width 1128 height 141
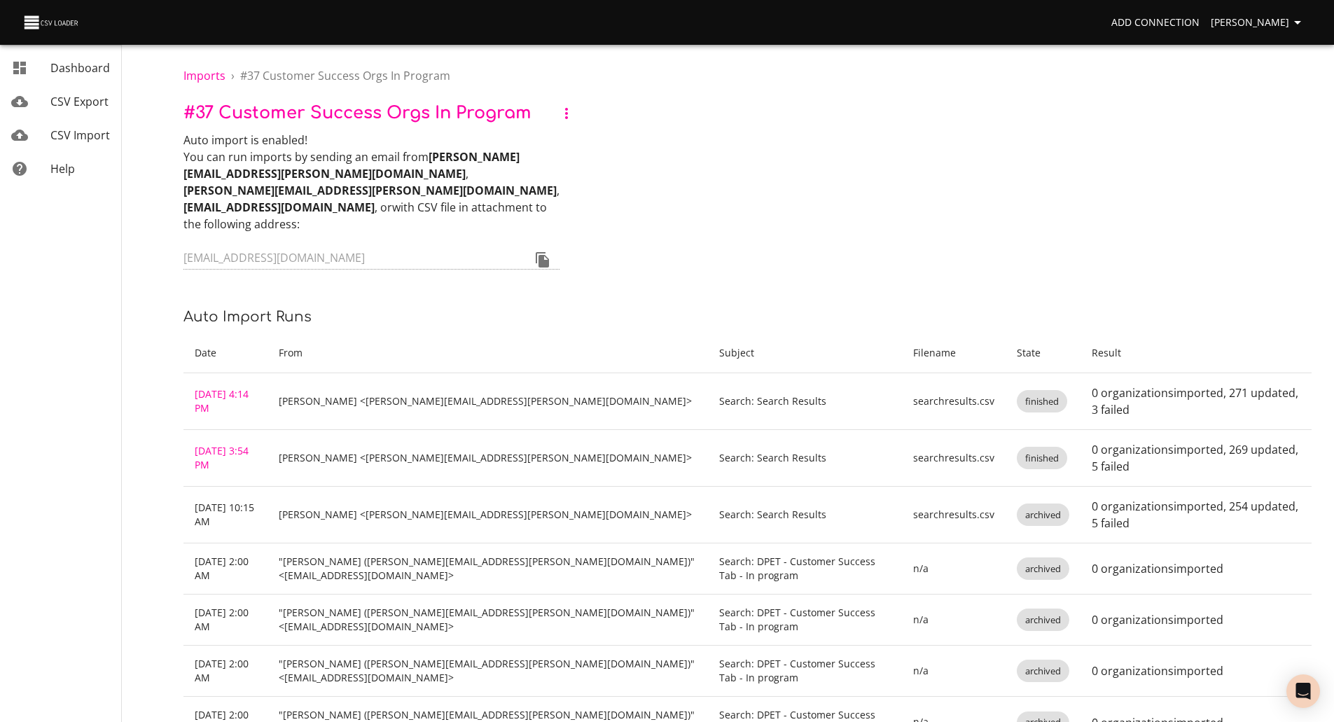
click at [767, 200] on div "Auto import is enabled! You can run imports by sending an email from darin.pete…" at bounding box center [747, 202] width 1128 height 141
drag, startPoint x: 721, startPoint y: 174, endPoint x: 740, endPoint y: 120, distance: 57.1
click at [740, 120] on p "# 37 Customer Success Orgs in program" at bounding box center [747, 113] width 1128 height 25
click at [204, 73] on span "Imports" at bounding box center [204, 75] width 42 height 15
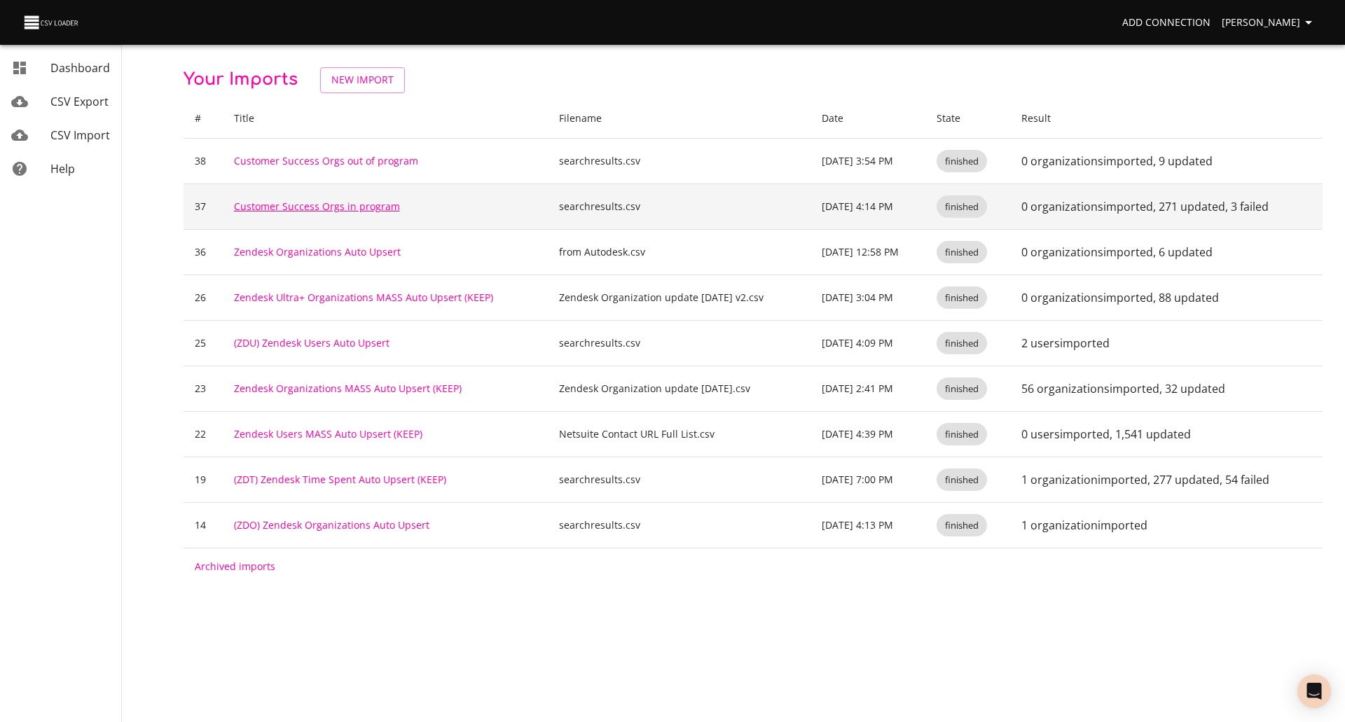
click at [277, 202] on link "Customer Success Orgs in program" at bounding box center [317, 206] width 166 height 13
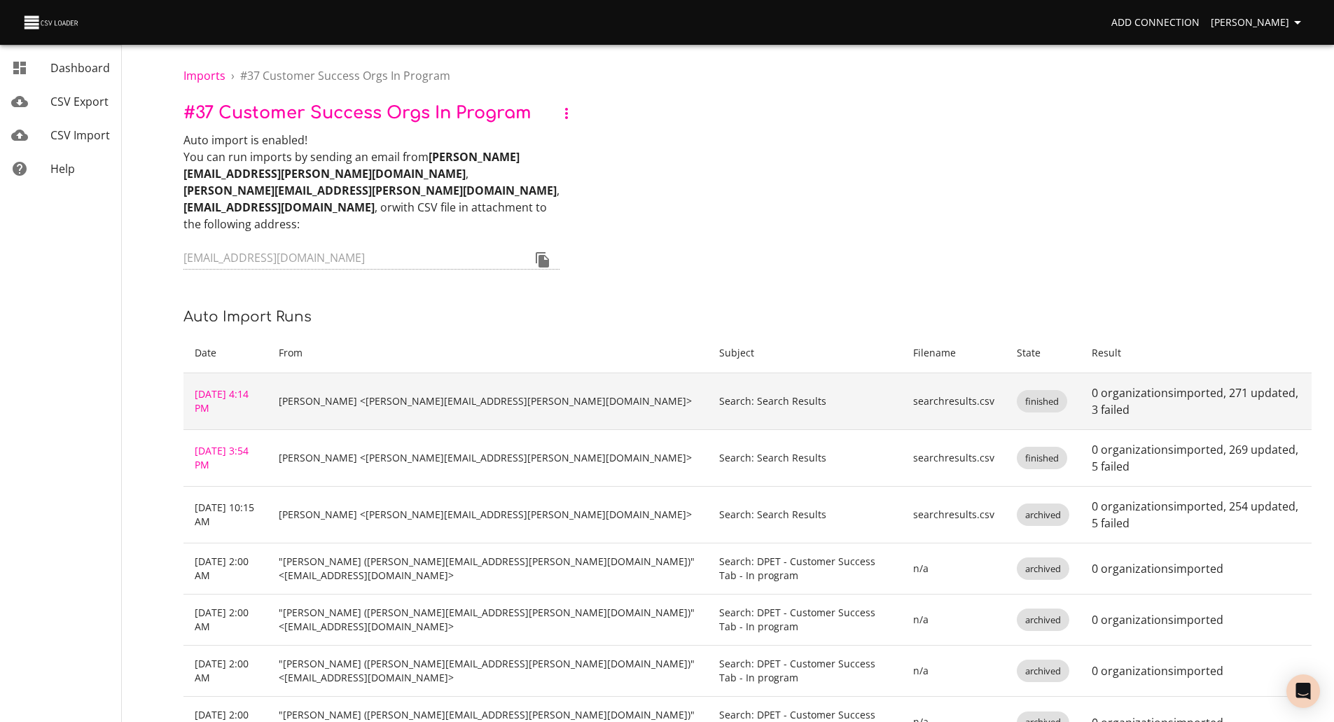
click at [431, 381] on td "[PERSON_NAME] <[PERSON_NAME][EMAIL_ADDRESS][PERSON_NAME][DOMAIN_NAME]>" at bounding box center [488, 401] width 441 height 57
click at [239, 387] on link "[DATE] 4:14 PM" at bounding box center [222, 400] width 54 height 27
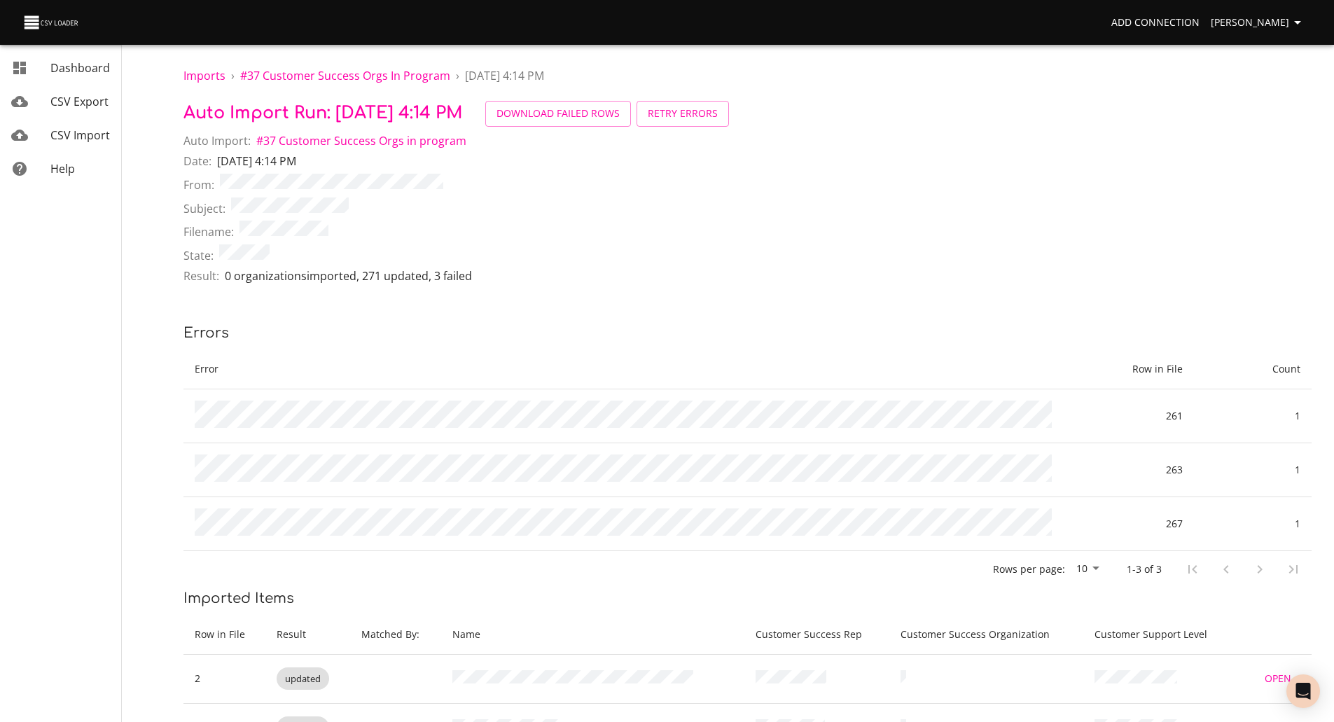
click at [757, 247] on div "State:" at bounding box center [747, 256] width 1128 height 24
click at [198, 71] on span "Imports" at bounding box center [204, 75] width 42 height 15
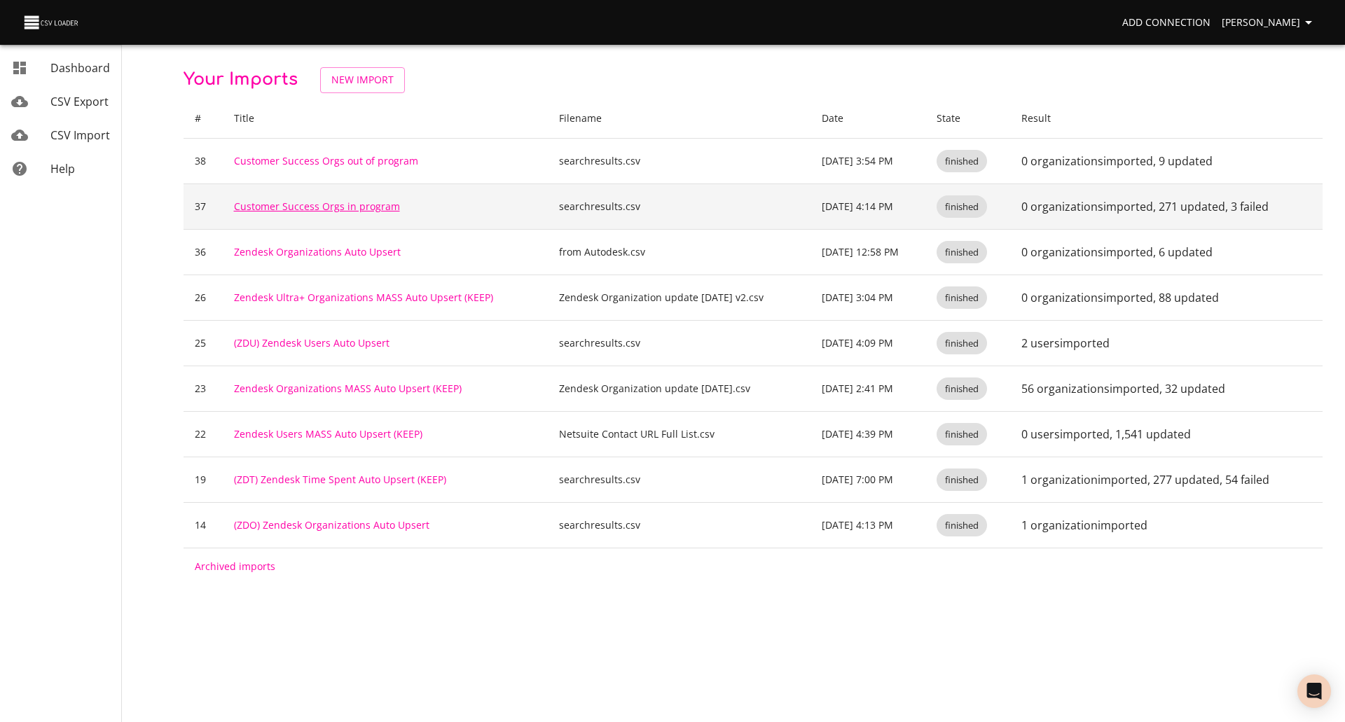
click at [323, 203] on link "Customer Success Orgs in program" at bounding box center [317, 206] width 166 height 13
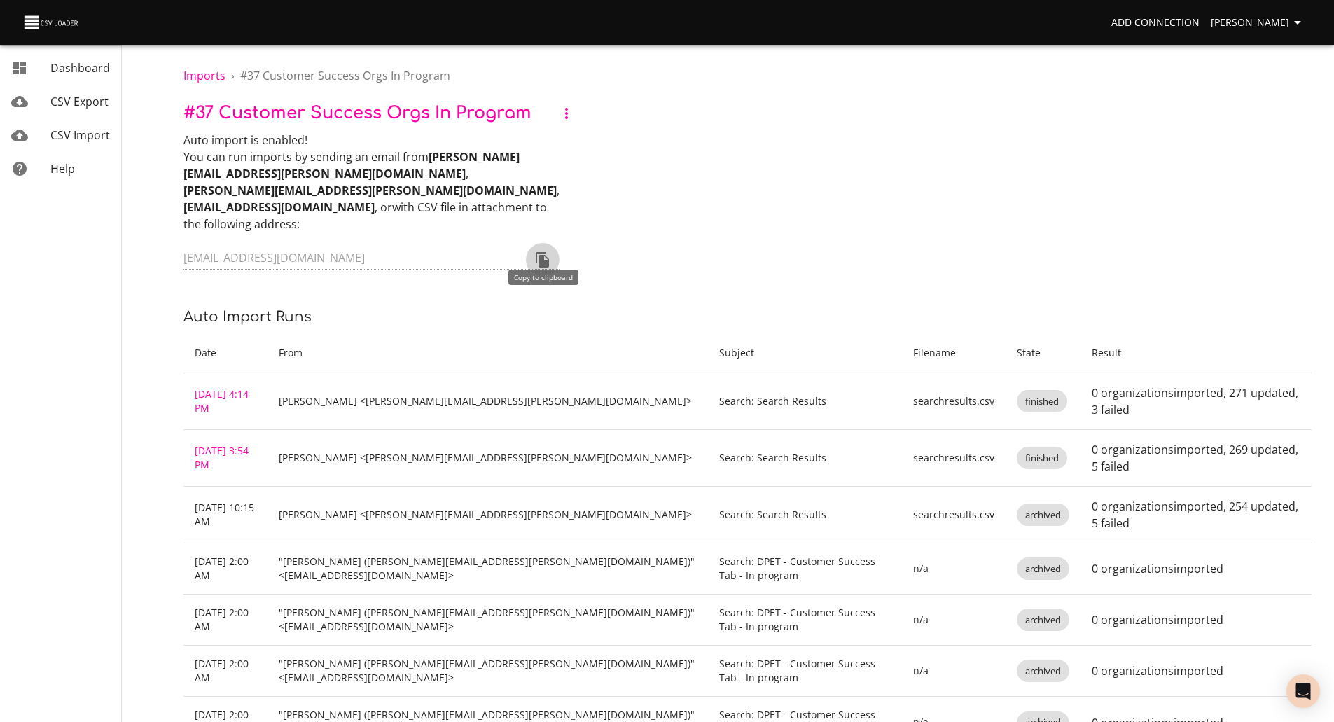
click at [543, 252] on icon "Copy to clipboard" at bounding box center [542, 259] width 13 height 15
click at [883, 137] on div "Auto import is enabled! You can run imports by sending an email from darin.pete…" at bounding box center [747, 202] width 1128 height 141
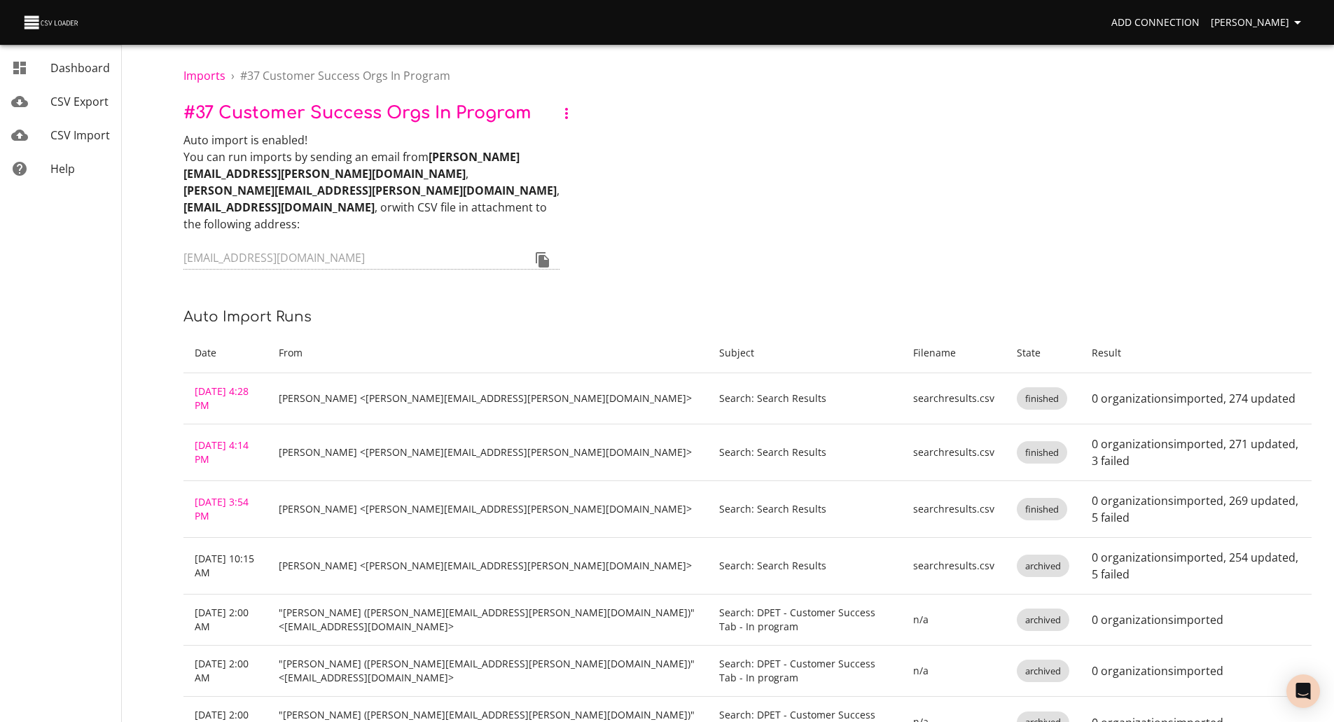
click at [81, 125] on link "CSV Import" at bounding box center [60, 135] width 121 height 34
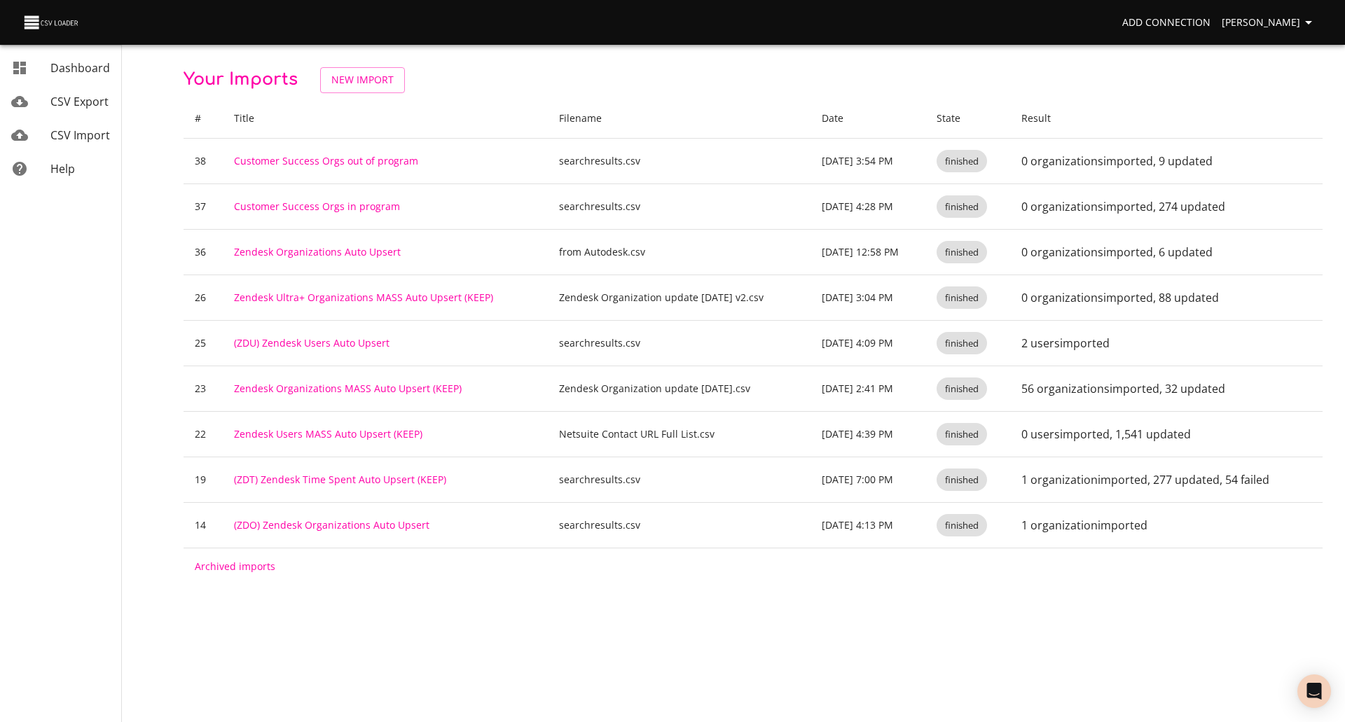
click at [745, 603] on body "Add Connection [PERSON_NAME] Dashboard CSV Export CSV Import Help Your Imports …" at bounding box center [672, 361] width 1345 height 722
click at [528, 78] on p "Your Imports New Import" at bounding box center [752, 80] width 1139 height 26
click at [502, 83] on p "Your Imports New Import" at bounding box center [752, 80] width 1139 height 26
click at [607, 85] on p "Your Imports New Import" at bounding box center [752, 80] width 1139 height 26
